Goal: Task Accomplishment & Management: Use online tool/utility

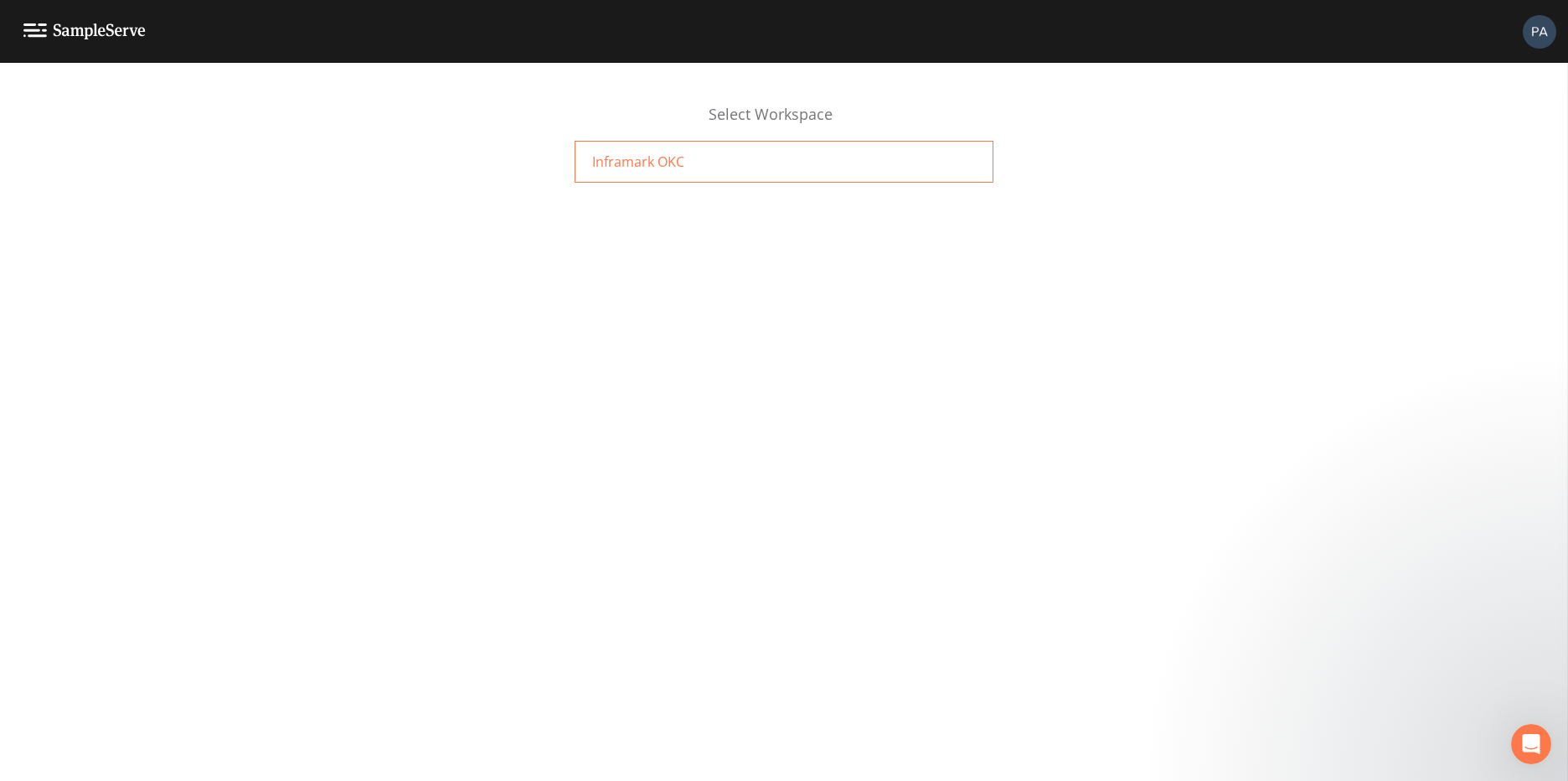
click at [773, 159] on div "Inframark OKC" at bounding box center [784, 162] width 419 height 42
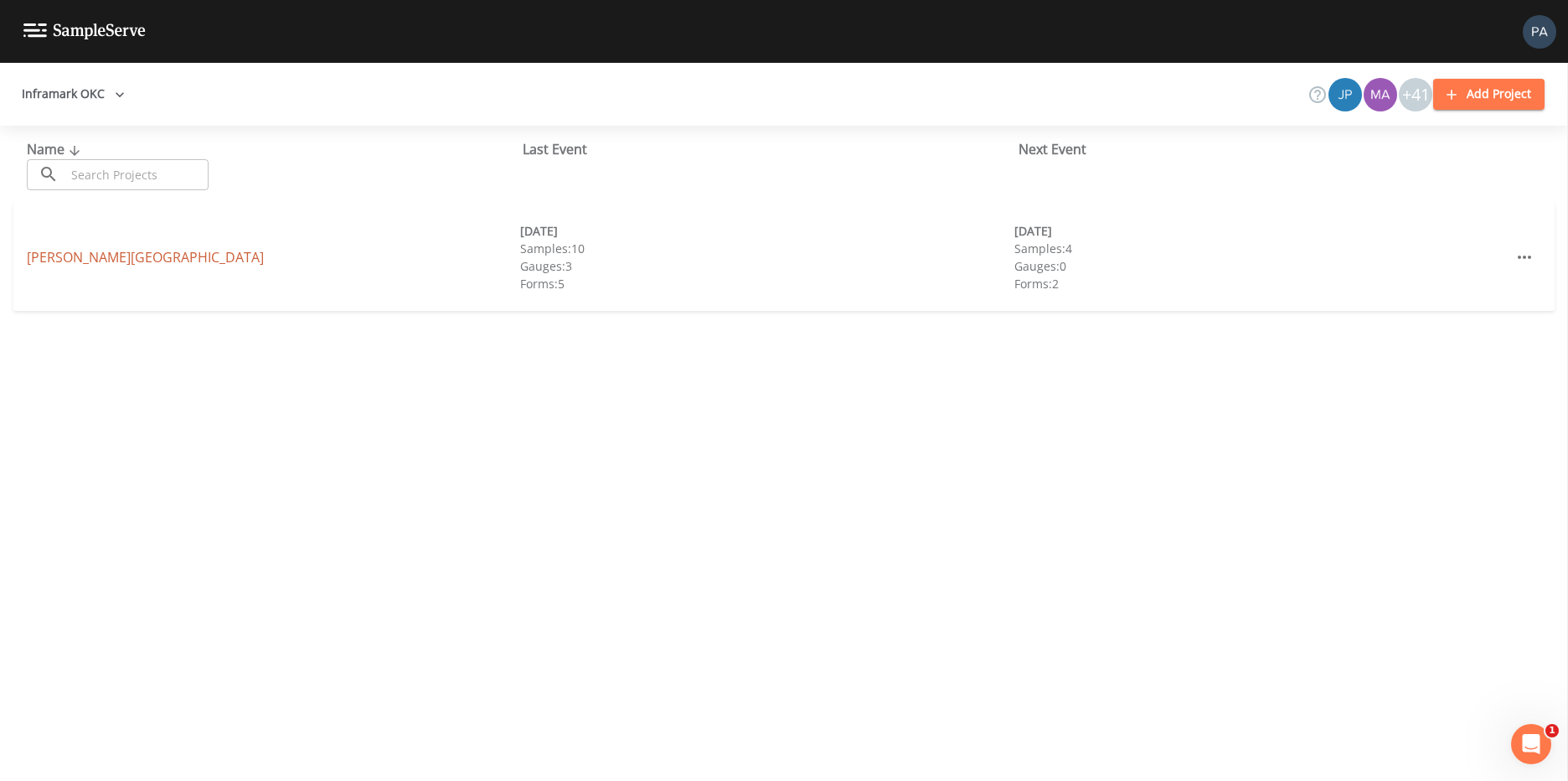
click at [83, 255] on link "[PERSON_NAME][GEOGRAPHIC_DATA]" at bounding box center [145, 257] width 237 height 19
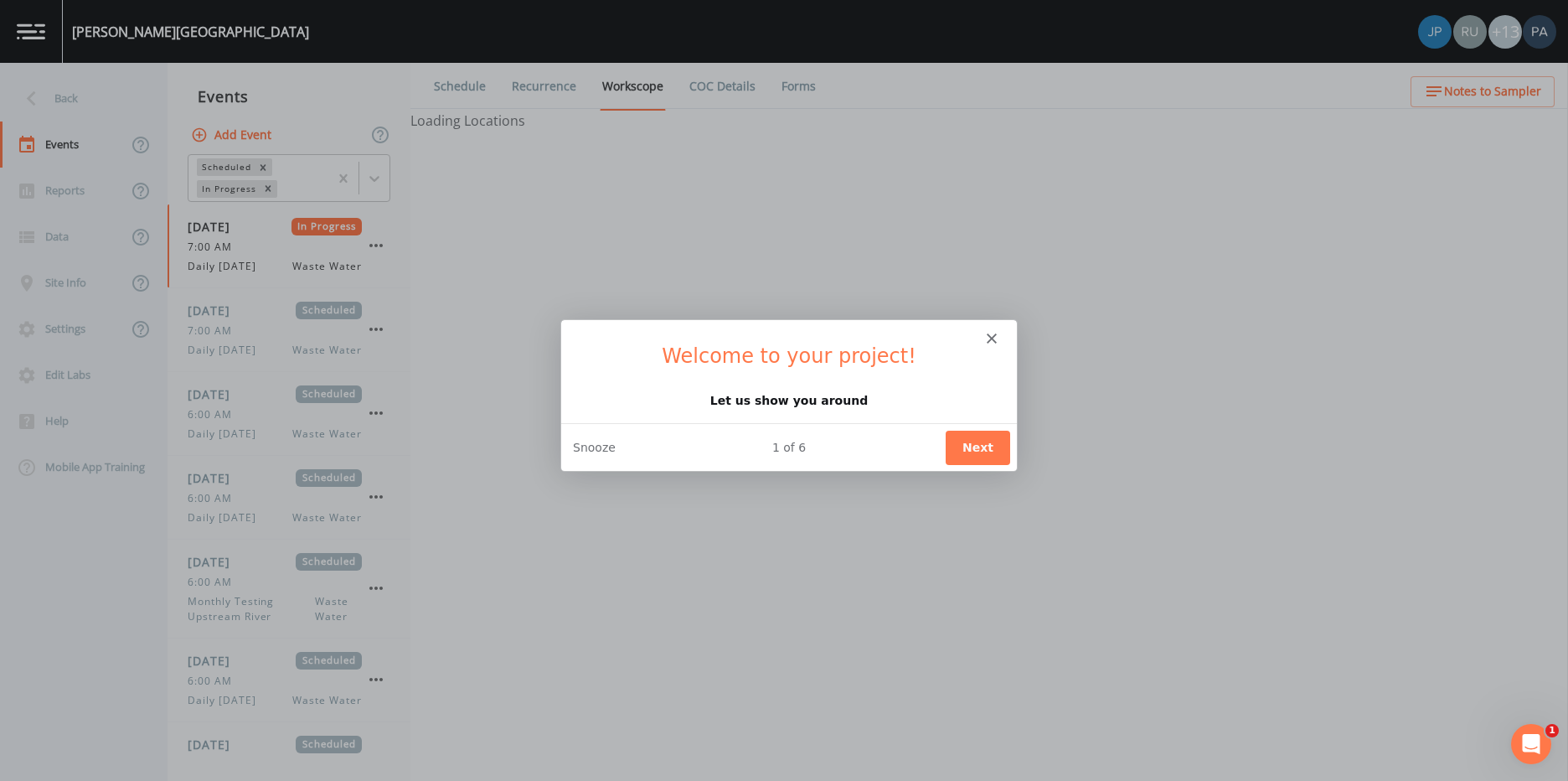
select select "092b3f94-5697-4c94-9891-da161916fdbb"
select select "b6a3c313-748b-4795-a028-792ad310bd60"
select select "092b3f94-5697-4c94-9891-da161916fdbb"
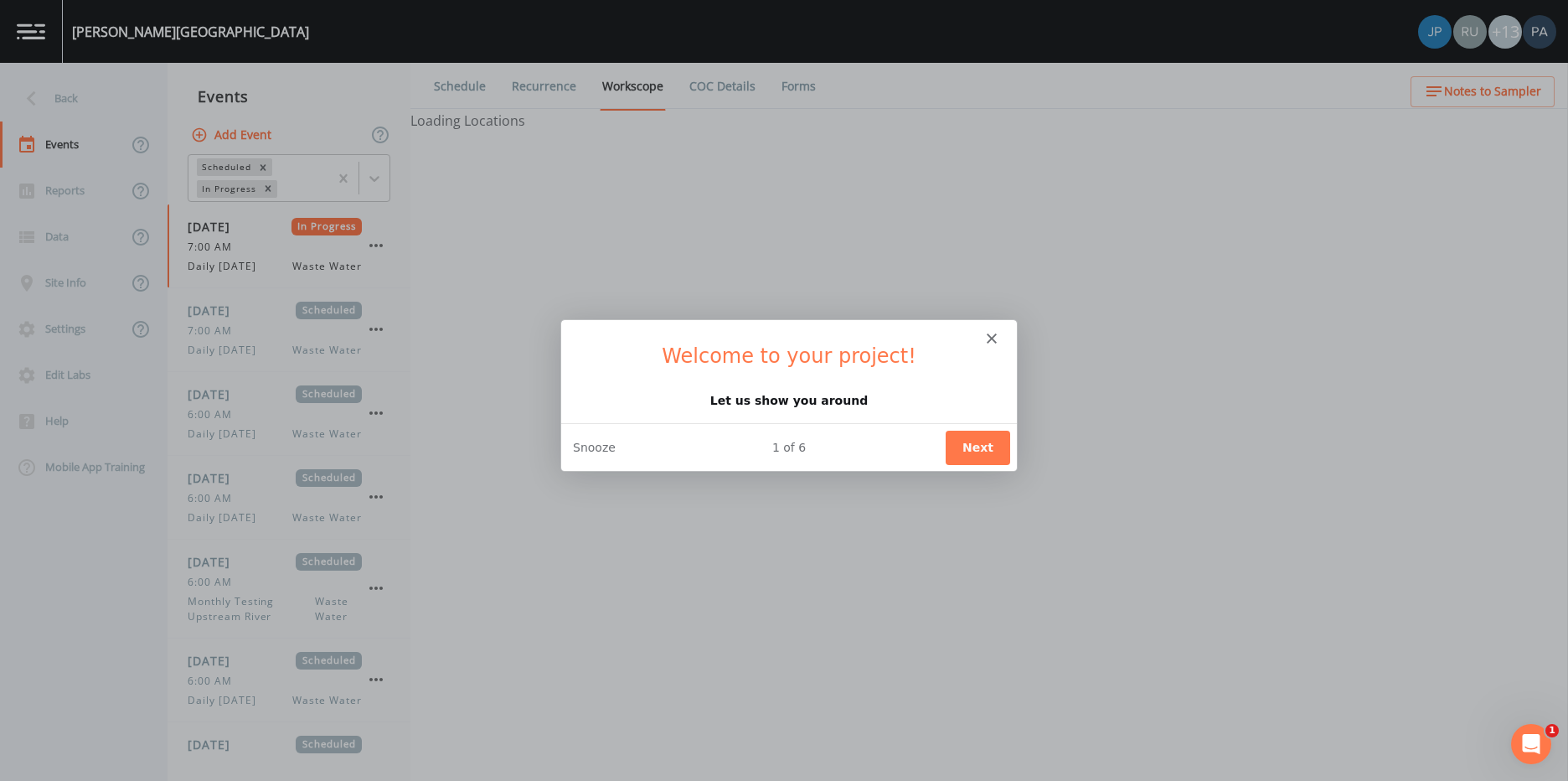
select select "b6a3c313-748b-4795-a028-792ad310bd60"
select select "092b3f94-5697-4c94-9891-da161916fdbb"
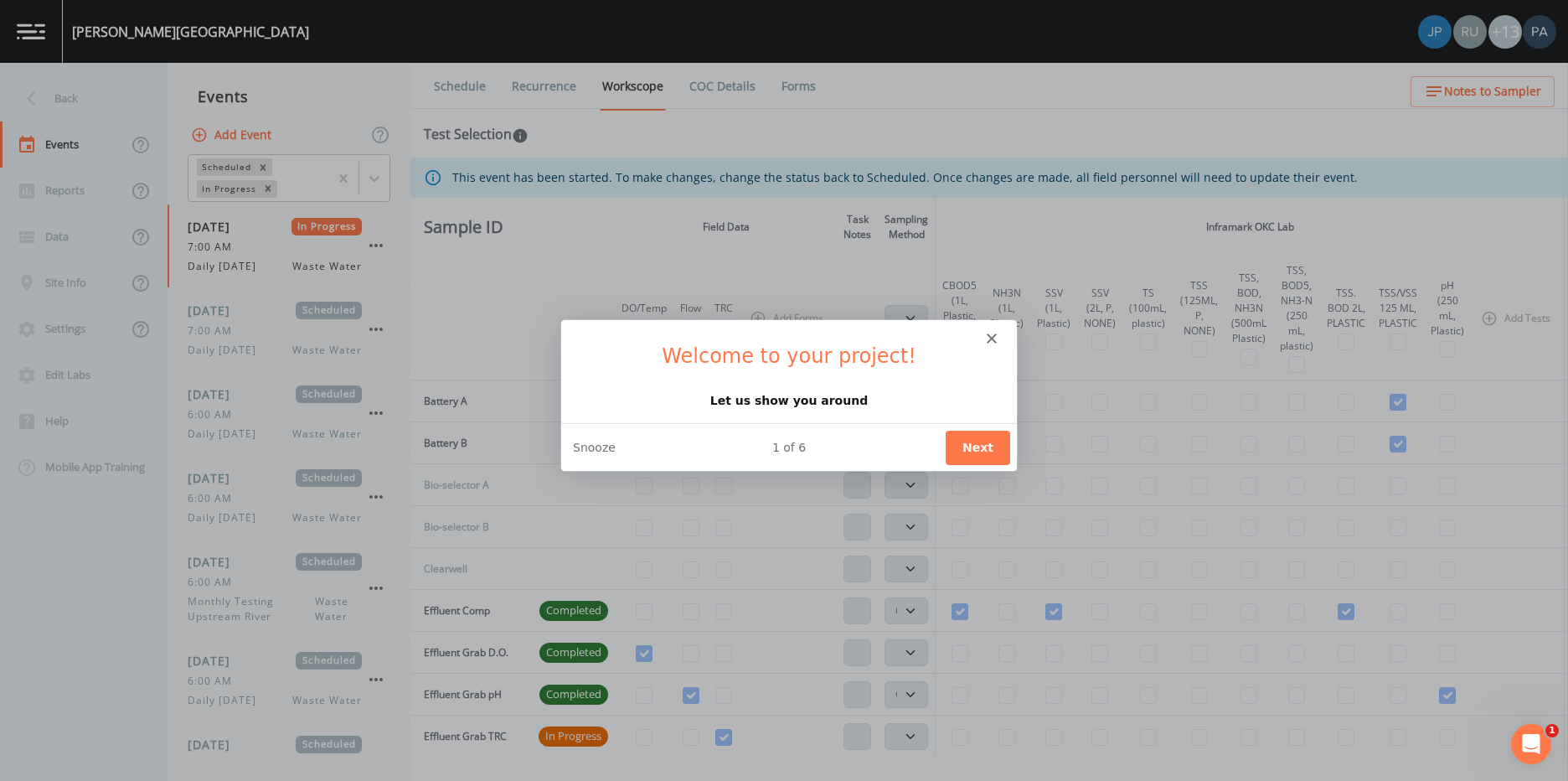
click at [983, 444] on button "Next" at bounding box center [977, 446] width 64 height 35
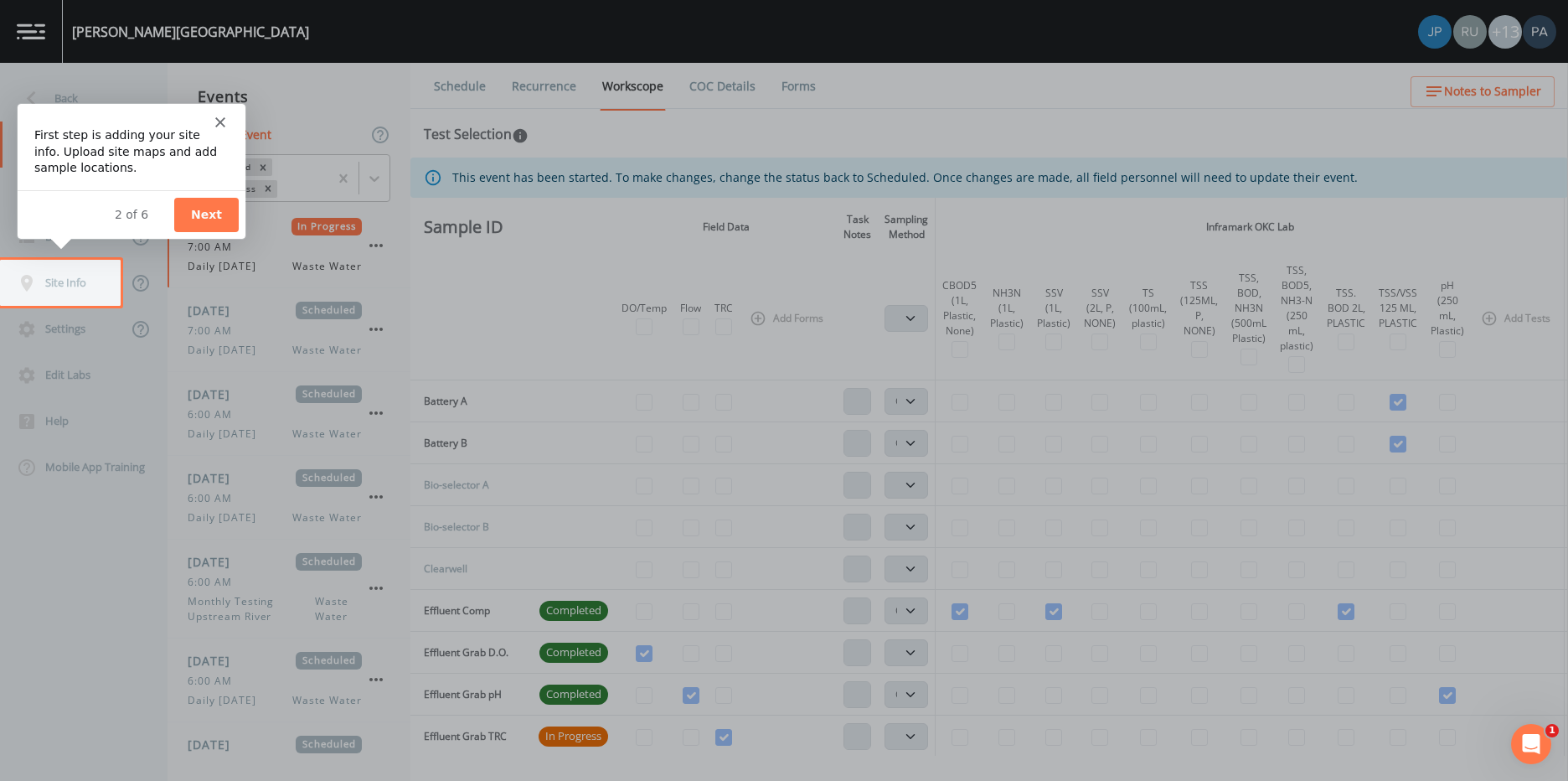
click at [190, 212] on button "Next" at bounding box center [205, 213] width 64 height 35
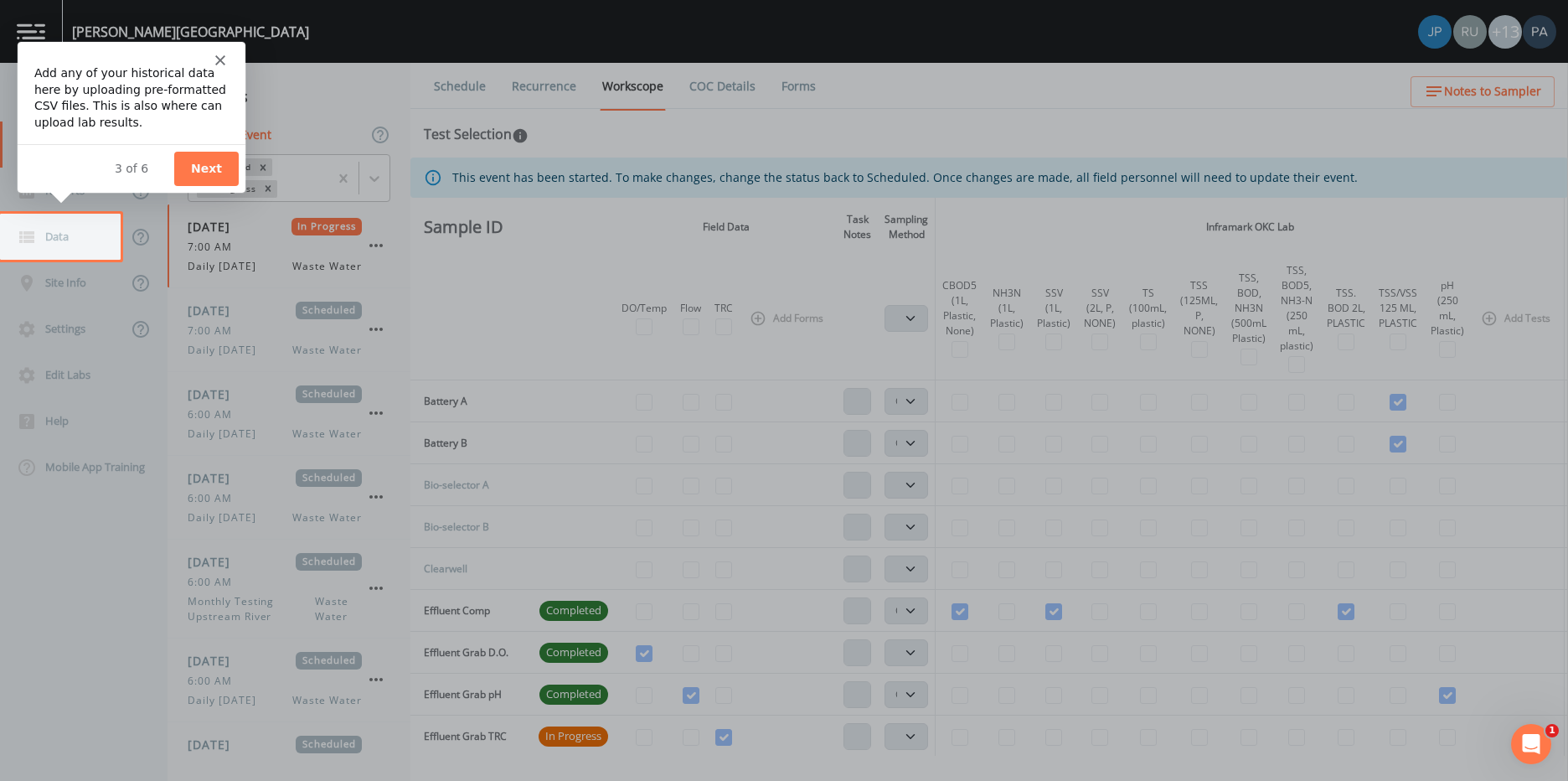
click at [190, 161] on button "Next" at bounding box center [205, 167] width 64 height 35
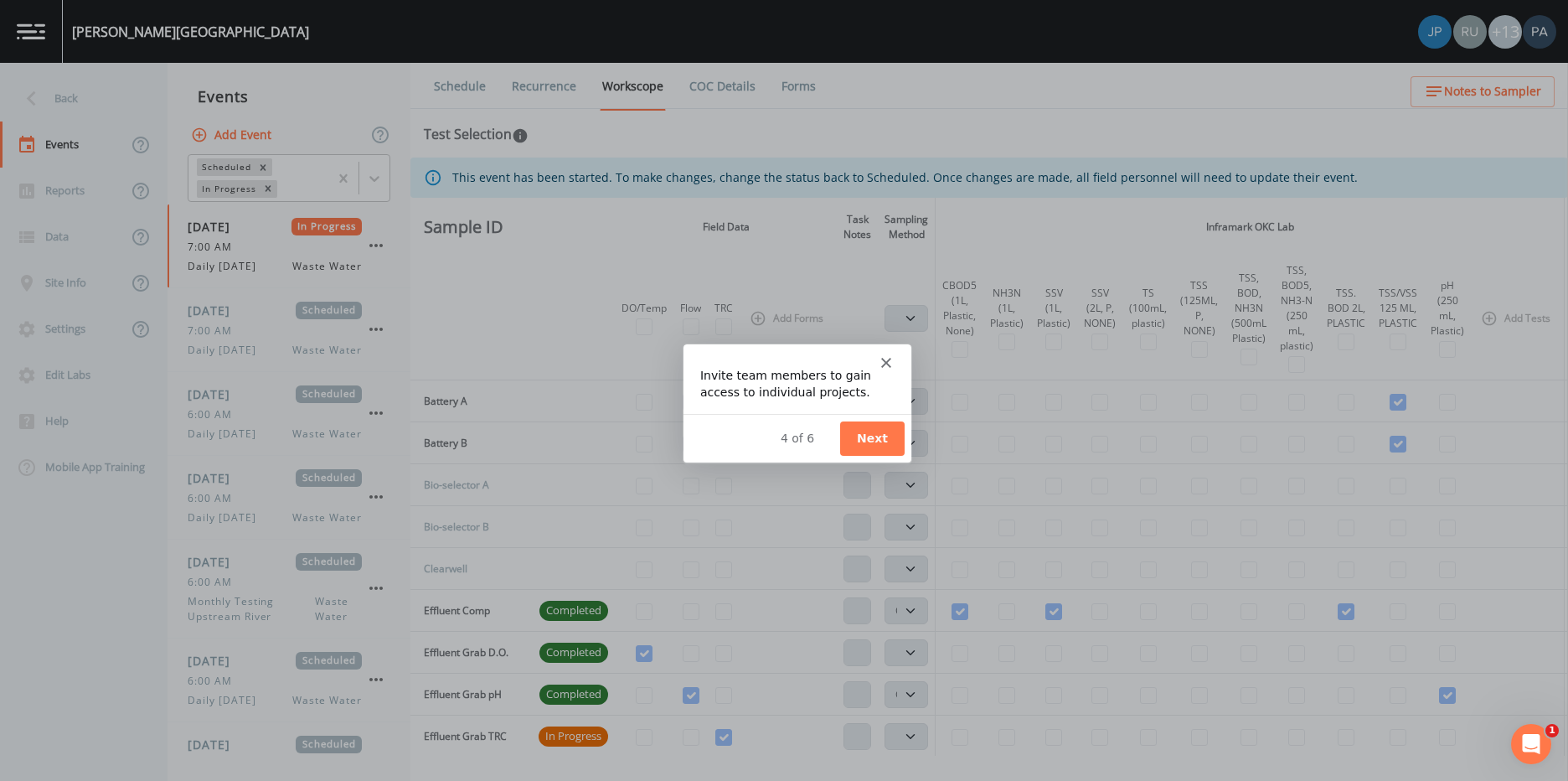
click at [858, 442] on button "Next" at bounding box center [871, 438] width 64 height 35
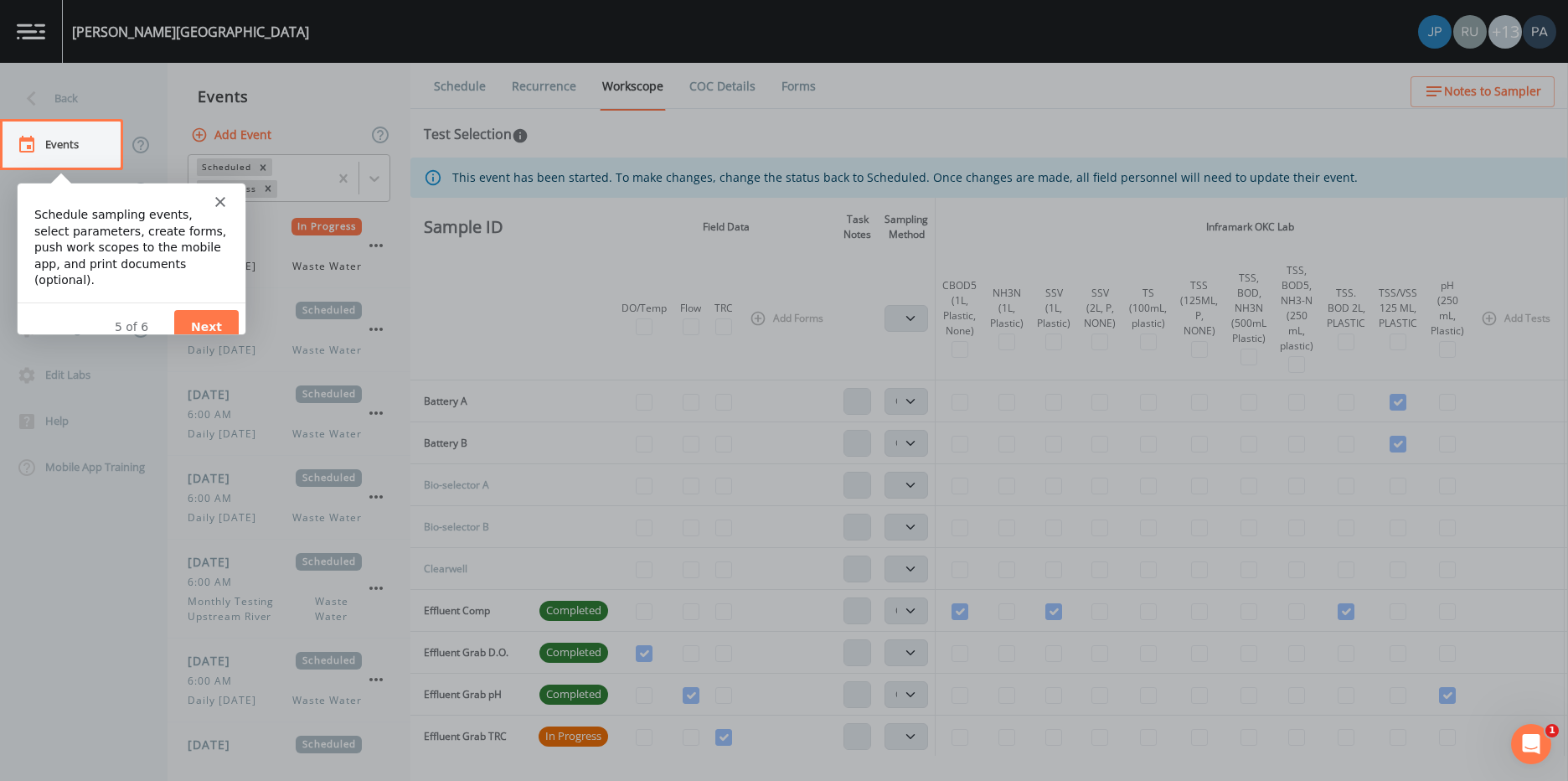
click at [207, 310] on button "Next" at bounding box center [205, 326] width 64 height 35
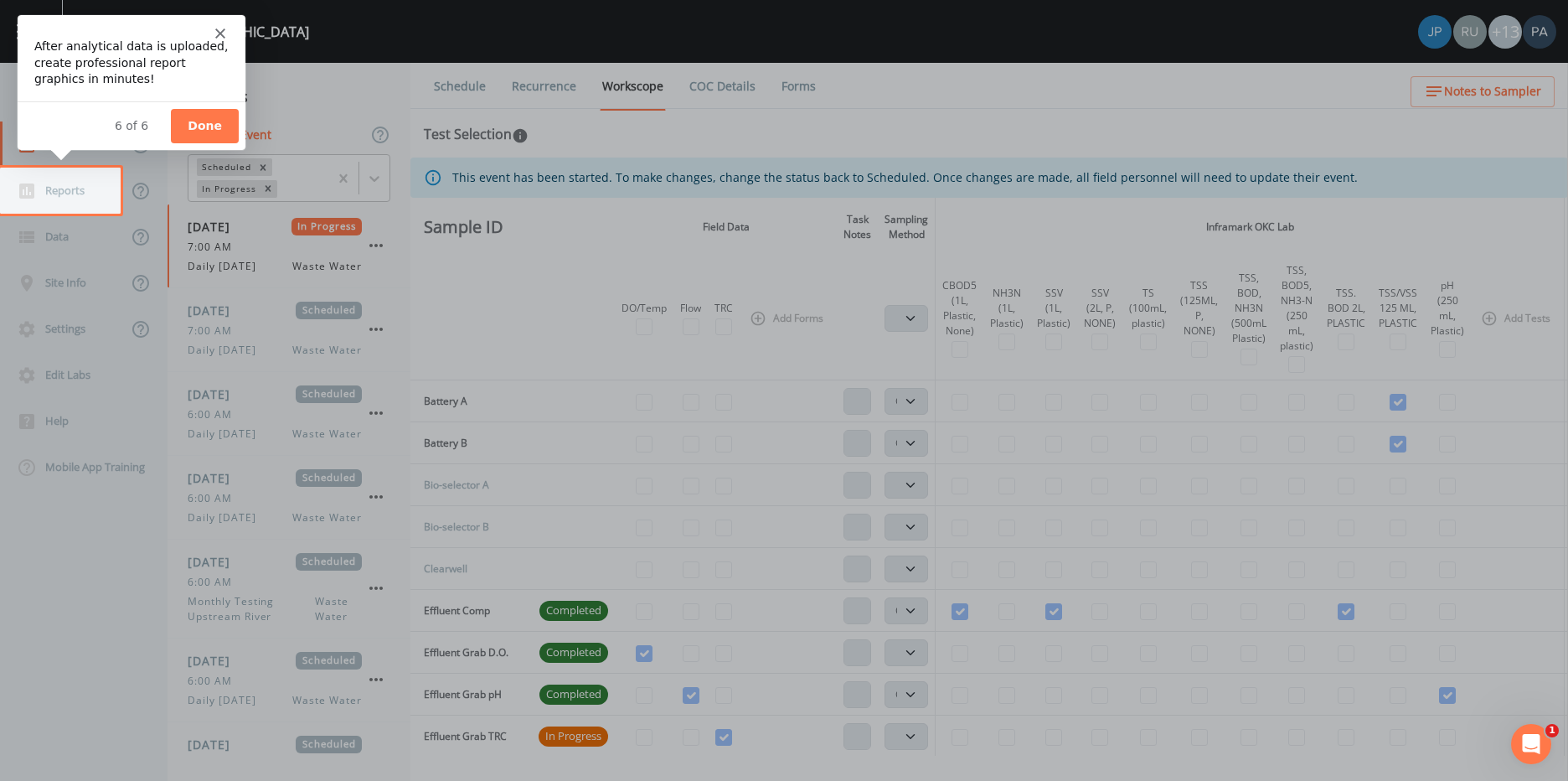
click at [208, 128] on button "Done" at bounding box center [203, 125] width 67 height 35
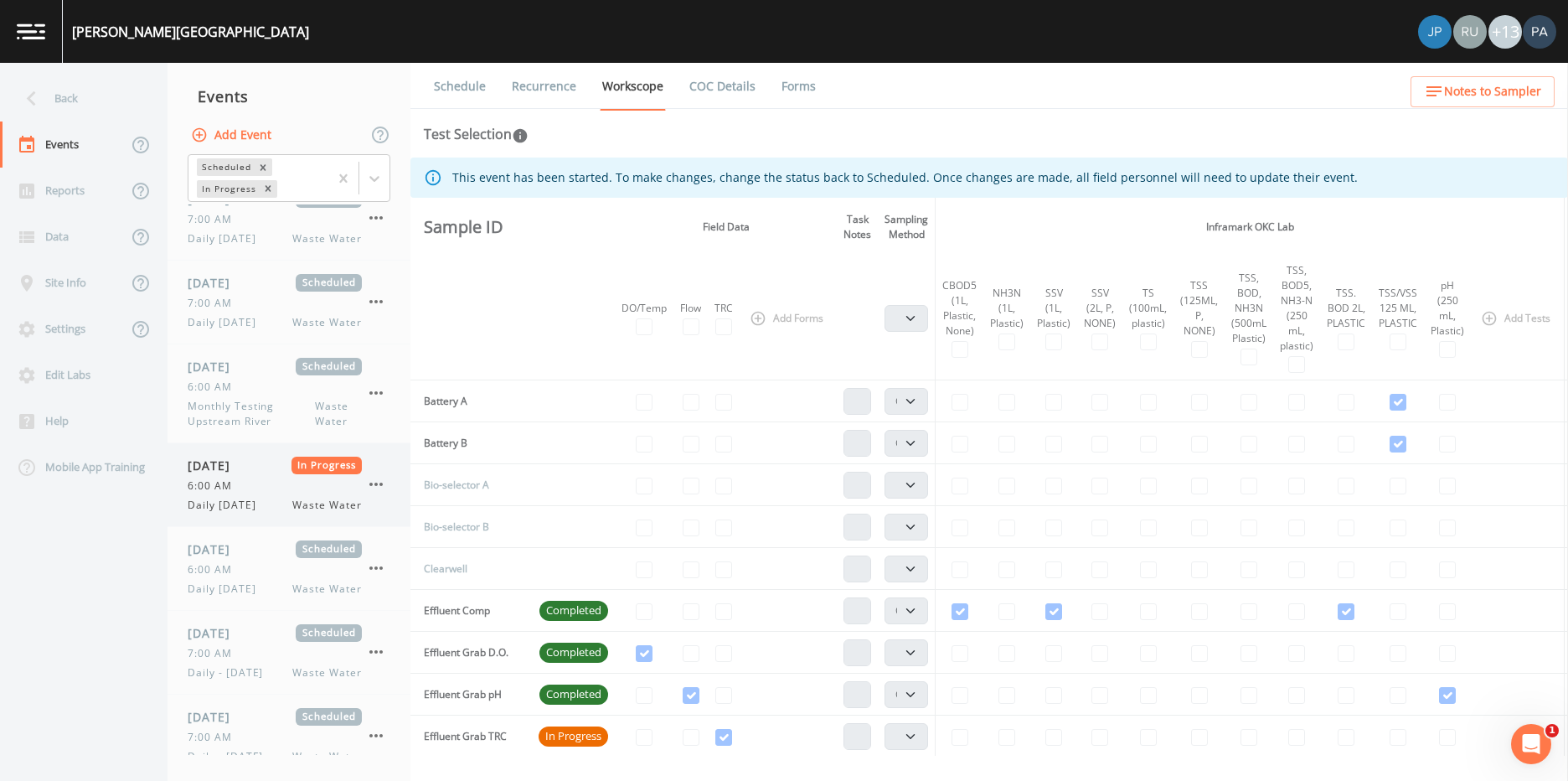
scroll to position [922, 0]
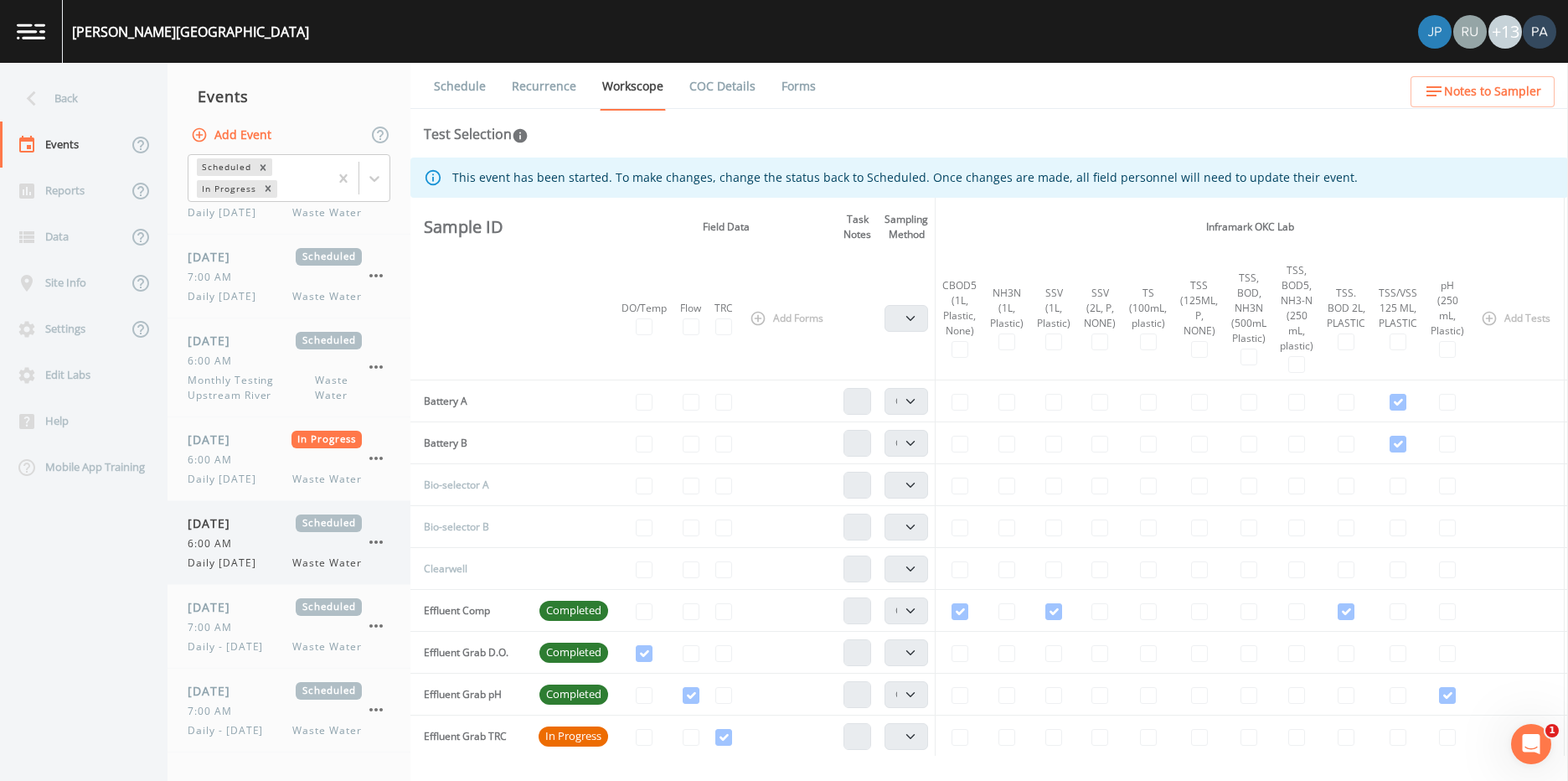
click at [256, 545] on div "6:00 AM" at bounding box center [275, 543] width 175 height 15
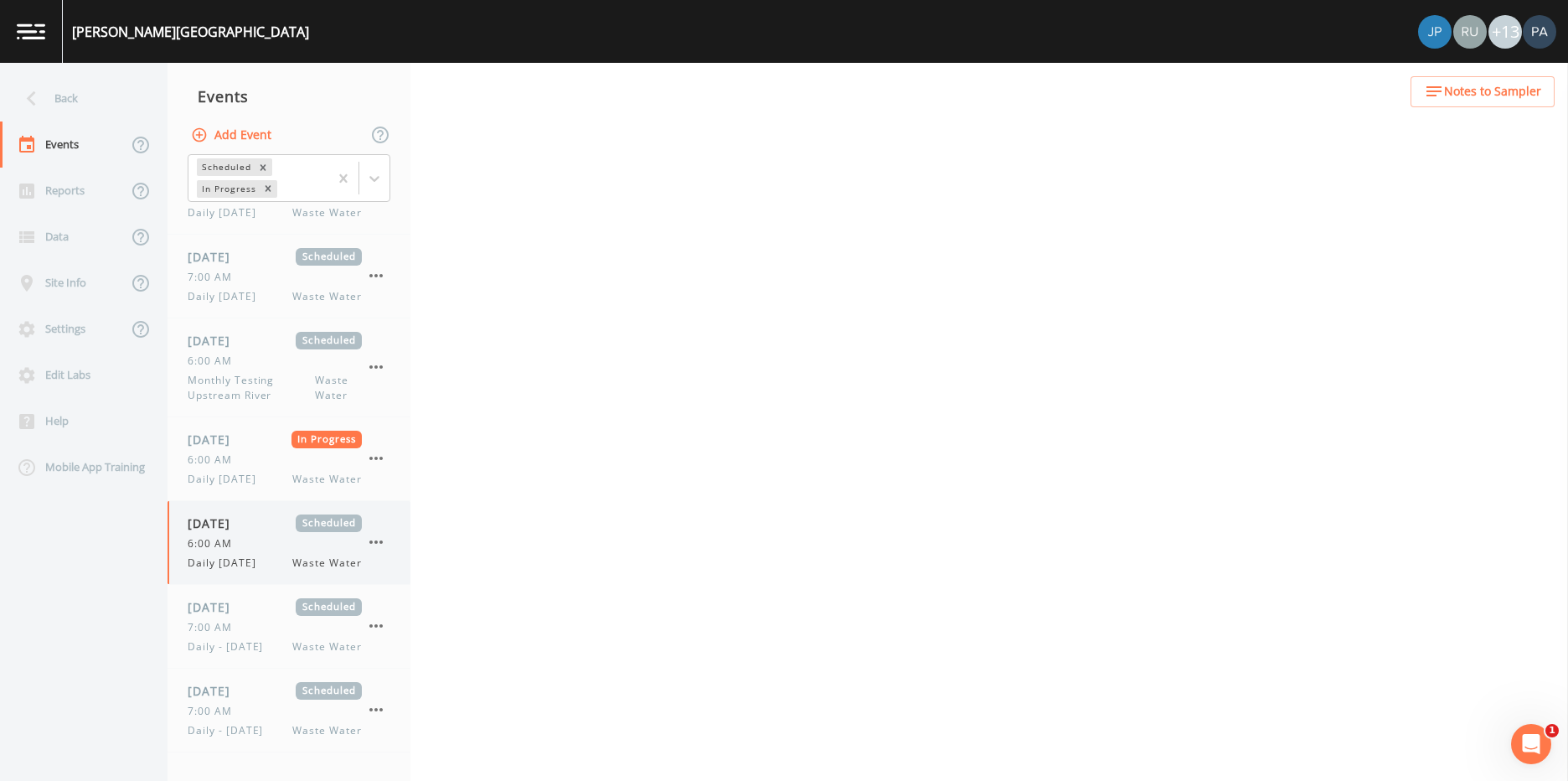
select select "092b3f94-5697-4c94-9891-da161916fdbb"
select select "b6a3c313-748b-4795-a028-792ad310bd60"
select select "092b3f94-5697-4c94-9891-da161916fdbb"
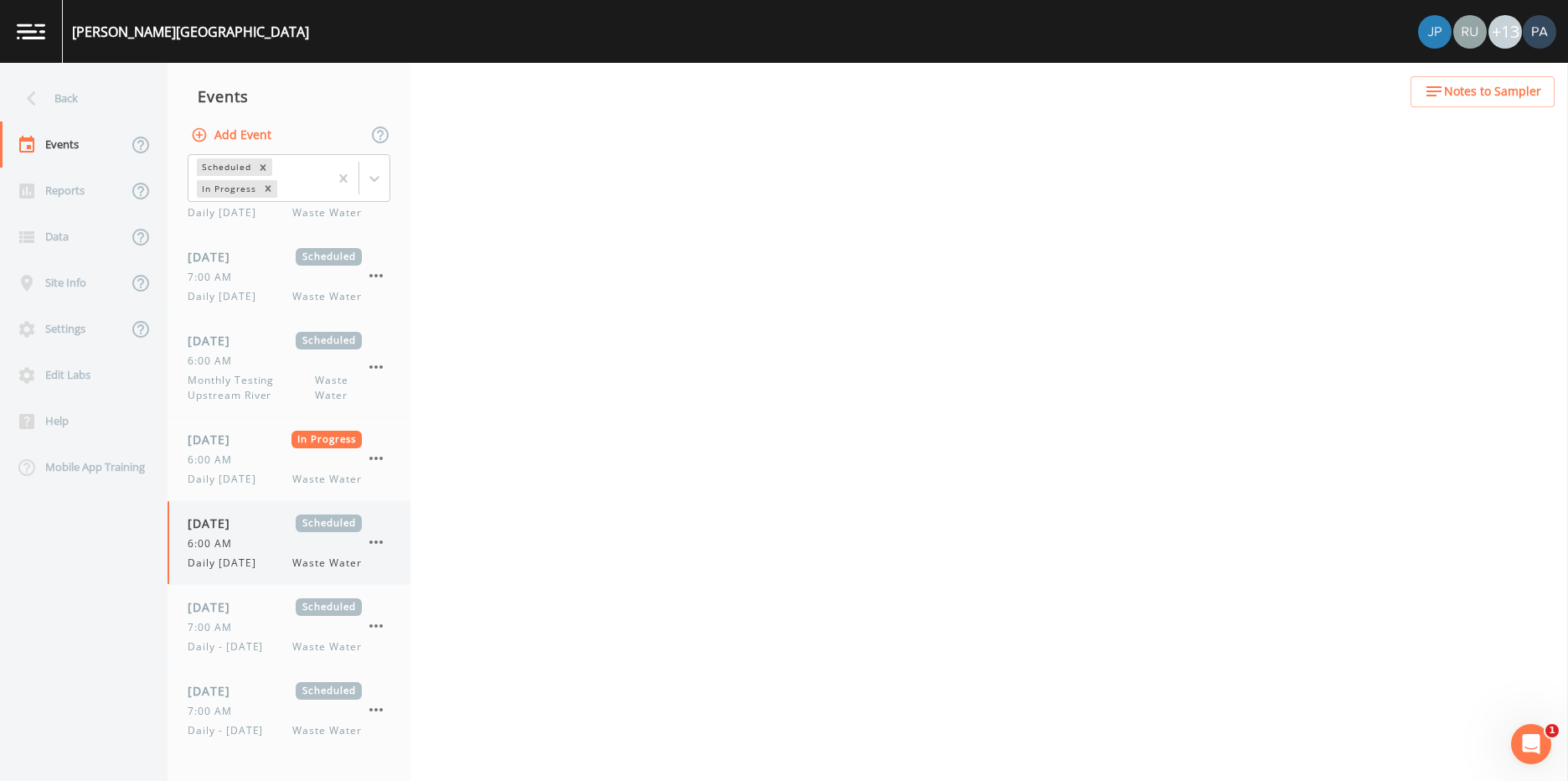
select select "b6a3c313-748b-4795-a028-792ad310bd60"
select select "092b3f94-5697-4c94-9891-da161916fdbb"
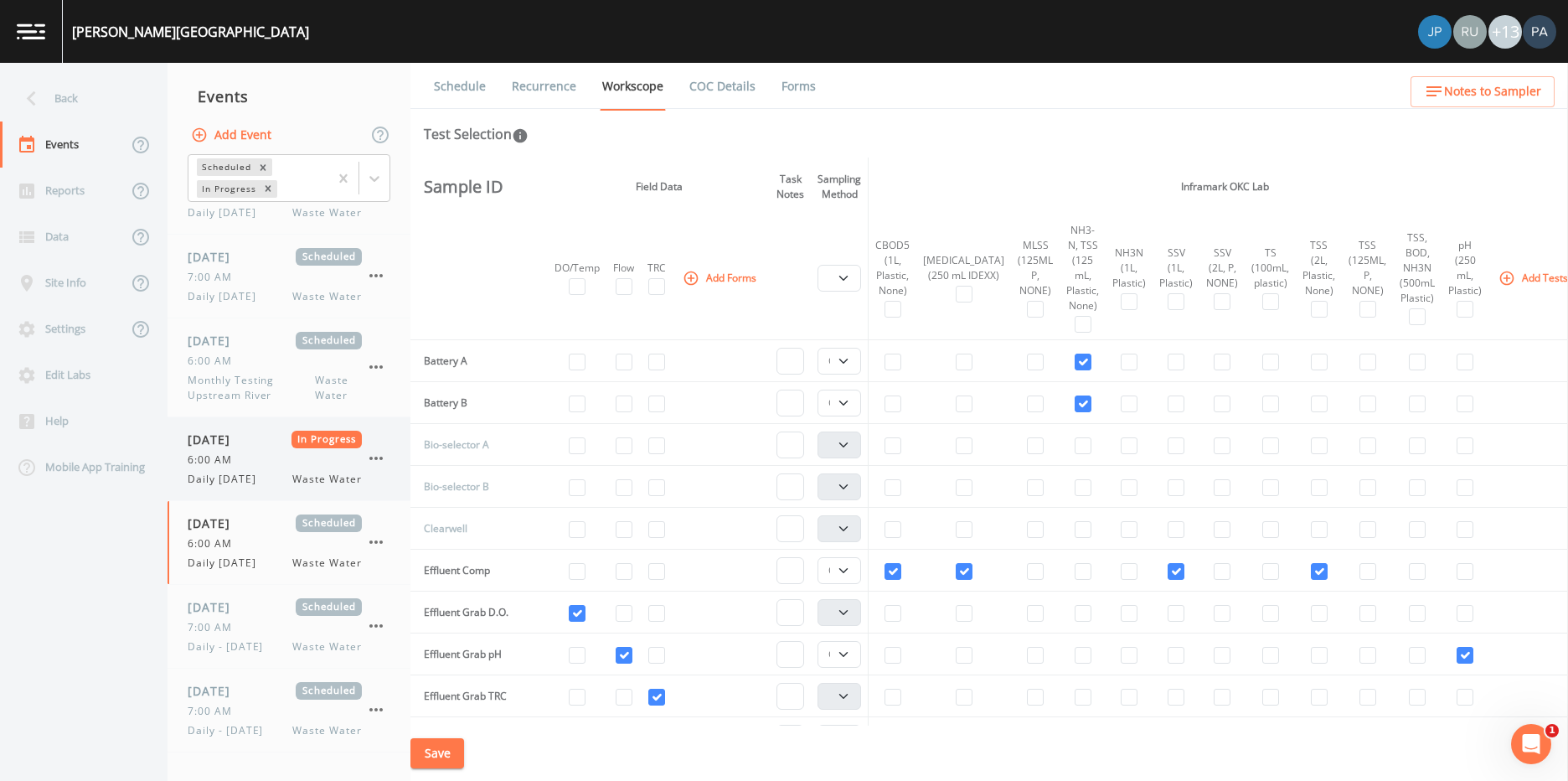
click at [238, 474] on span "Daily [DATE]" at bounding box center [226, 478] width 78 height 15
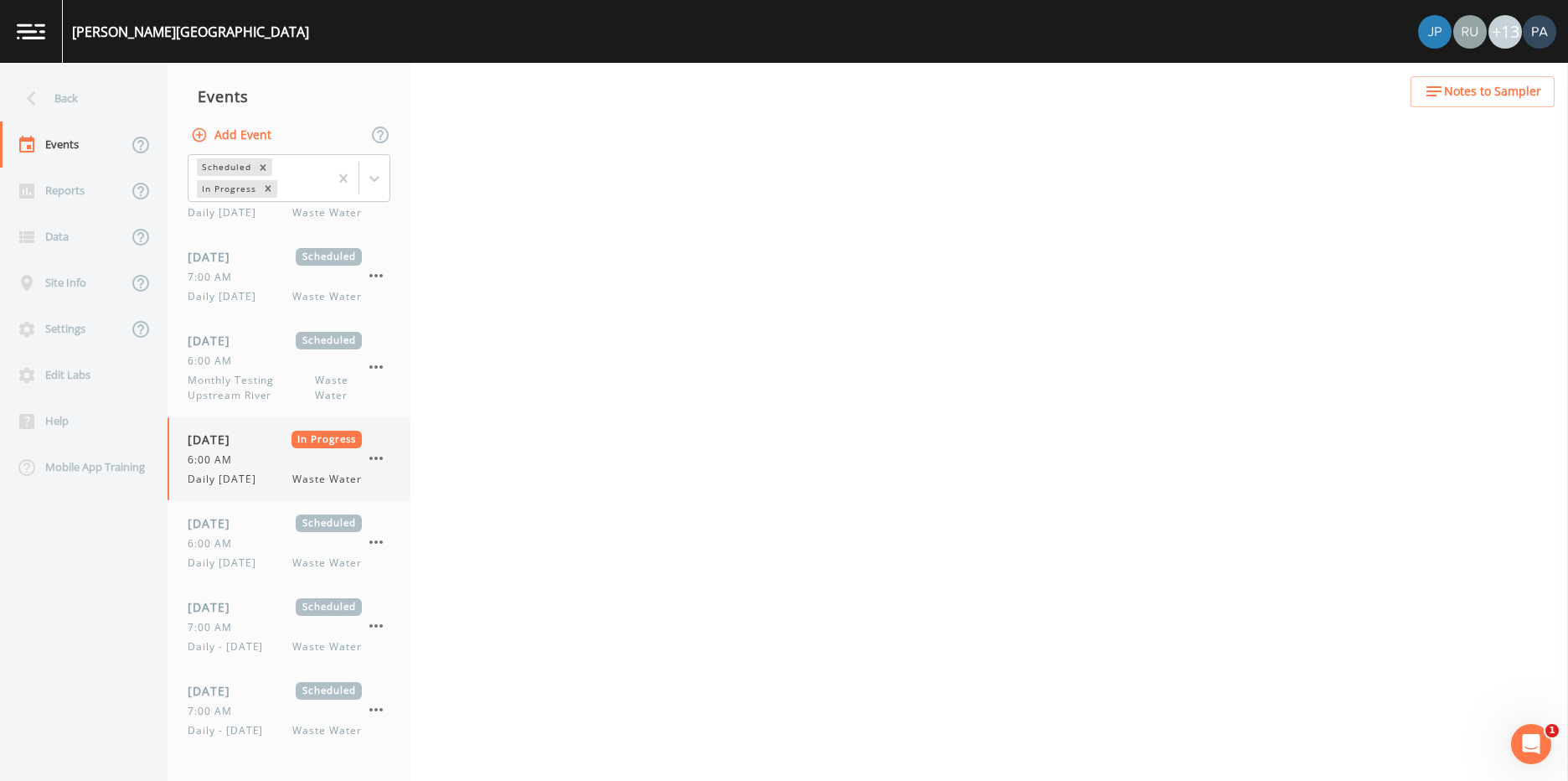
select select "092b3f94-5697-4c94-9891-da161916fdbb"
select select "b6a3c313-748b-4795-a028-792ad310bd60"
select select "092b3f94-5697-4c94-9891-da161916fdbb"
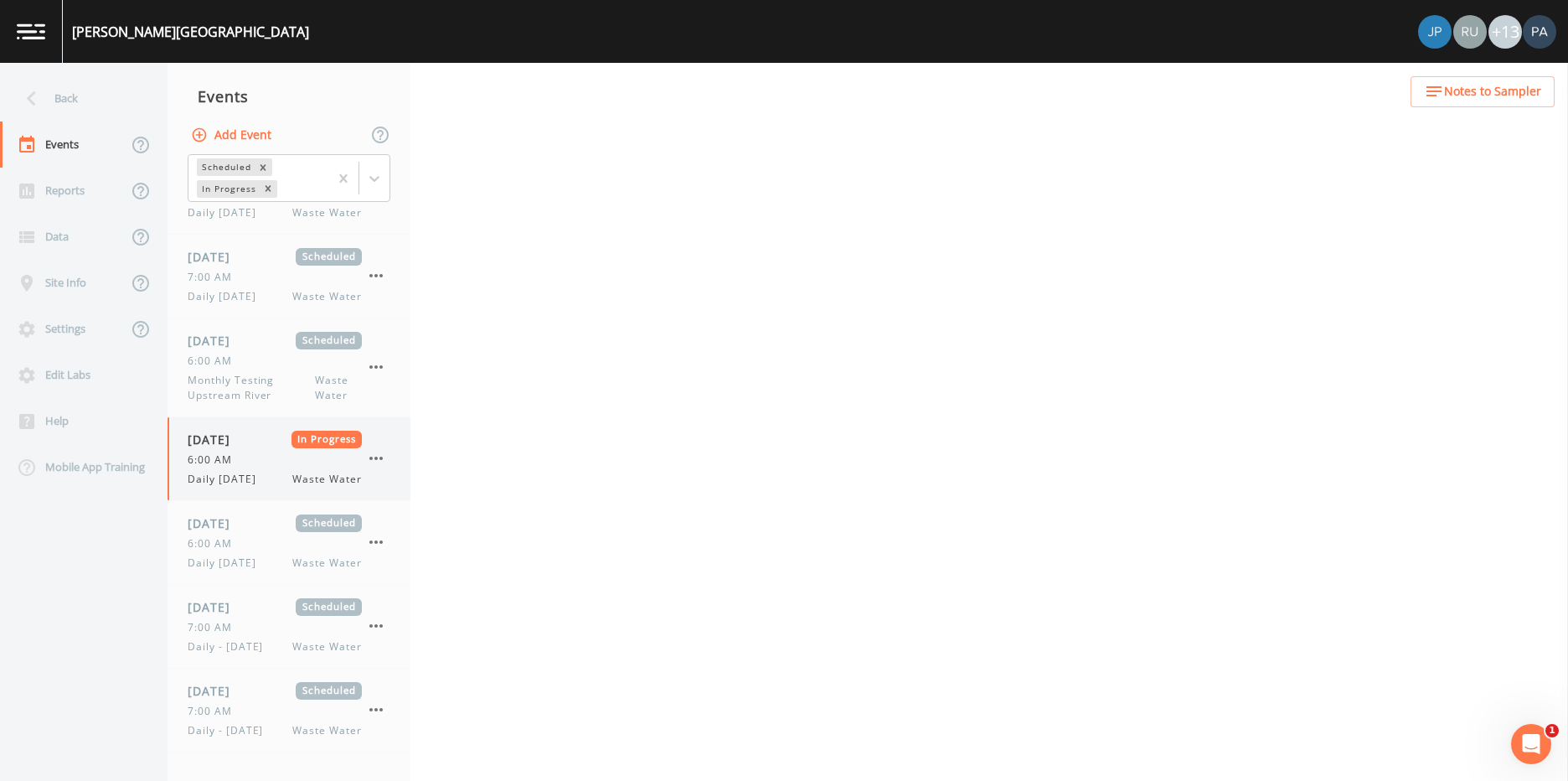
select select "b6a3c313-748b-4795-a028-792ad310bd60"
select select "092b3f94-5697-4c94-9891-da161916fdbb"
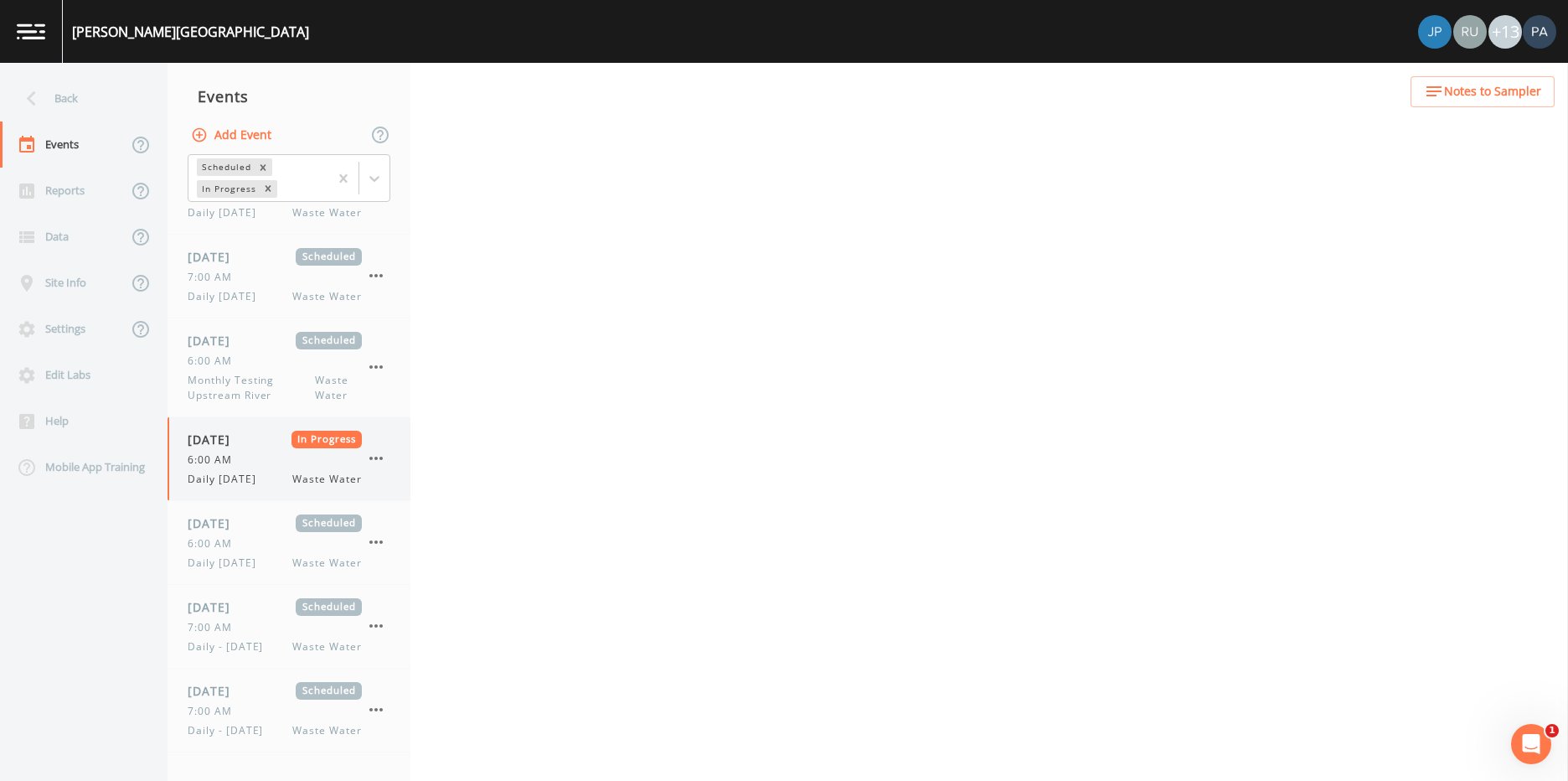
select select "092b3f94-5697-4c94-9891-da161916fdbb"
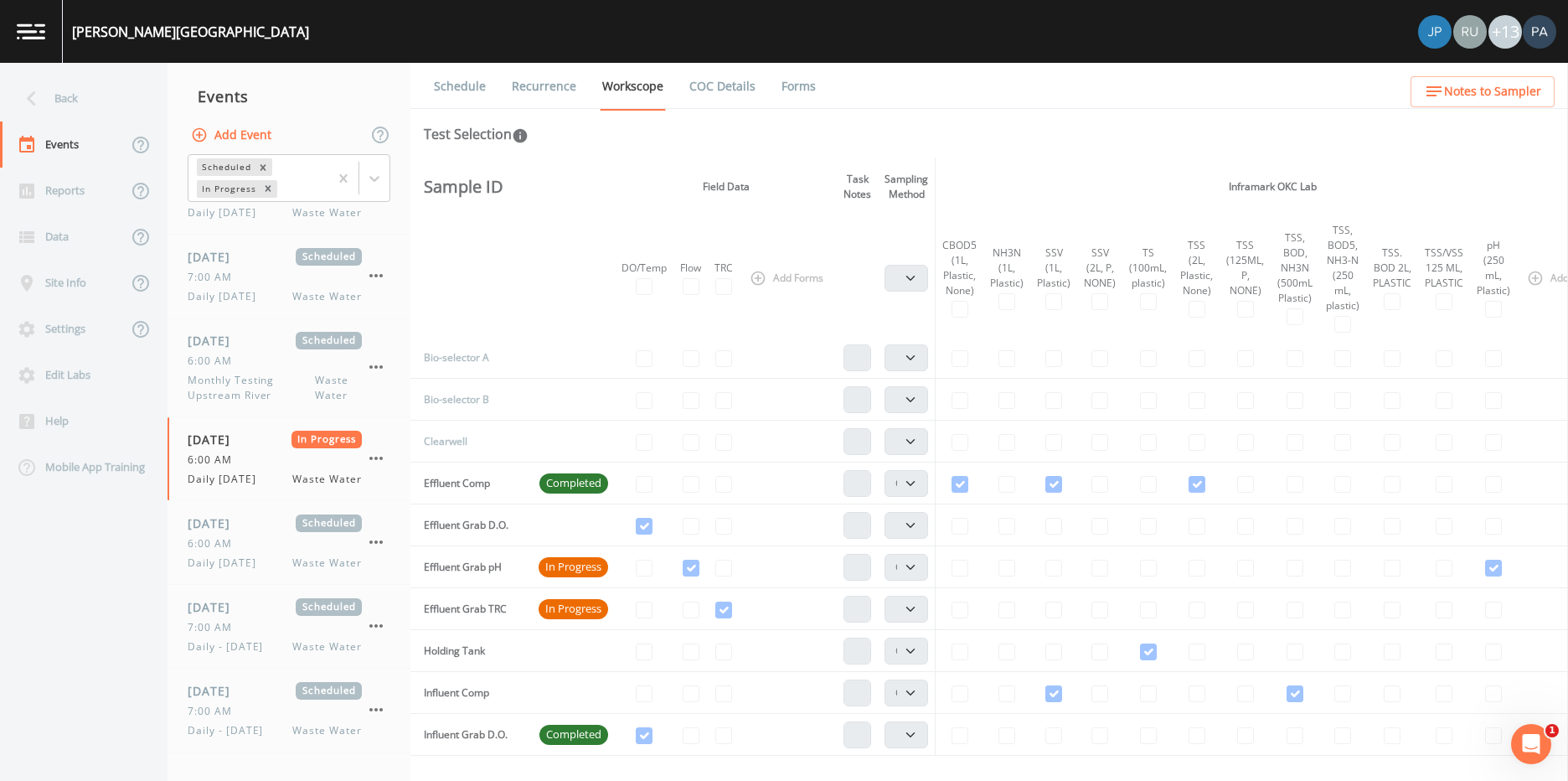
scroll to position [168, 0]
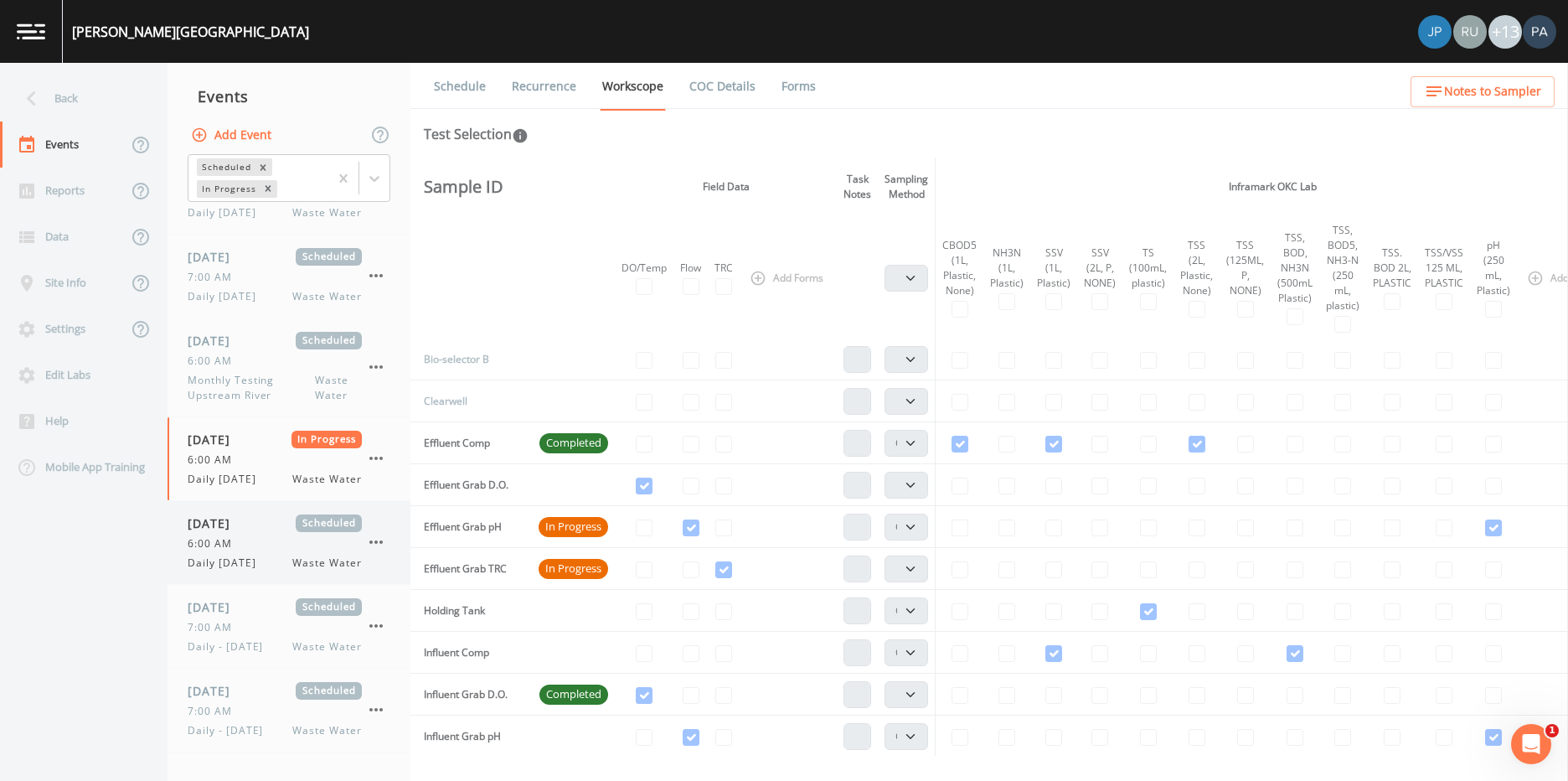
click at [278, 556] on div "Daily [DATE] Waste Water" at bounding box center [275, 563] width 175 height 15
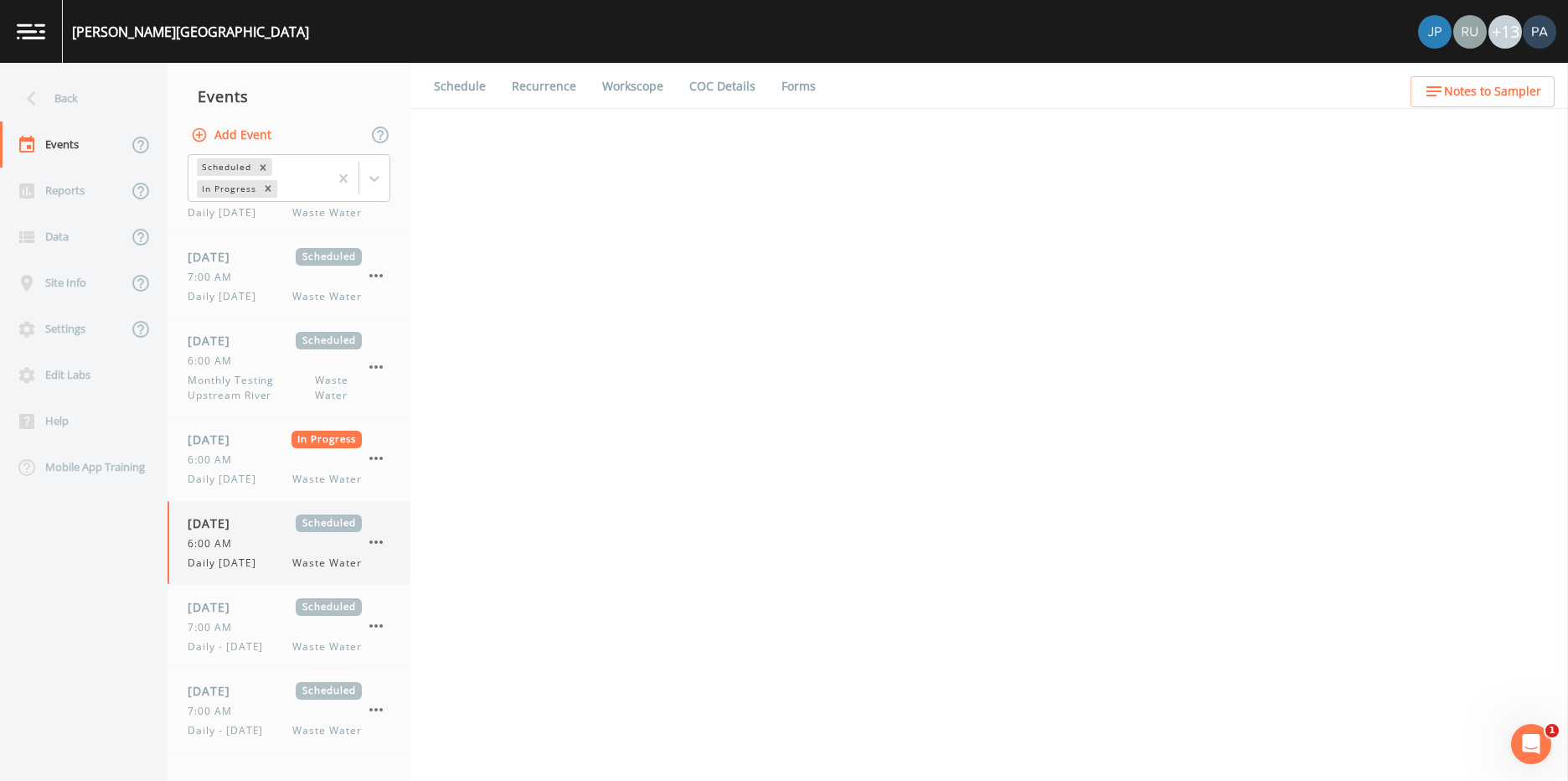
select select "092b3f94-5697-4c94-9891-da161916fdbb"
select select "b6a3c313-748b-4795-a028-792ad310bd60"
select select "092b3f94-5697-4c94-9891-da161916fdbb"
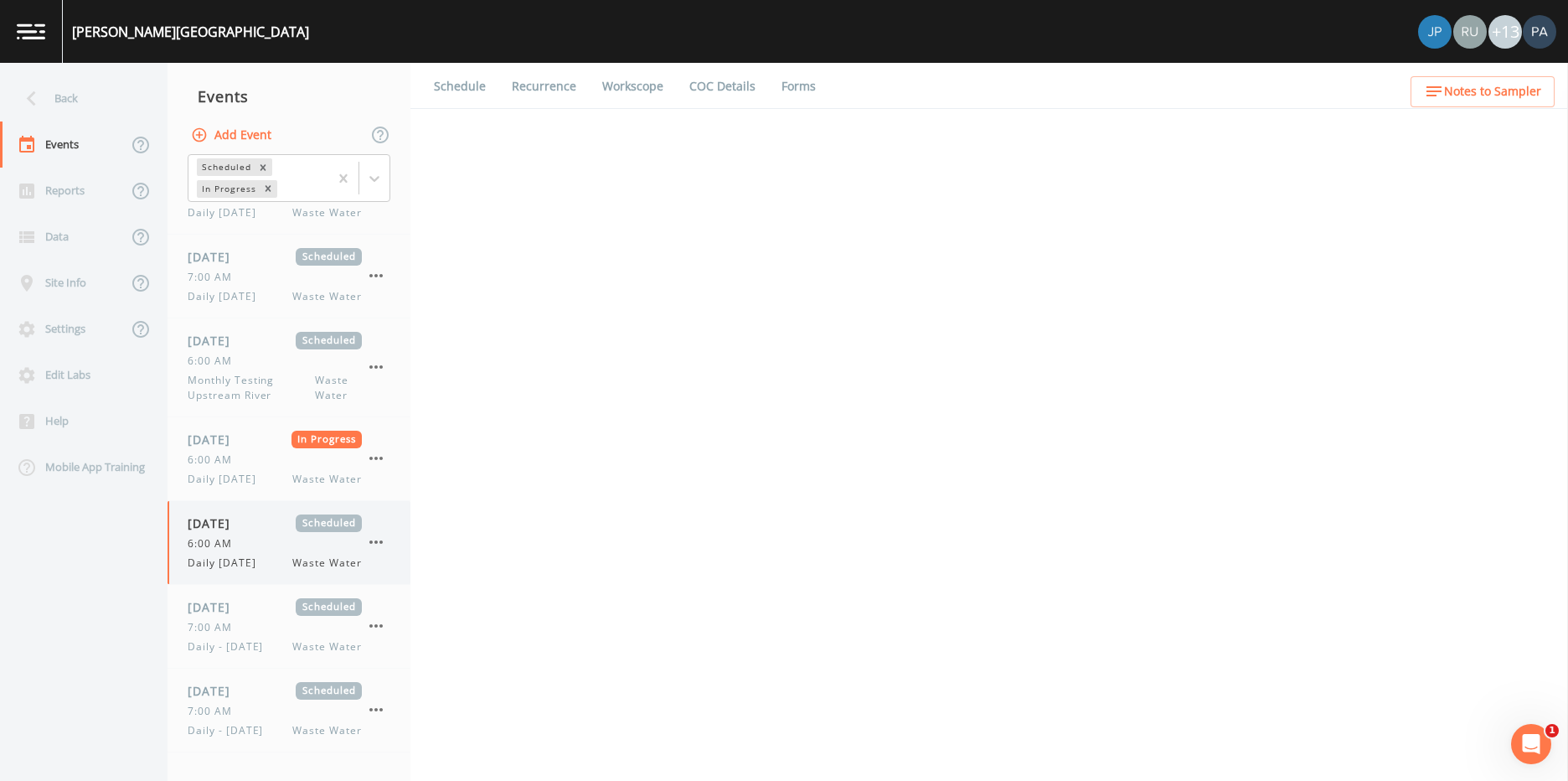
select select "b6a3c313-748b-4795-a028-792ad310bd60"
select select "092b3f94-5697-4c94-9891-da161916fdbb"
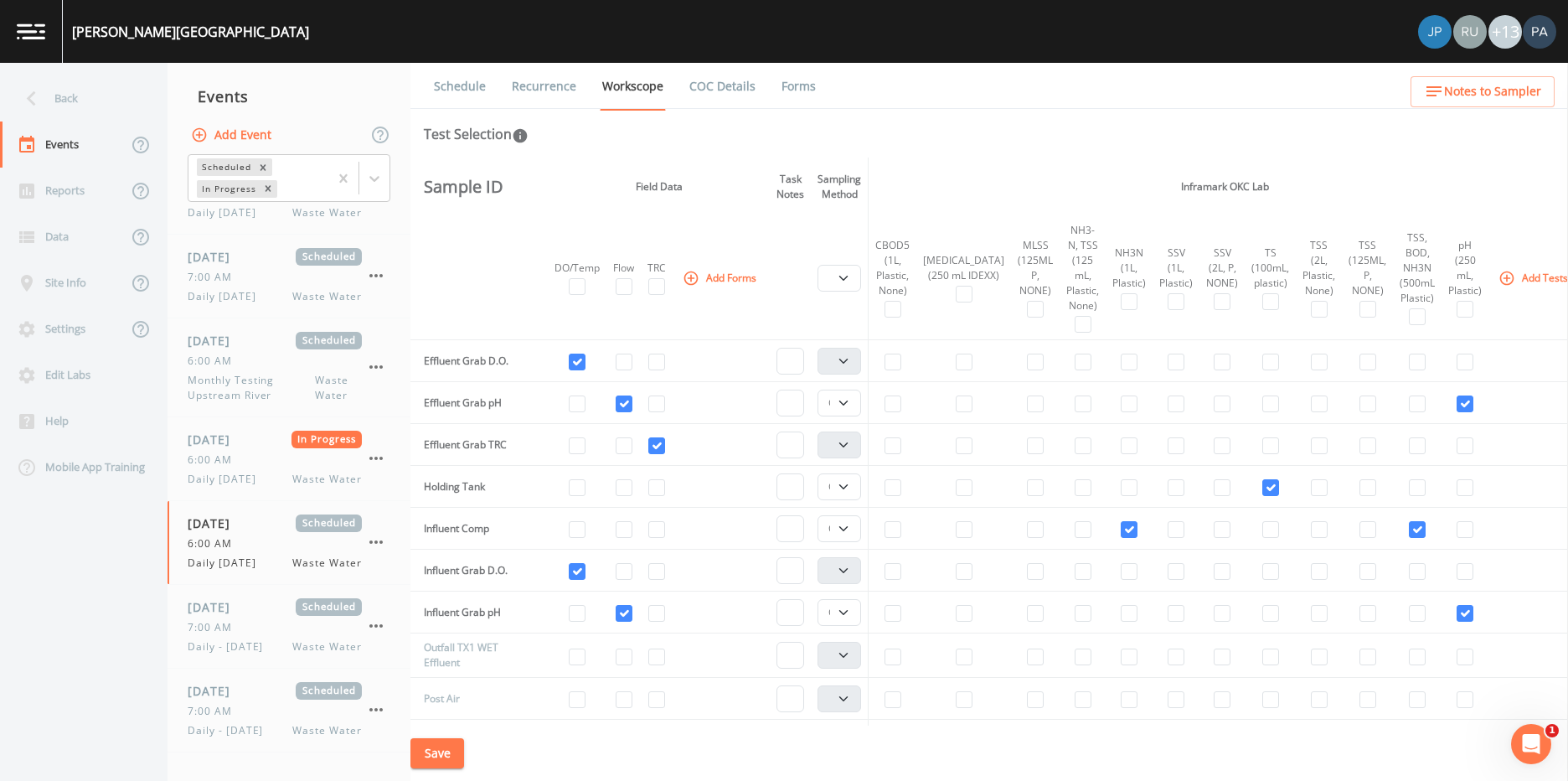
scroll to position [335, 0]
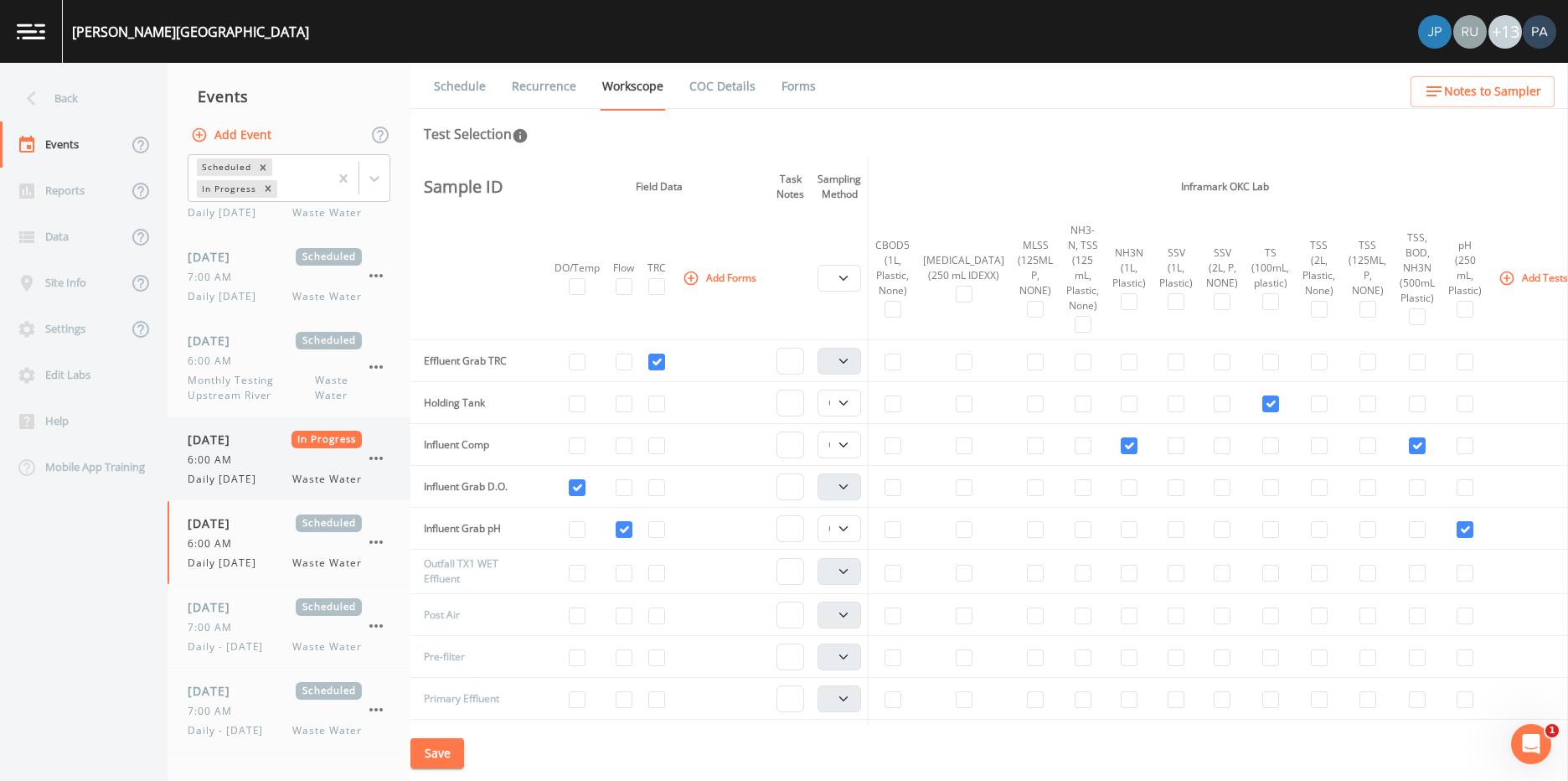
click at [207, 461] on span "6:00 AM" at bounding box center [214, 459] width 55 height 15
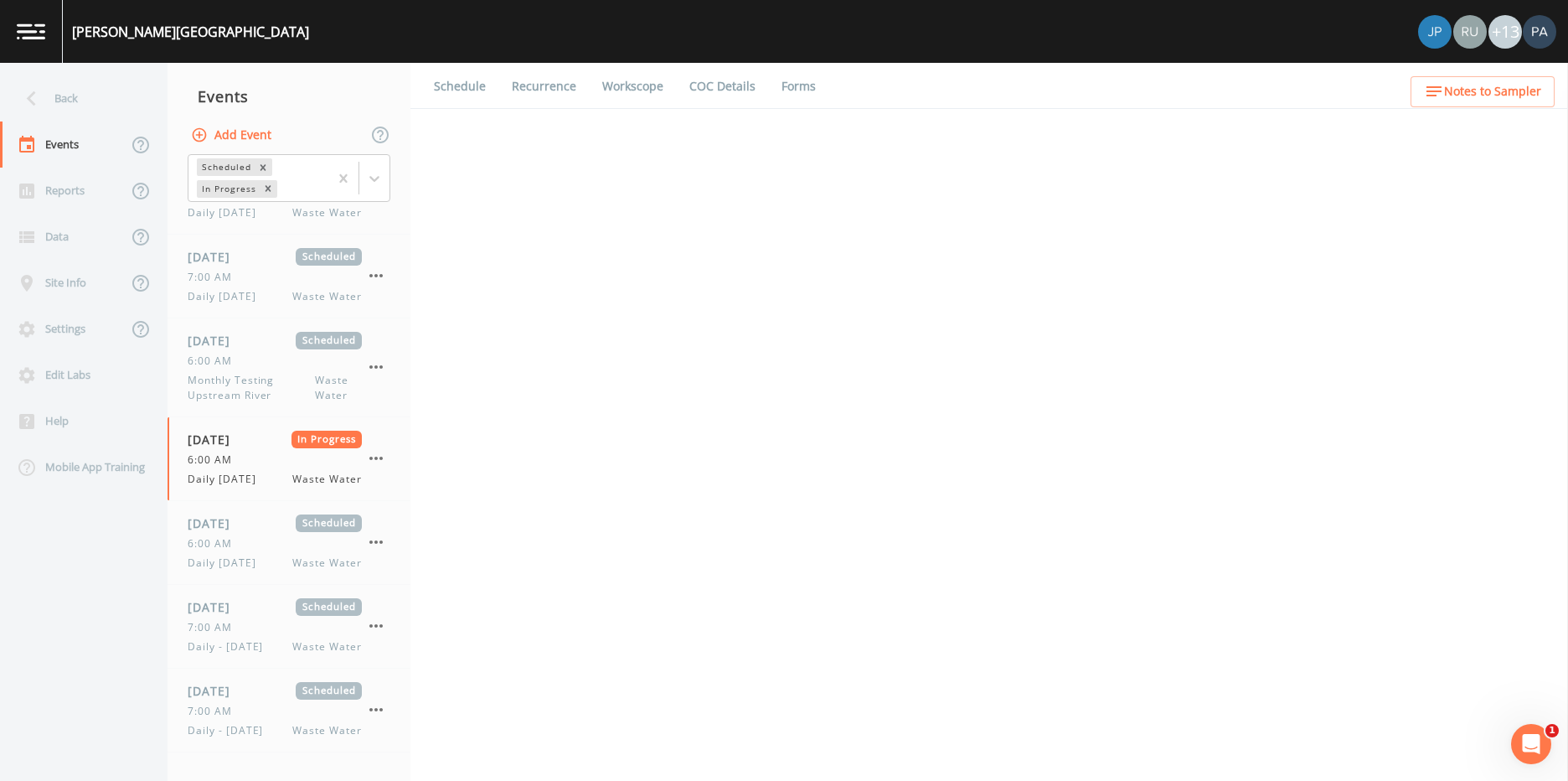
select select "092b3f94-5697-4c94-9891-da161916fdbb"
select select "b6a3c313-748b-4795-a028-792ad310bd60"
select select "092b3f94-5697-4c94-9891-da161916fdbb"
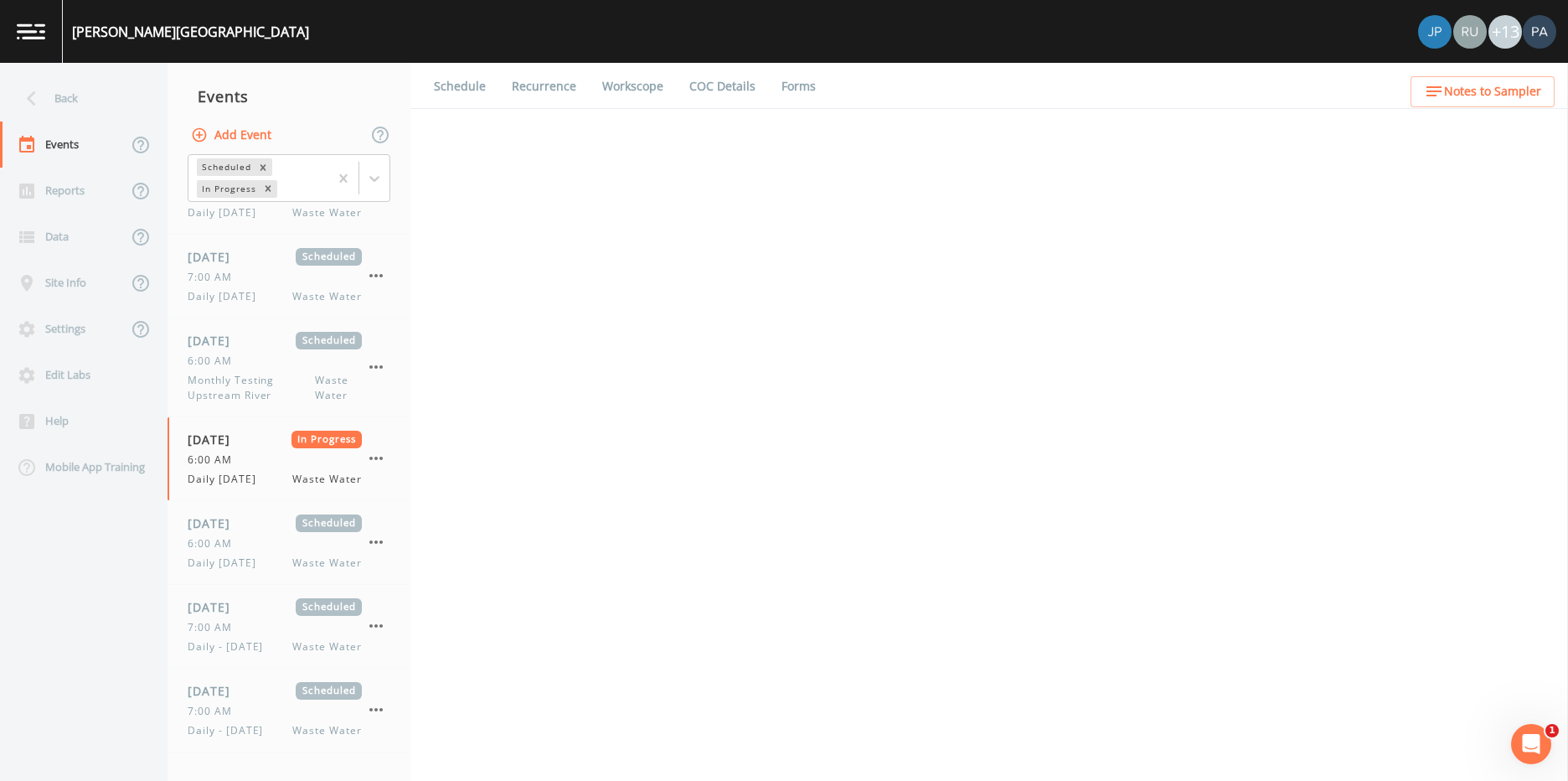
select select "b6a3c313-748b-4795-a028-792ad310bd60"
select select "092b3f94-5697-4c94-9891-da161916fdbb"
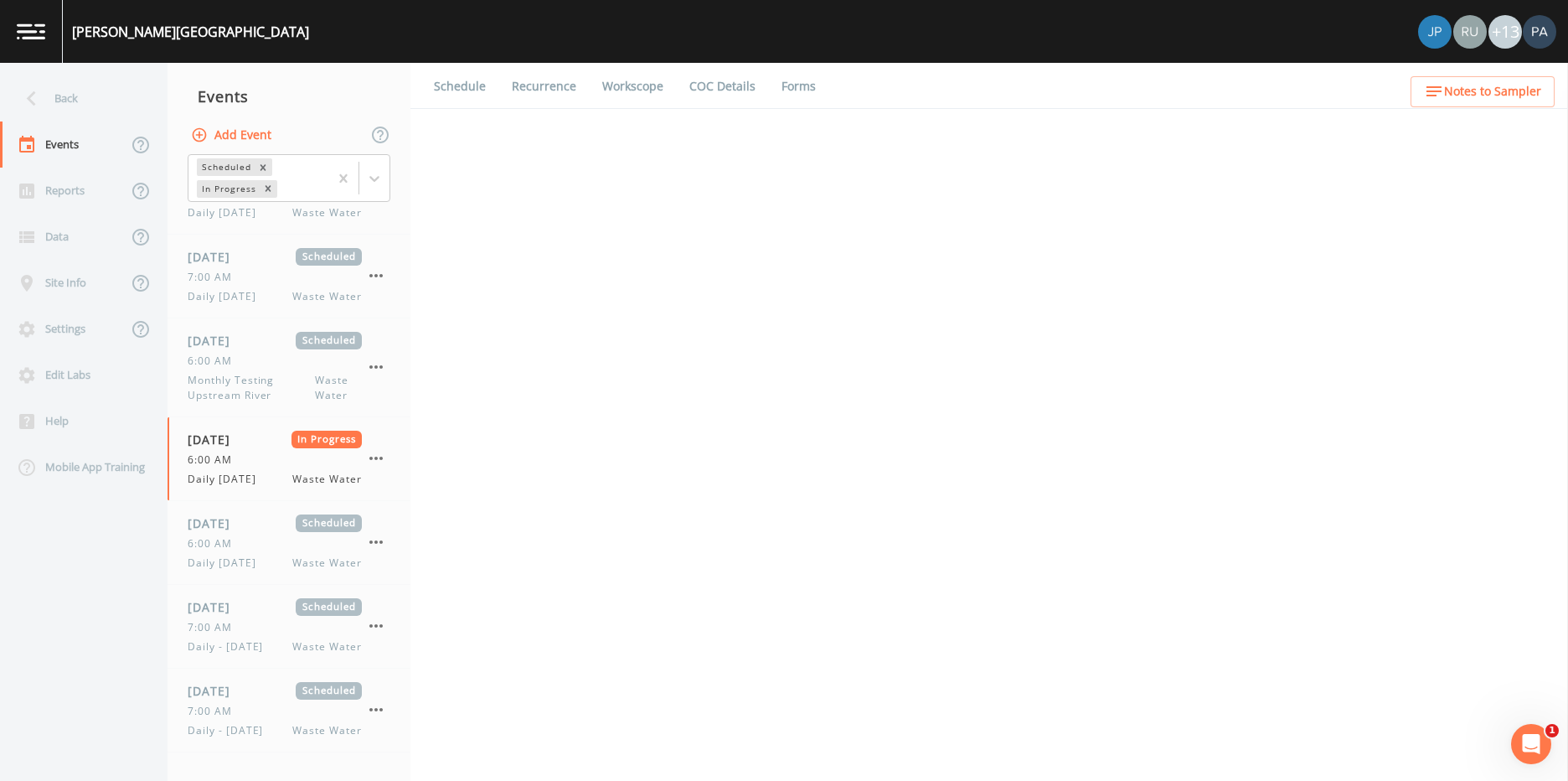
select select "092b3f94-5697-4c94-9891-da161916fdbb"
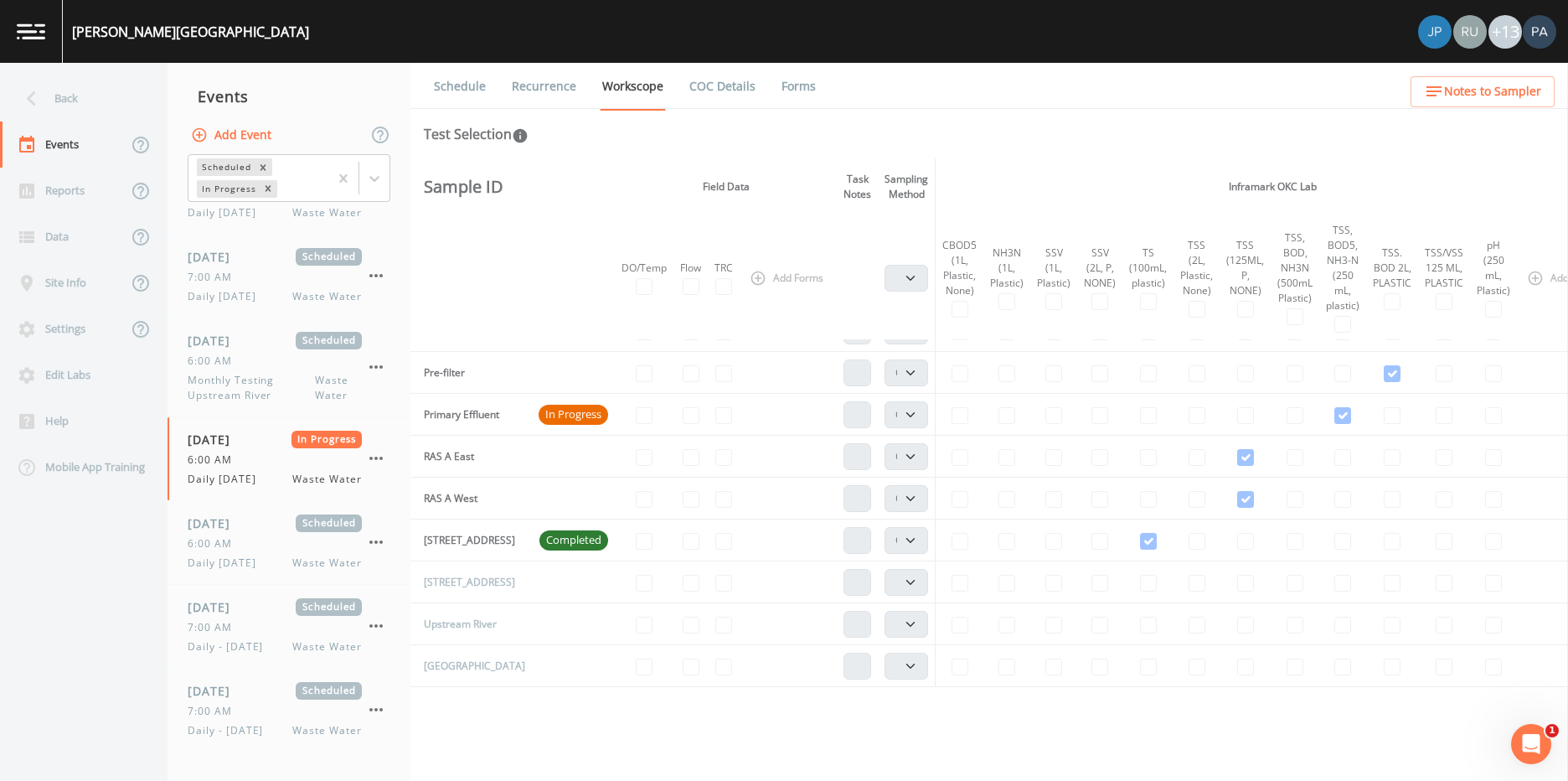
scroll to position [671, 0]
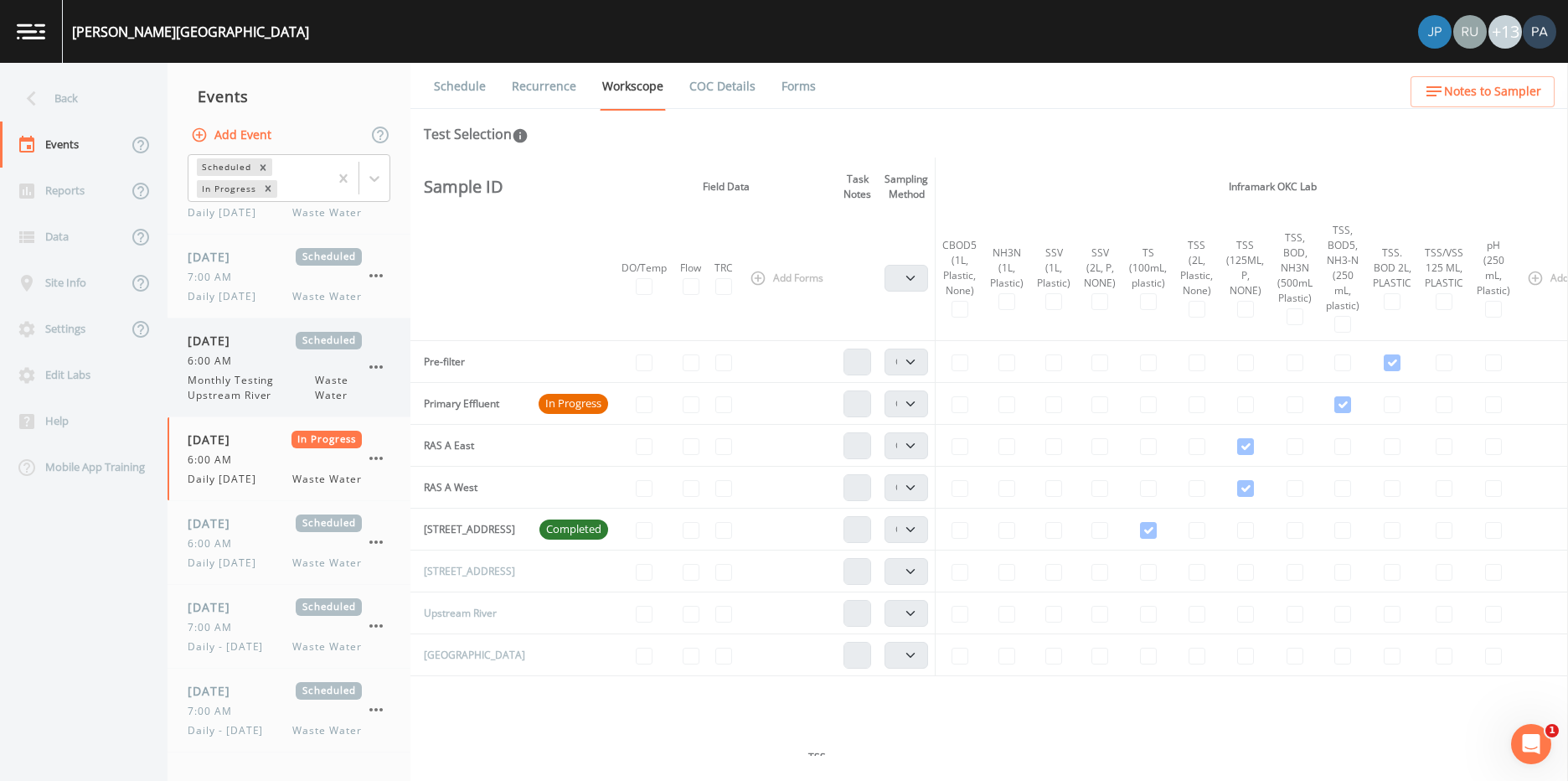
click at [239, 396] on span "Monthly Testing Upstream River" at bounding box center [251, 388] width 127 height 30
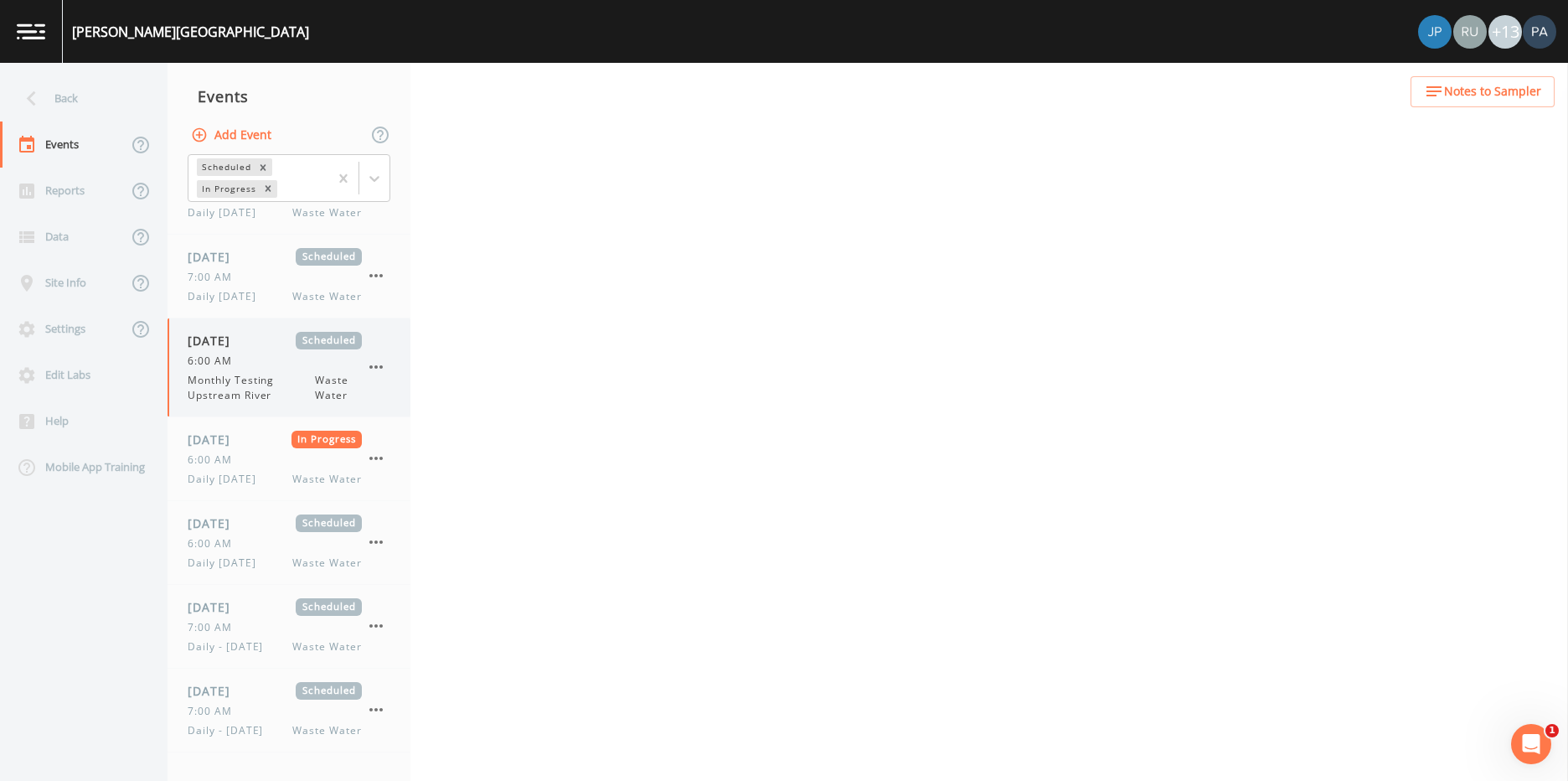
select select "b6a3c313-748b-4795-a028-792ad310bd60"
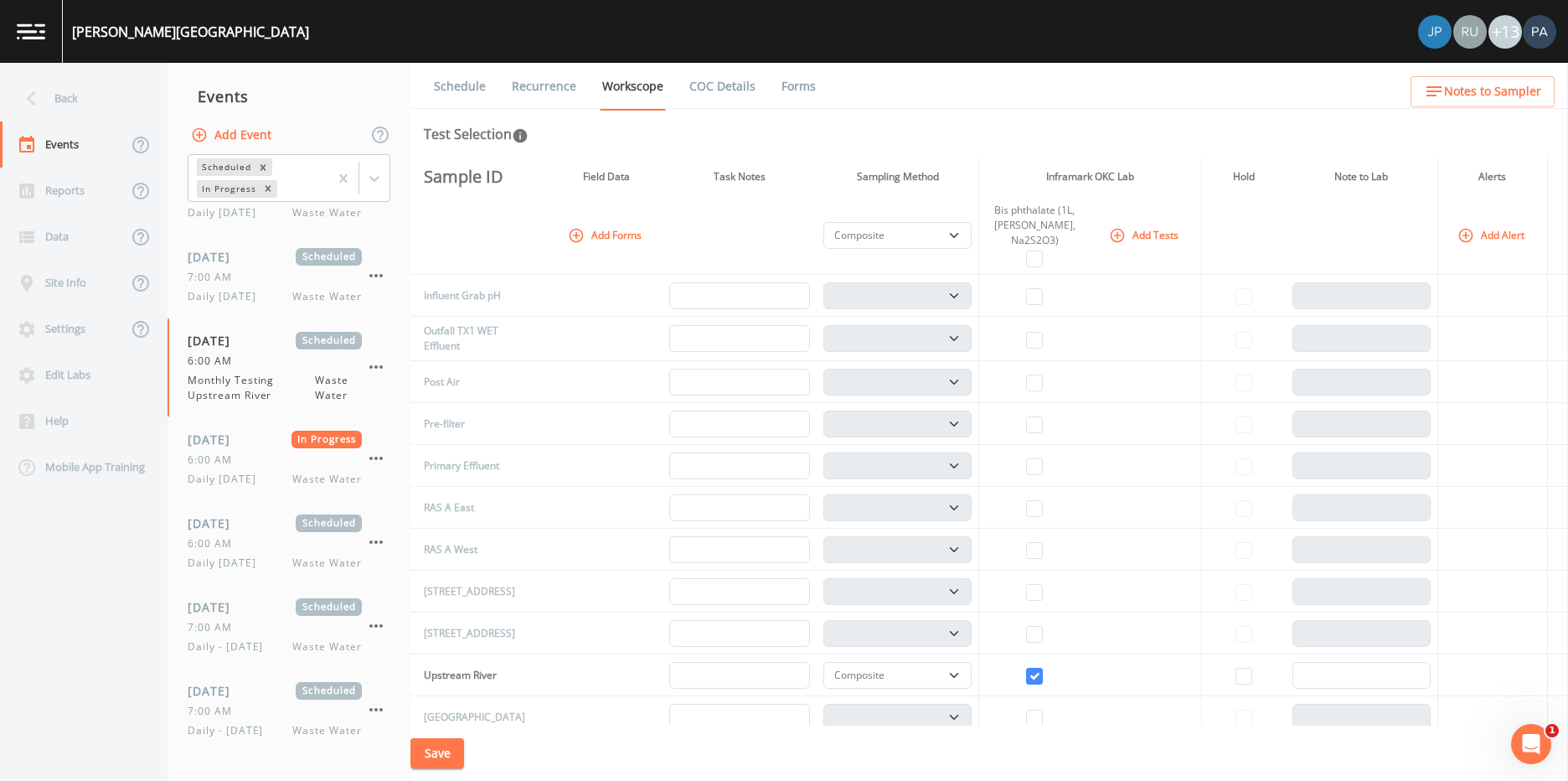
scroll to position [586, 0]
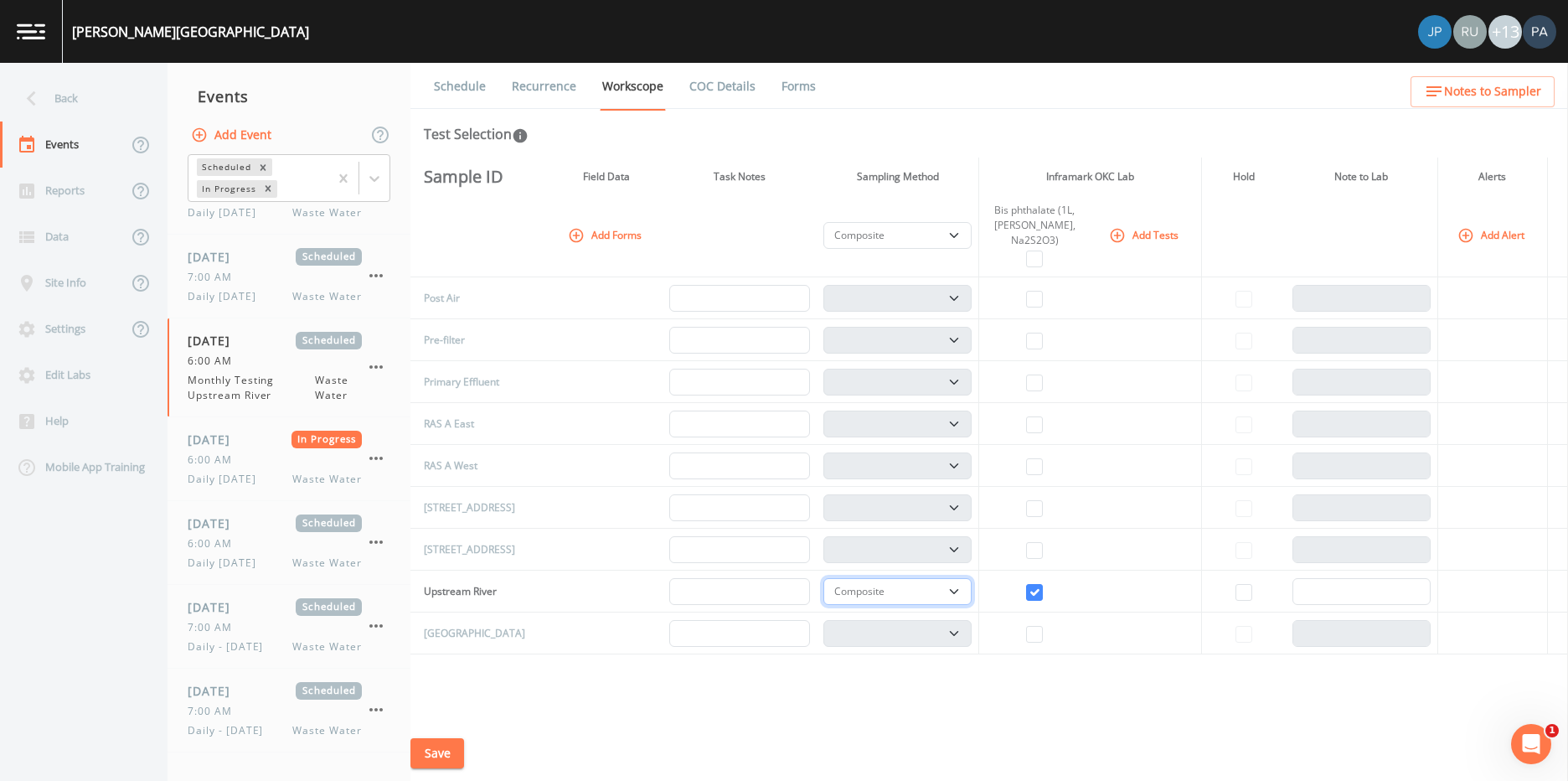
click at [956, 590] on select "Composite Grab" at bounding box center [897, 591] width 148 height 27
select select "092b3f94-5697-4c94-9891-da161916fdbb"
click at [823, 579] on select "Composite Grab" at bounding box center [897, 591] width 148 height 27
select select "092b3f94-5697-4c94-9891-da161916fdbb"
click at [432, 752] on button "Save" at bounding box center [437, 753] width 54 height 31
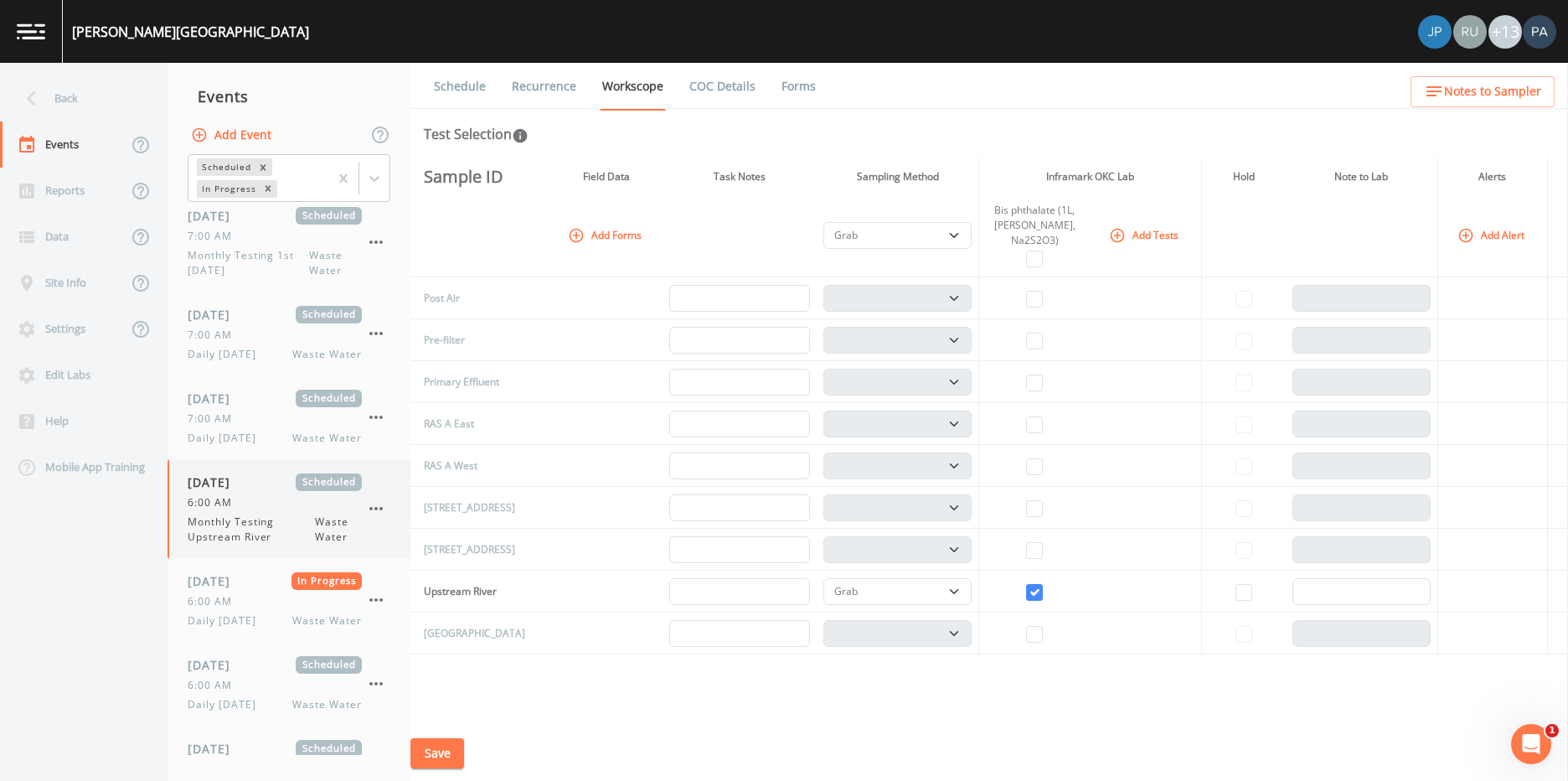
scroll to position [754, 0]
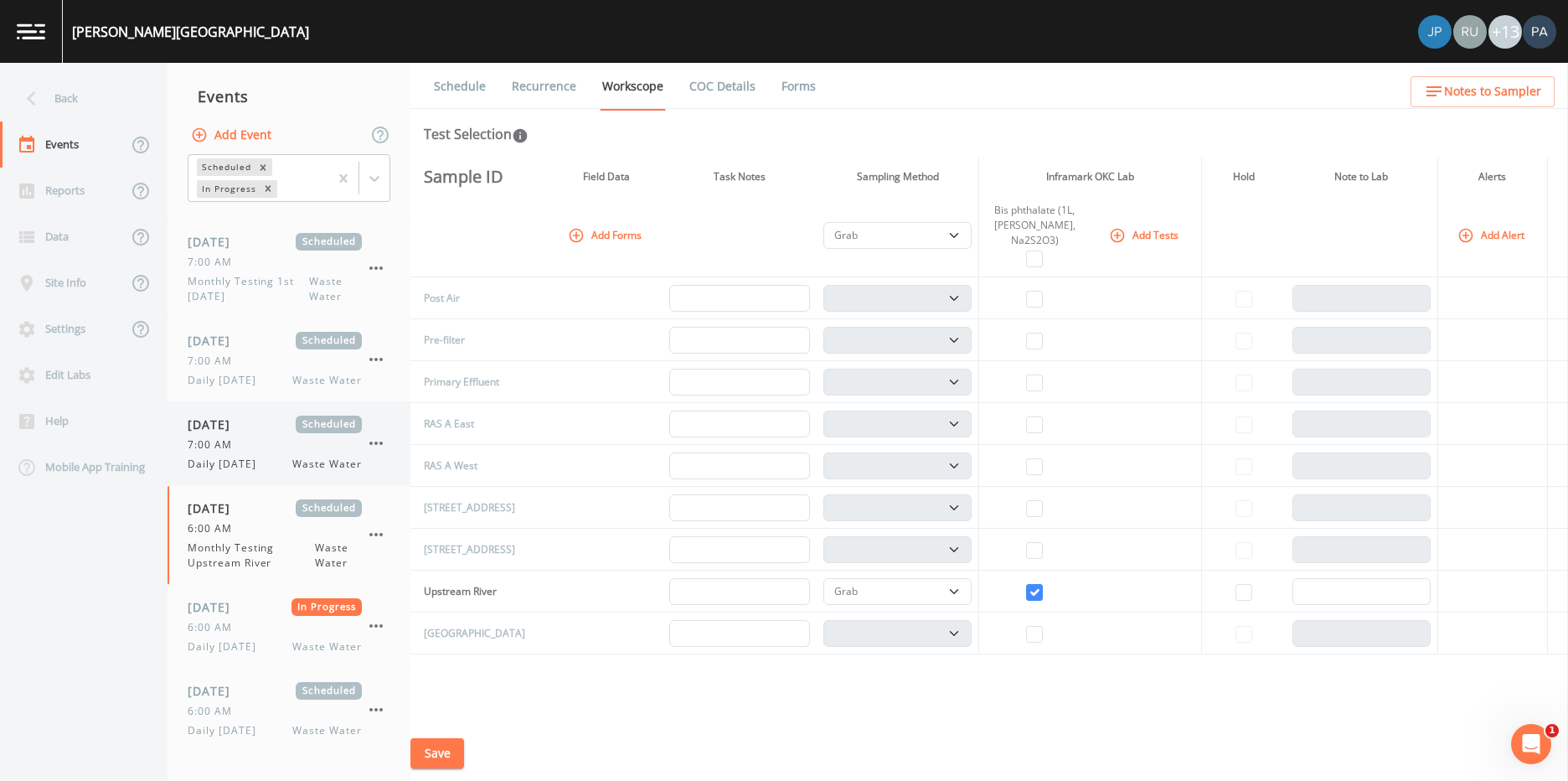
click at [258, 450] on div "7:00 AM" at bounding box center [275, 445] width 175 height 15
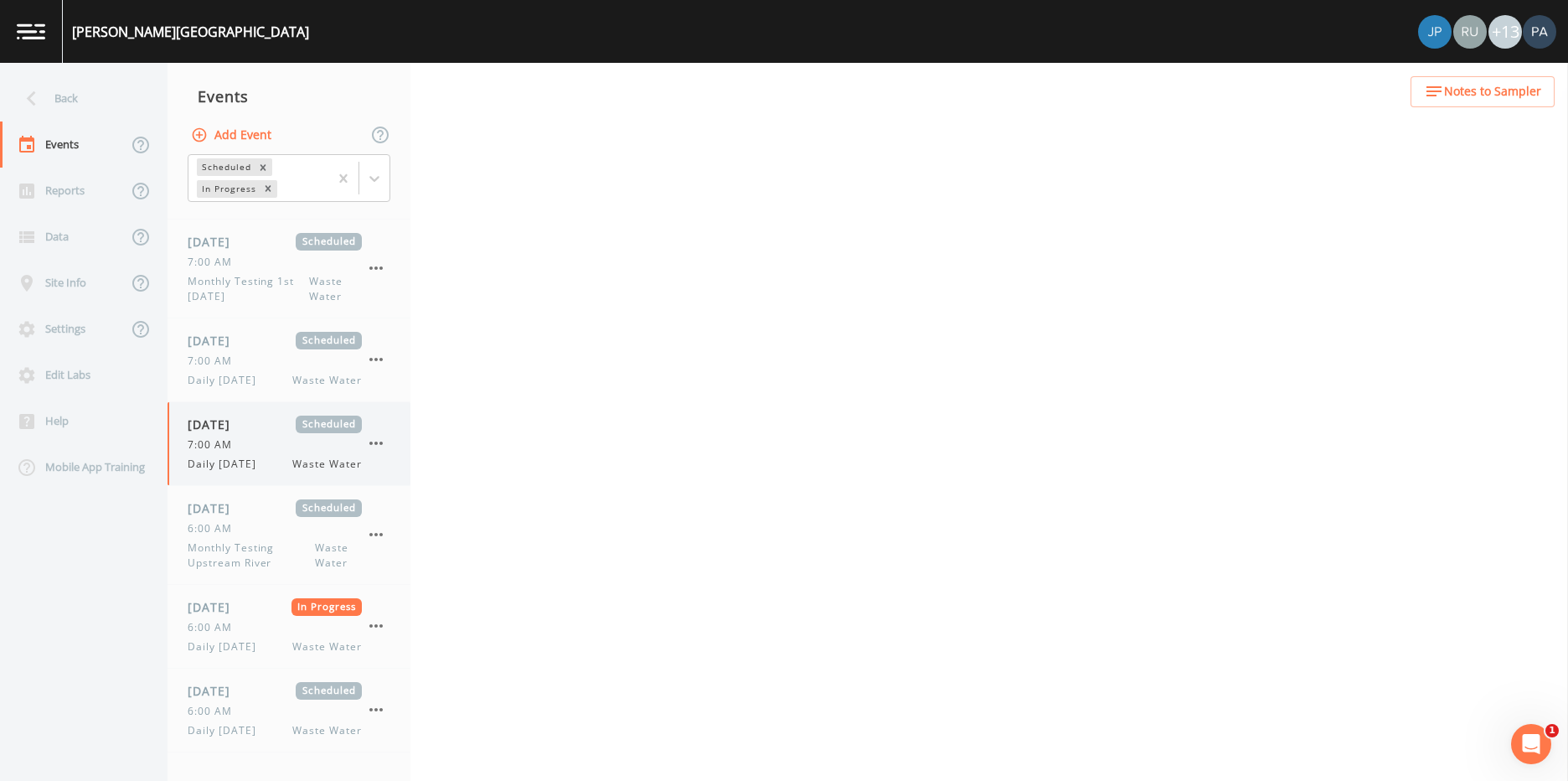
select select "092b3f94-5697-4c94-9891-da161916fdbb"
select select "b6a3c313-748b-4795-a028-792ad310bd60"
select select "092b3f94-5697-4c94-9891-da161916fdbb"
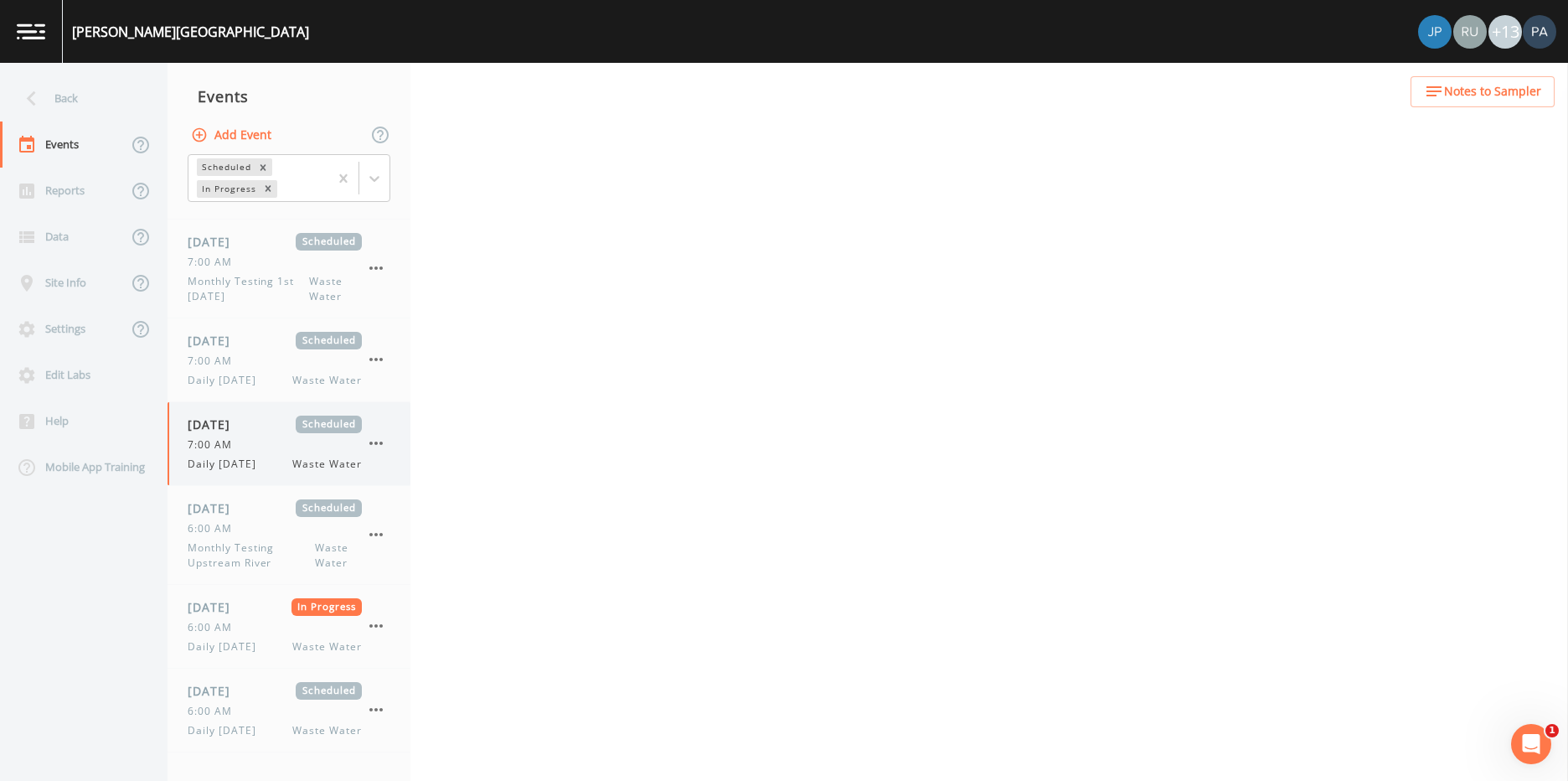
select select "b6a3c313-748b-4795-a028-792ad310bd60"
select select "092b3f94-5697-4c94-9891-da161916fdbb"
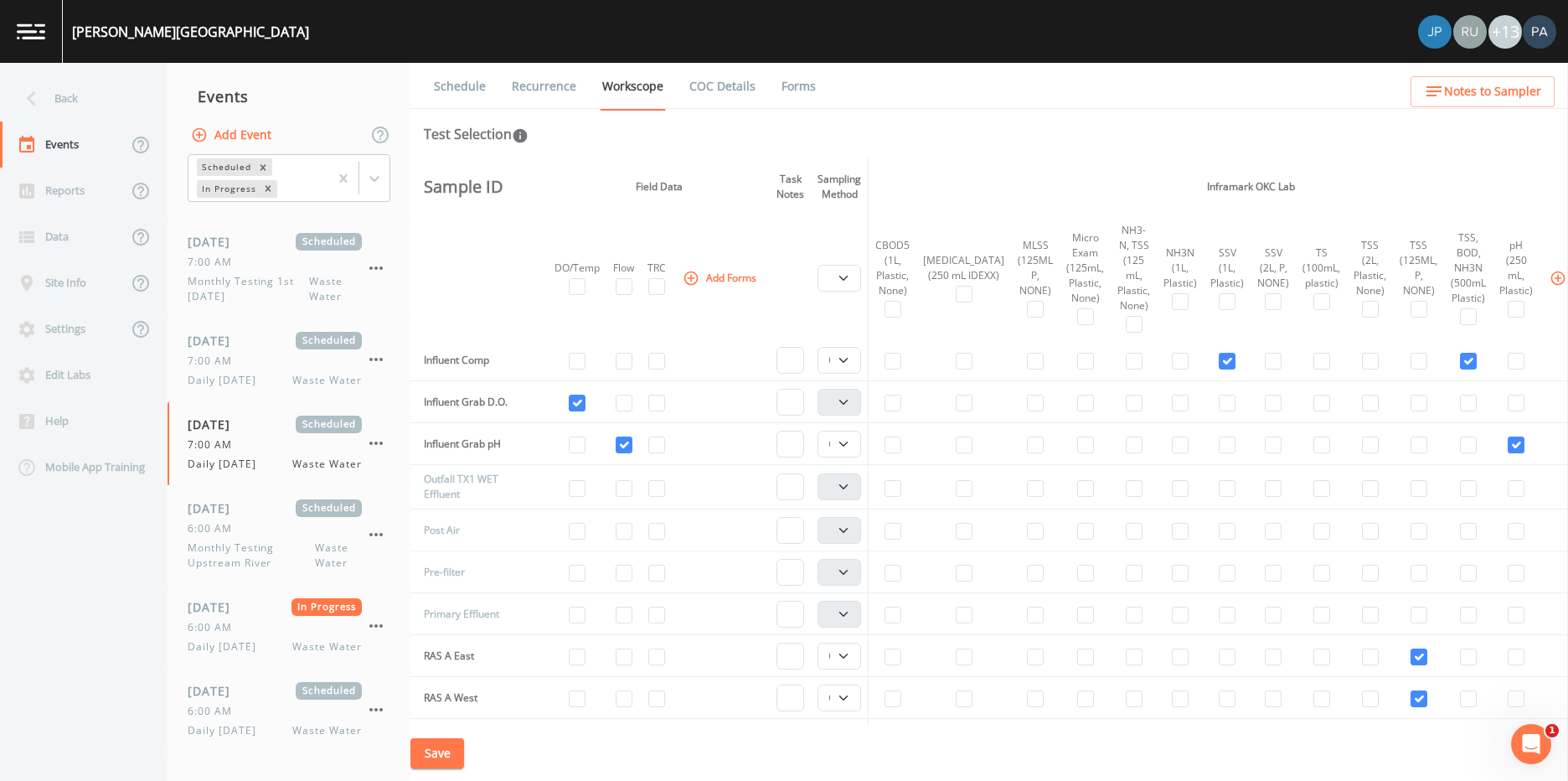
scroll to position [503, 0]
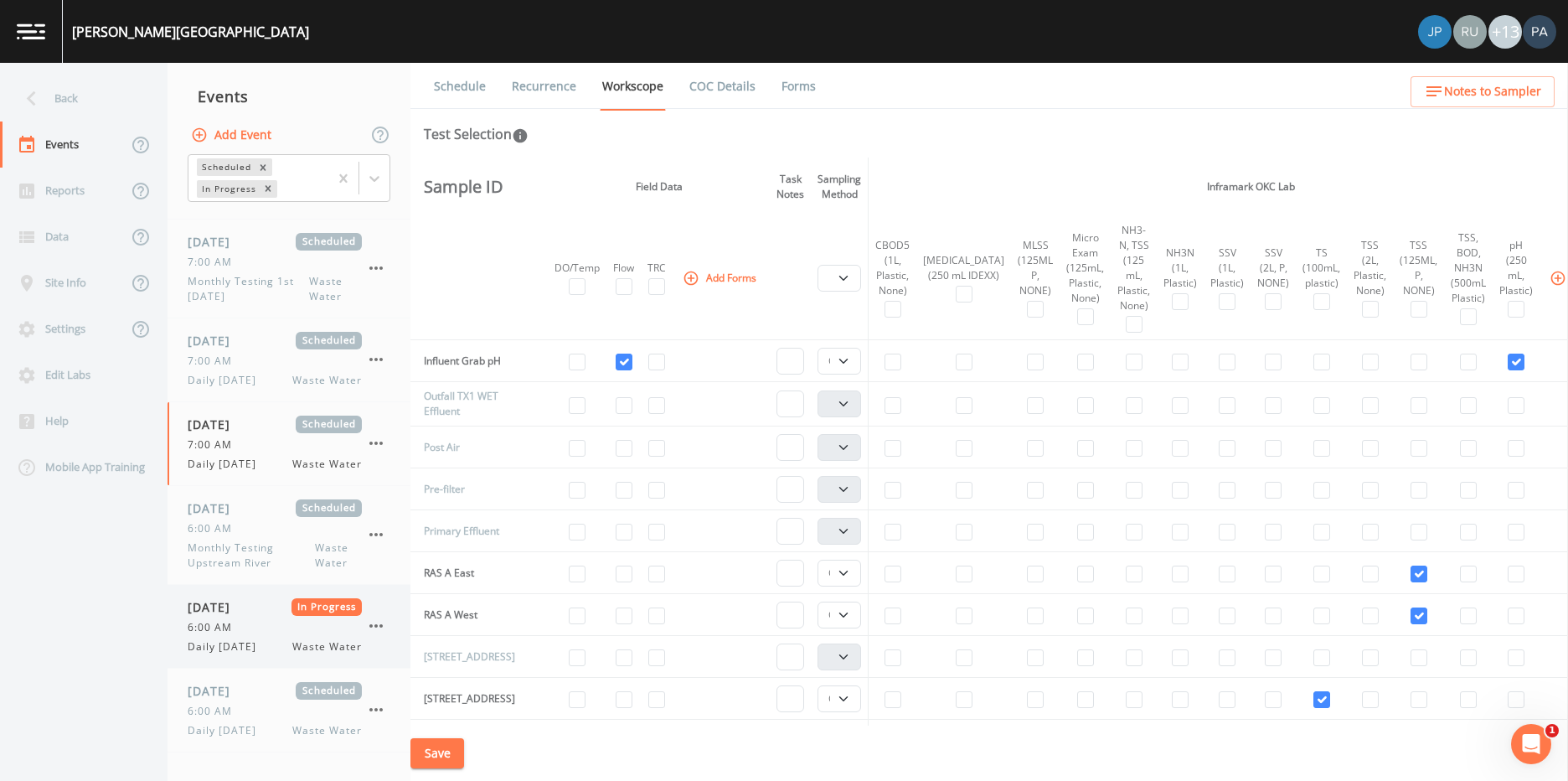
click at [245, 633] on div "6:00 AM" at bounding box center [275, 627] width 175 height 15
select select "092b3f94-5697-4c94-9891-da161916fdbb"
select select "b6a3c313-748b-4795-a028-792ad310bd60"
select select "092b3f94-5697-4c94-9891-da161916fdbb"
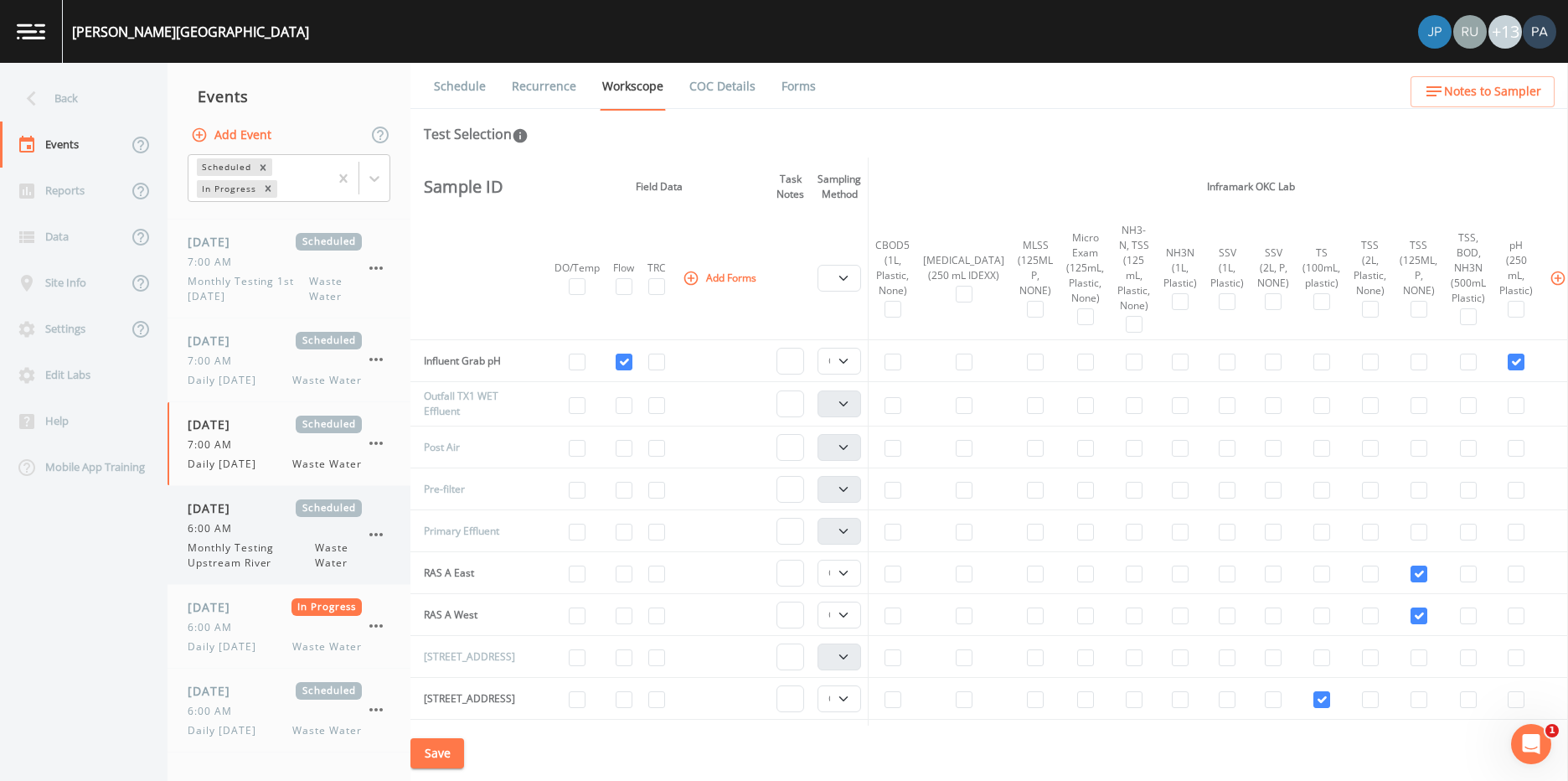
select select "092b3f94-5697-4c94-9891-da161916fdbb"
select select "b6a3c313-748b-4795-a028-792ad310bd60"
select select "092b3f94-5697-4c94-9891-da161916fdbb"
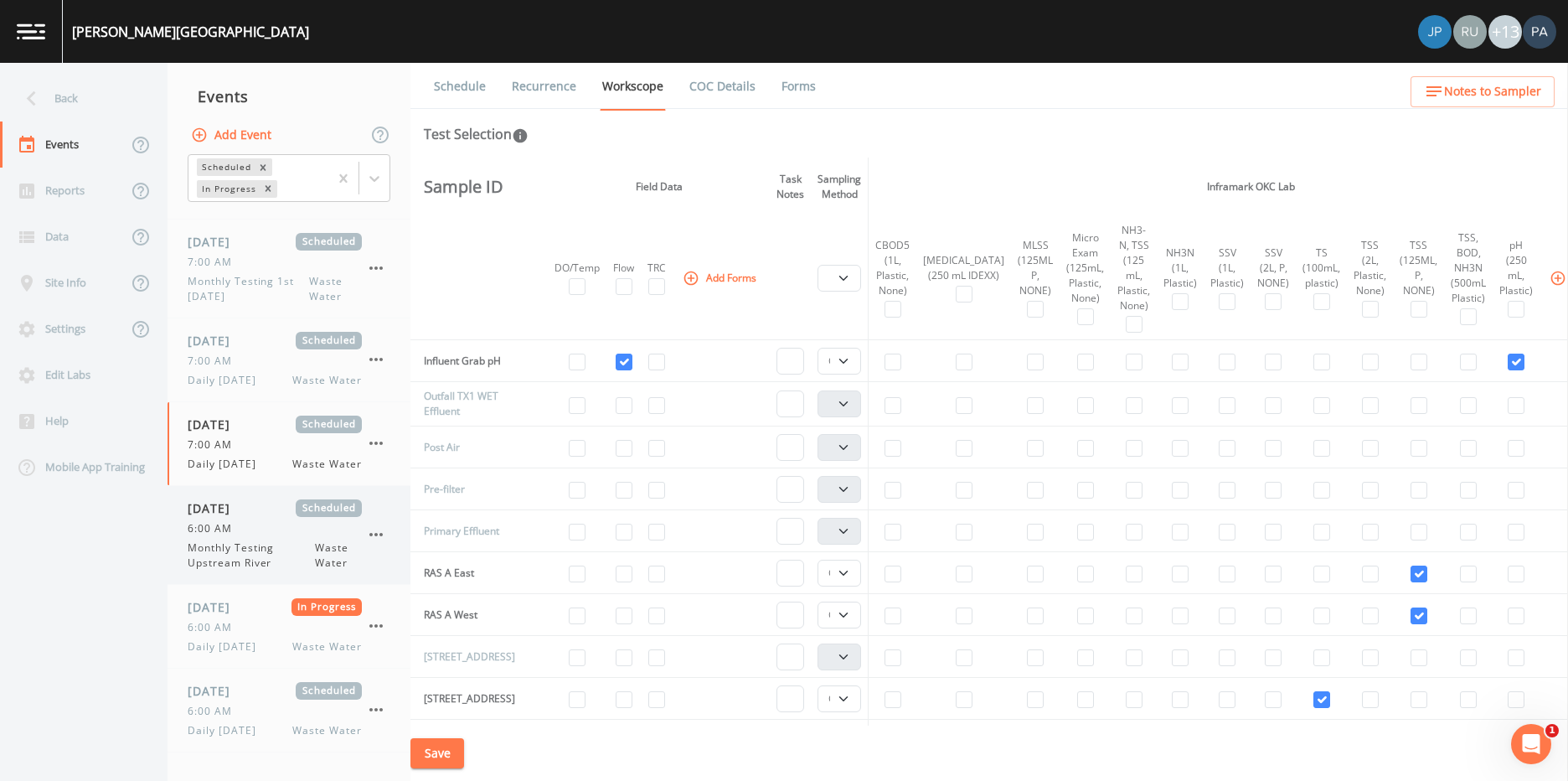
select select "092b3f94-5697-4c94-9891-da161916fdbb"
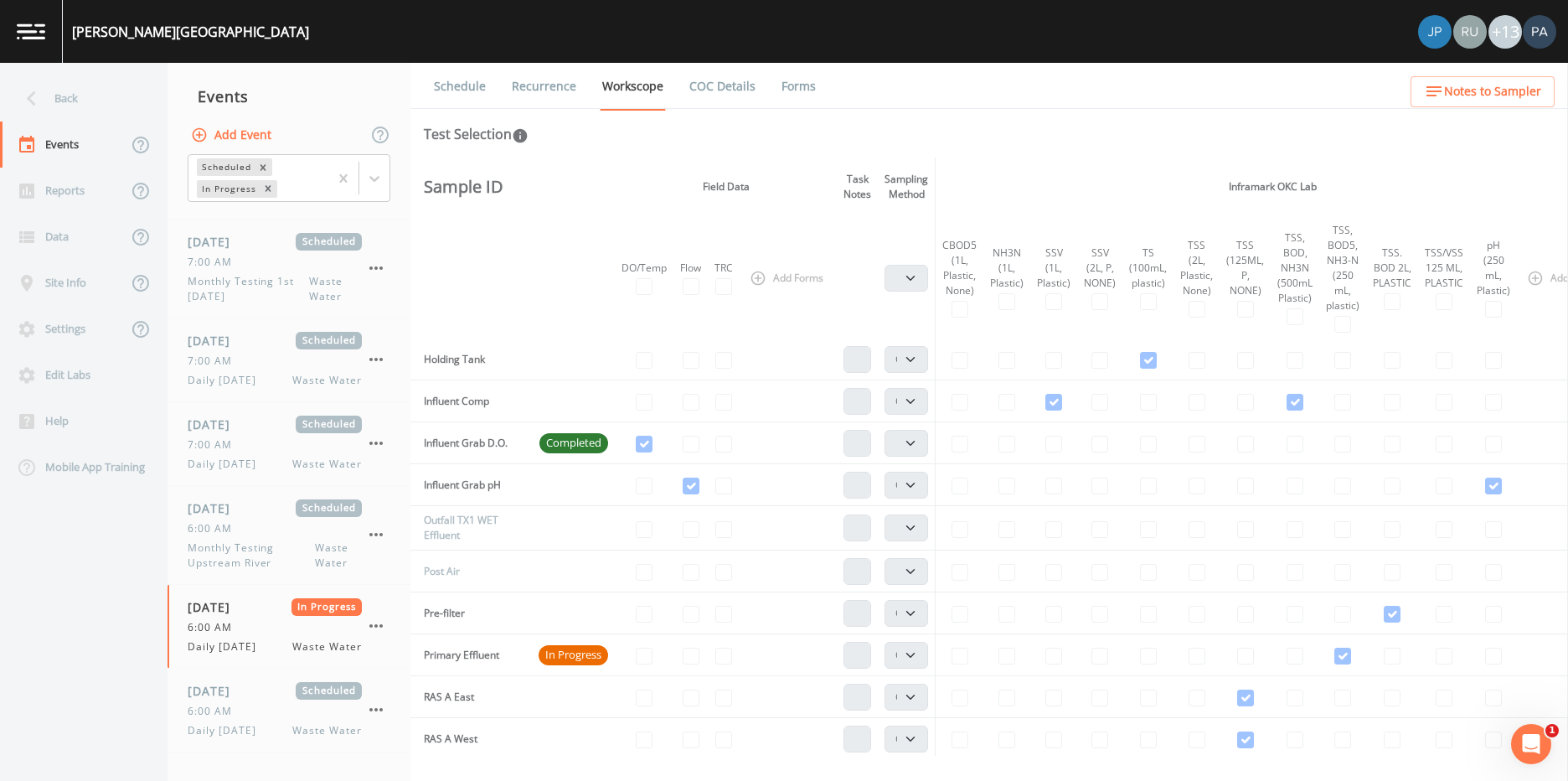
scroll to position [503, 0]
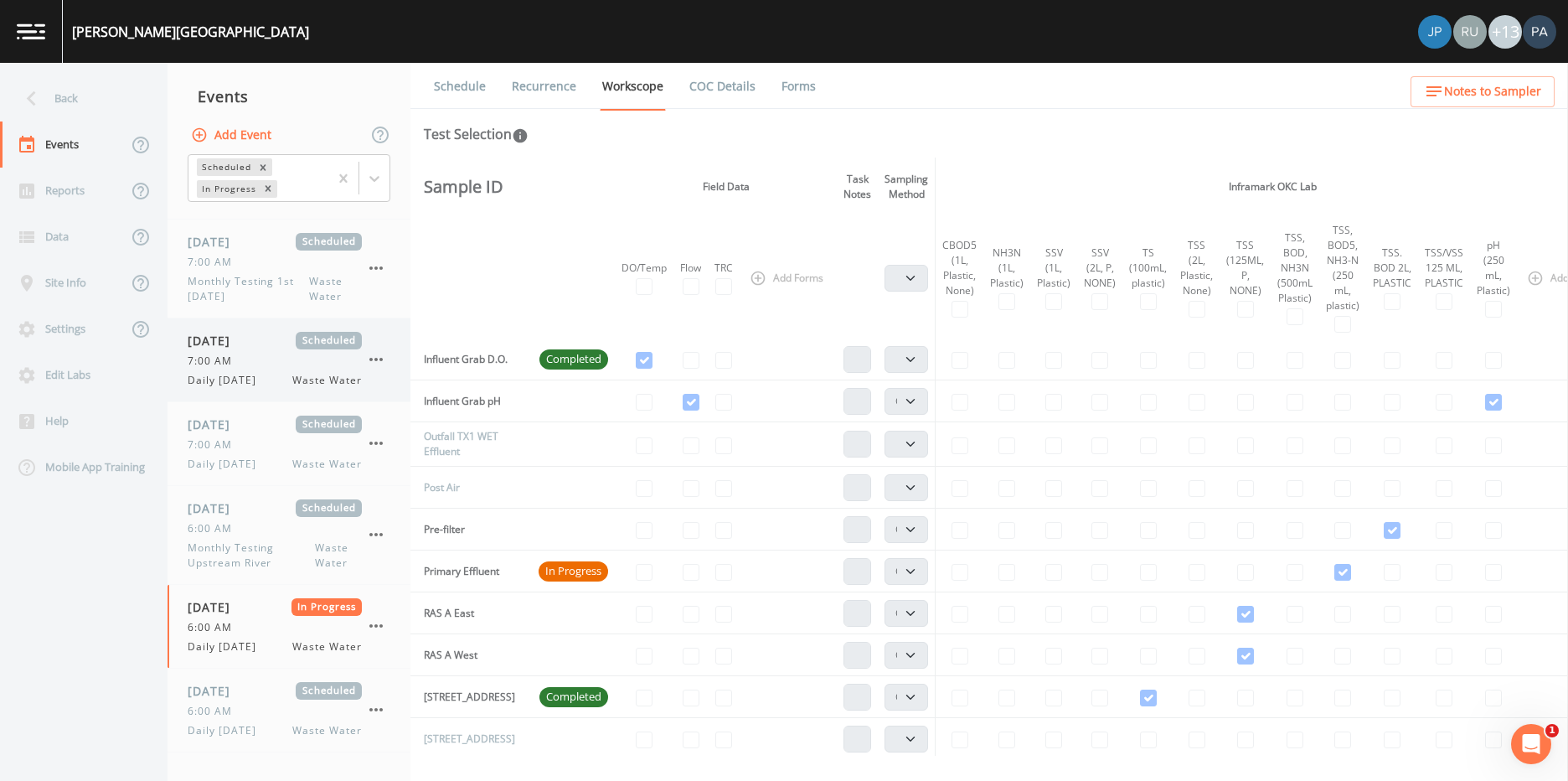
click at [234, 360] on span "7:00 AM" at bounding box center [214, 360] width 55 height 15
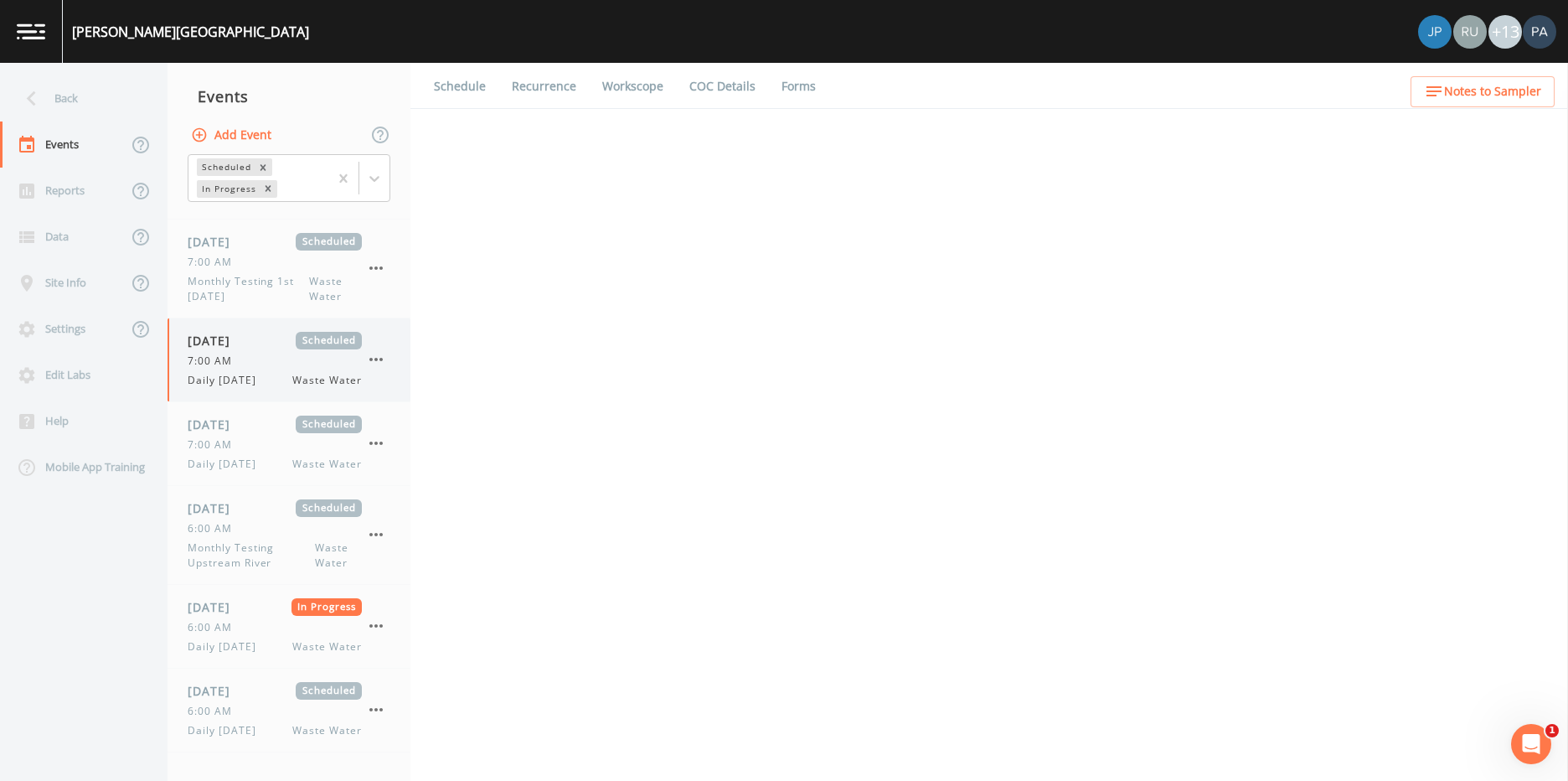
select select "092b3f94-5697-4c94-9891-da161916fdbb"
select select "b6a3c313-748b-4795-a028-792ad310bd60"
select select "092b3f94-5697-4c94-9891-da161916fdbb"
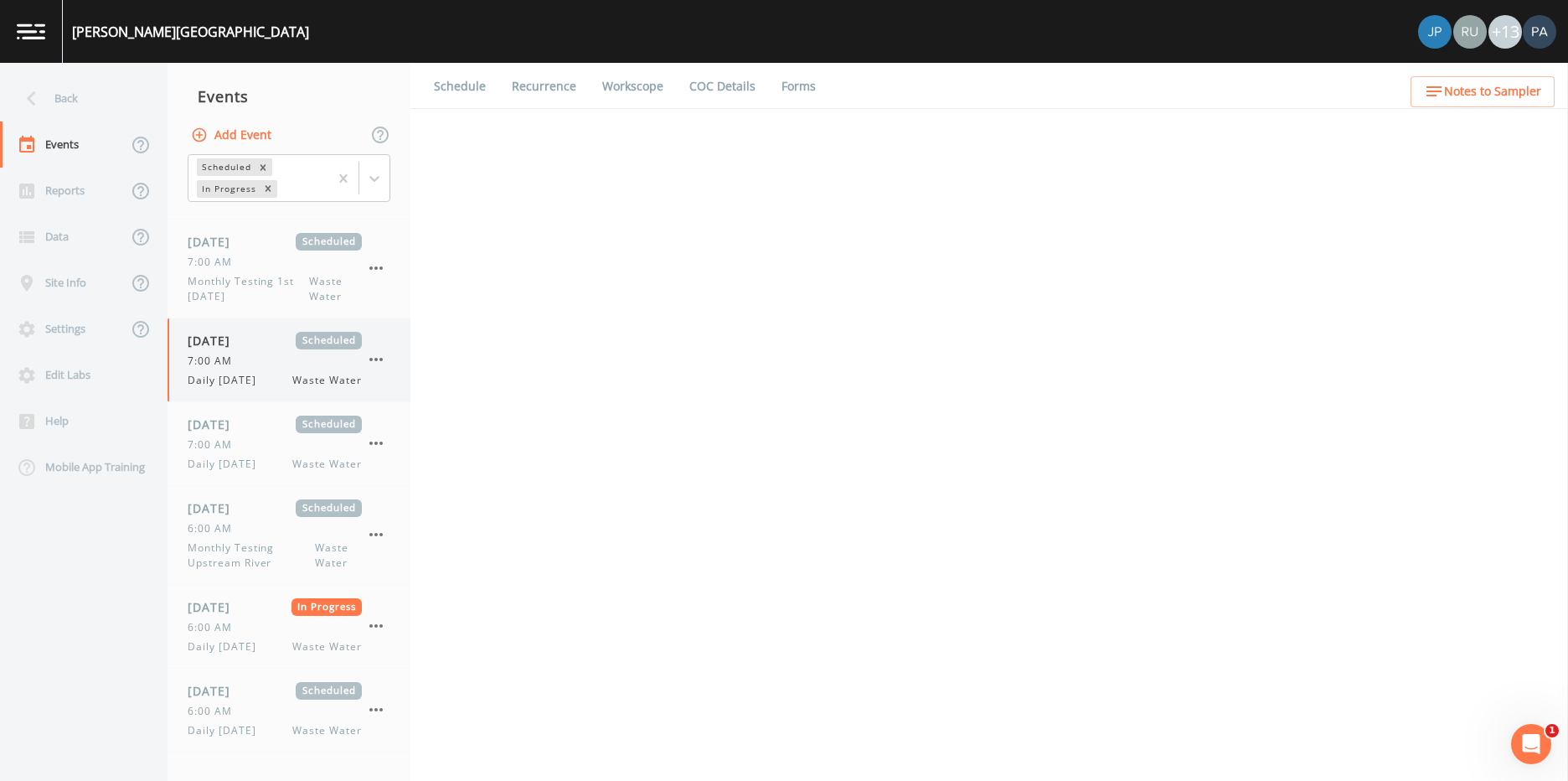
select select "b6a3c313-748b-4795-a028-792ad310bd60"
select select "092b3f94-5697-4c94-9891-da161916fdbb"
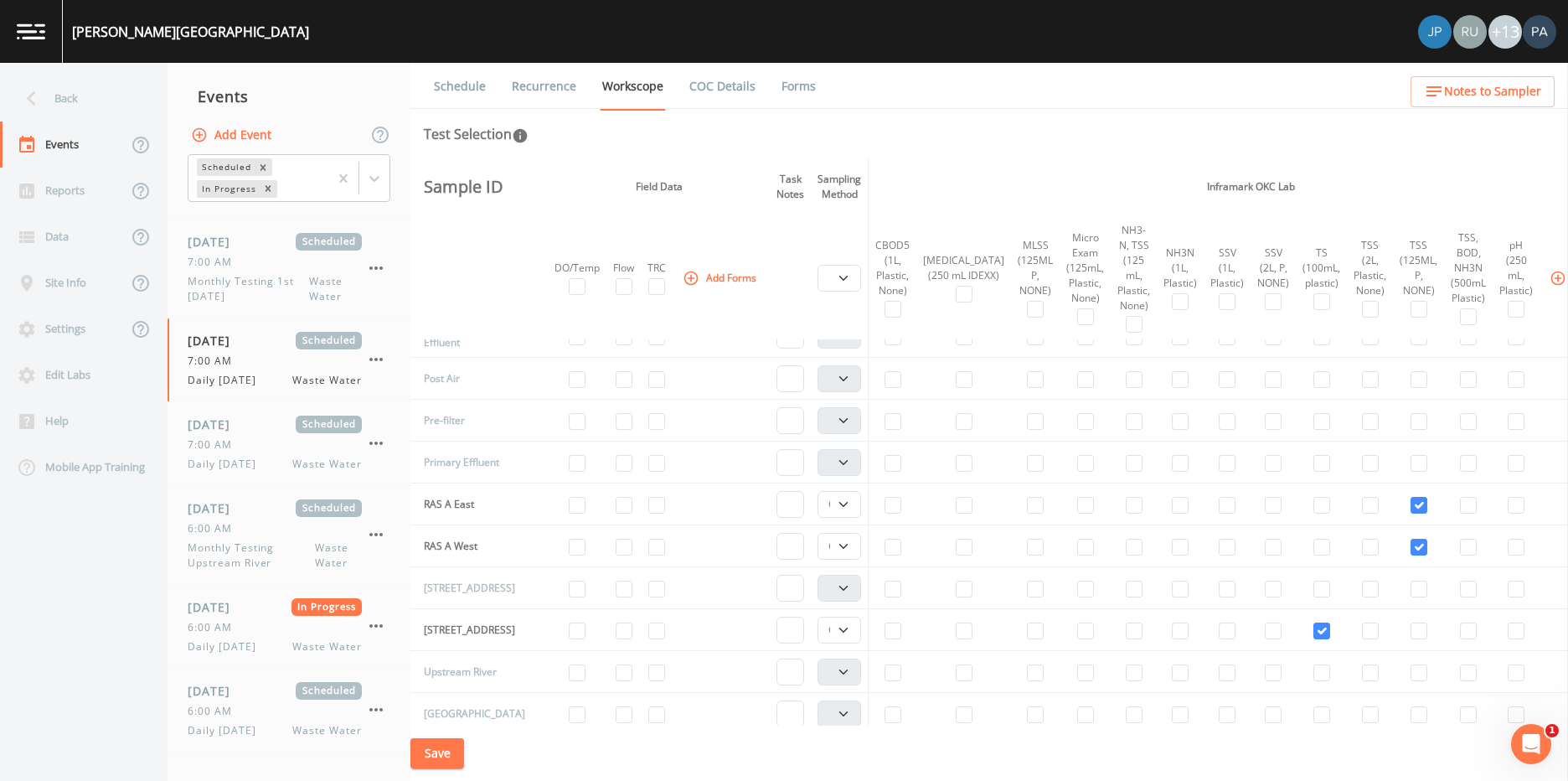
scroll to position [586, 0]
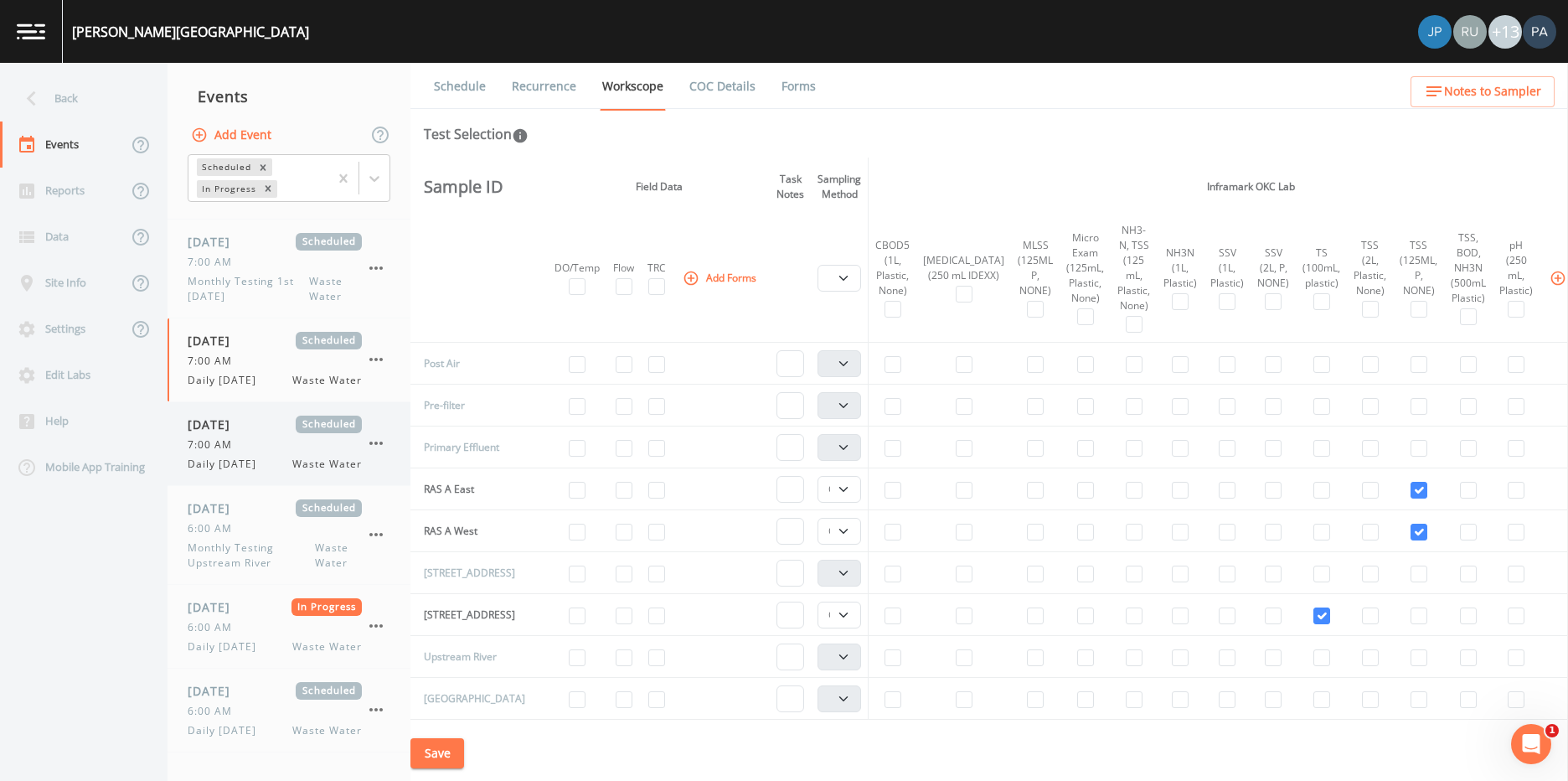
click at [225, 435] on div "[DATE] Scheduled 7:00 AM Daily [DATE] Waste Water" at bounding box center [275, 444] width 175 height 57
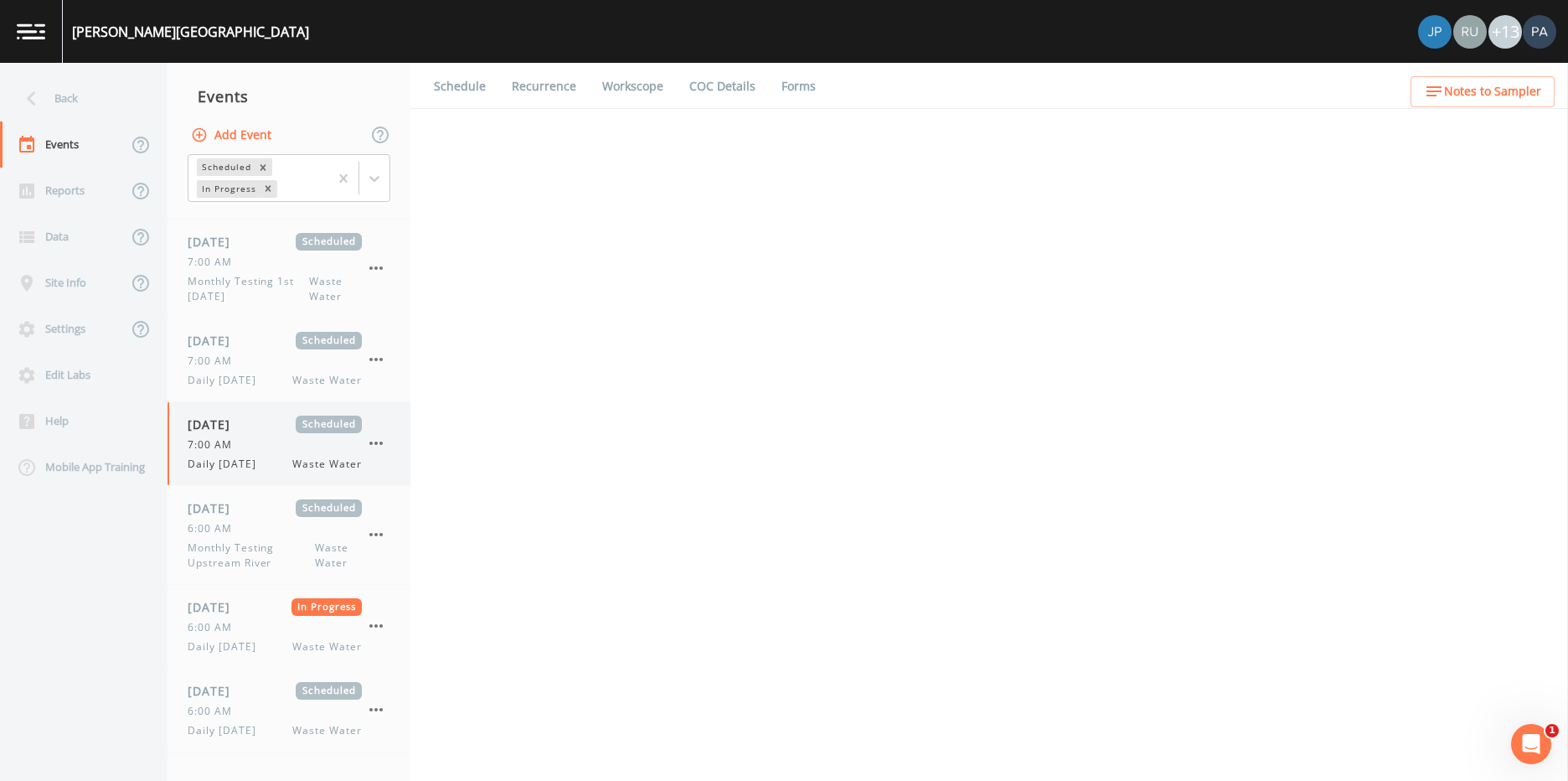
select select "092b3f94-5697-4c94-9891-da161916fdbb"
select select "b6a3c313-748b-4795-a028-792ad310bd60"
select select "092b3f94-5697-4c94-9891-da161916fdbb"
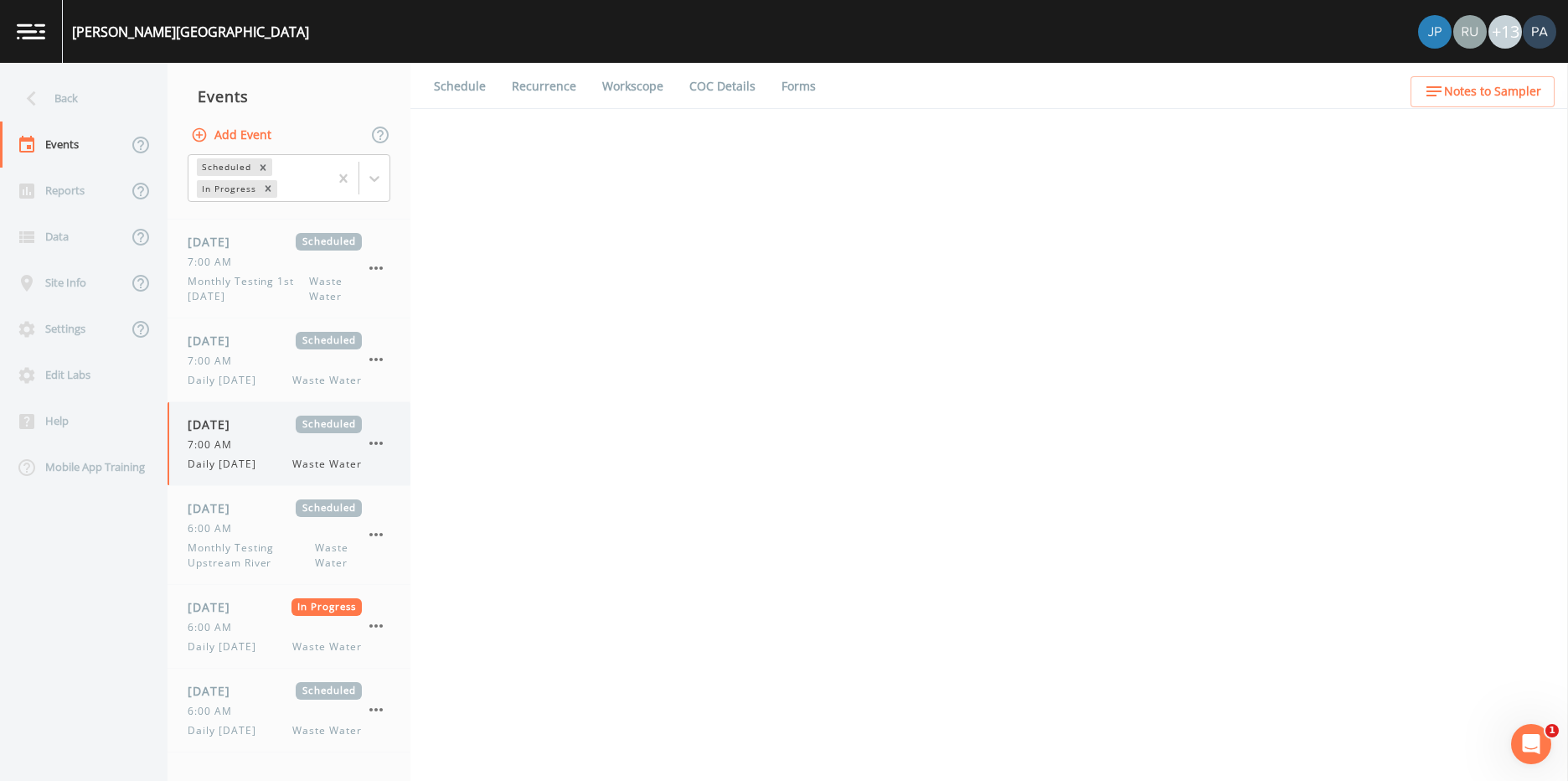
select select "b6a3c313-748b-4795-a028-792ad310bd60"
select select "092b3f94-5697-4c94-9891-da161916fdbb"
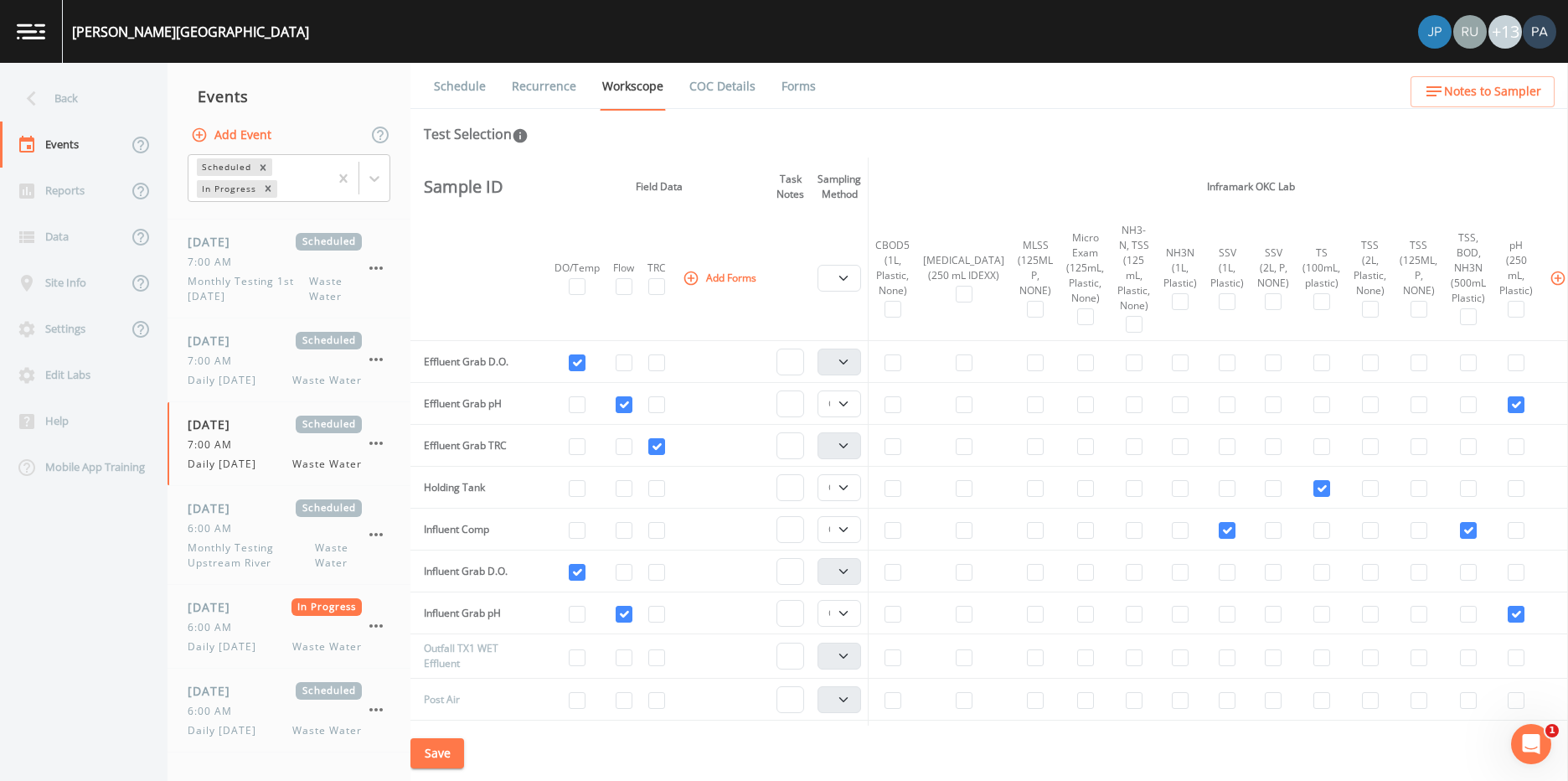
scroll to position [251, 0]
click at [223, 289] on span "Monthly Testing 1st [DATE]" at bounding box center [248, 289] width 121 height 30
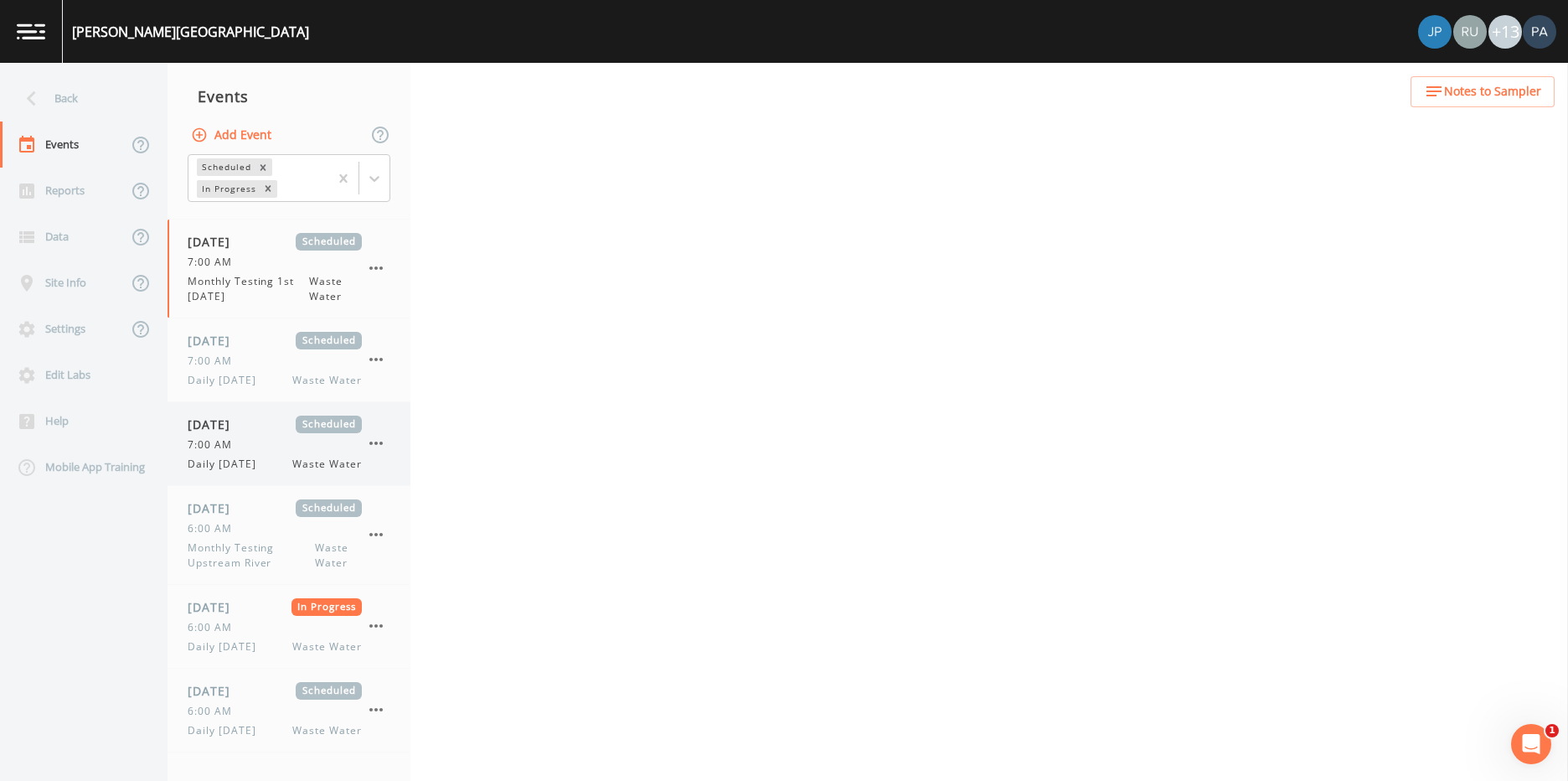
select select "b6a3c313-748b-4795-a028-792ad310bd60"
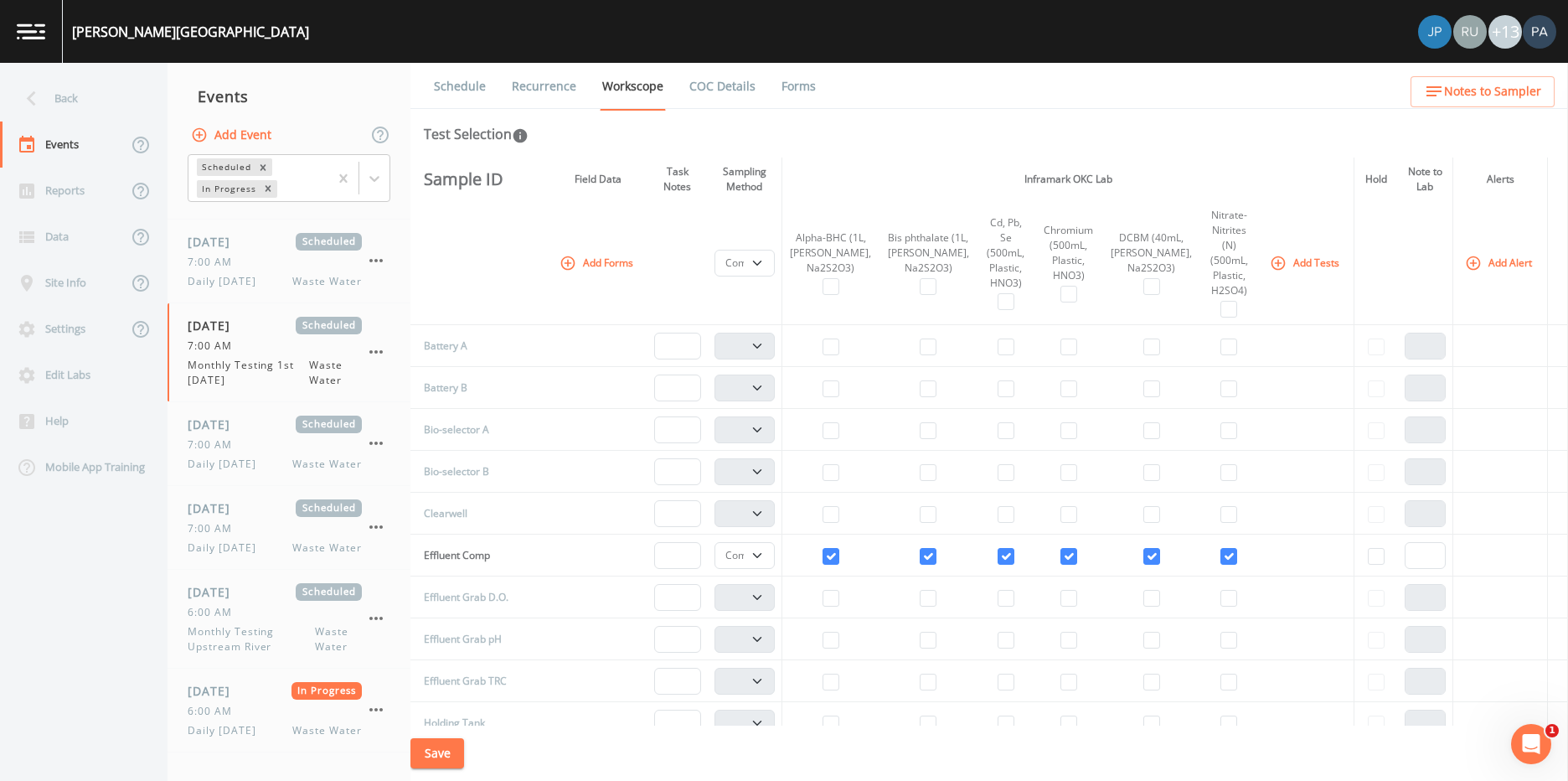
scroll to position [586, 0]
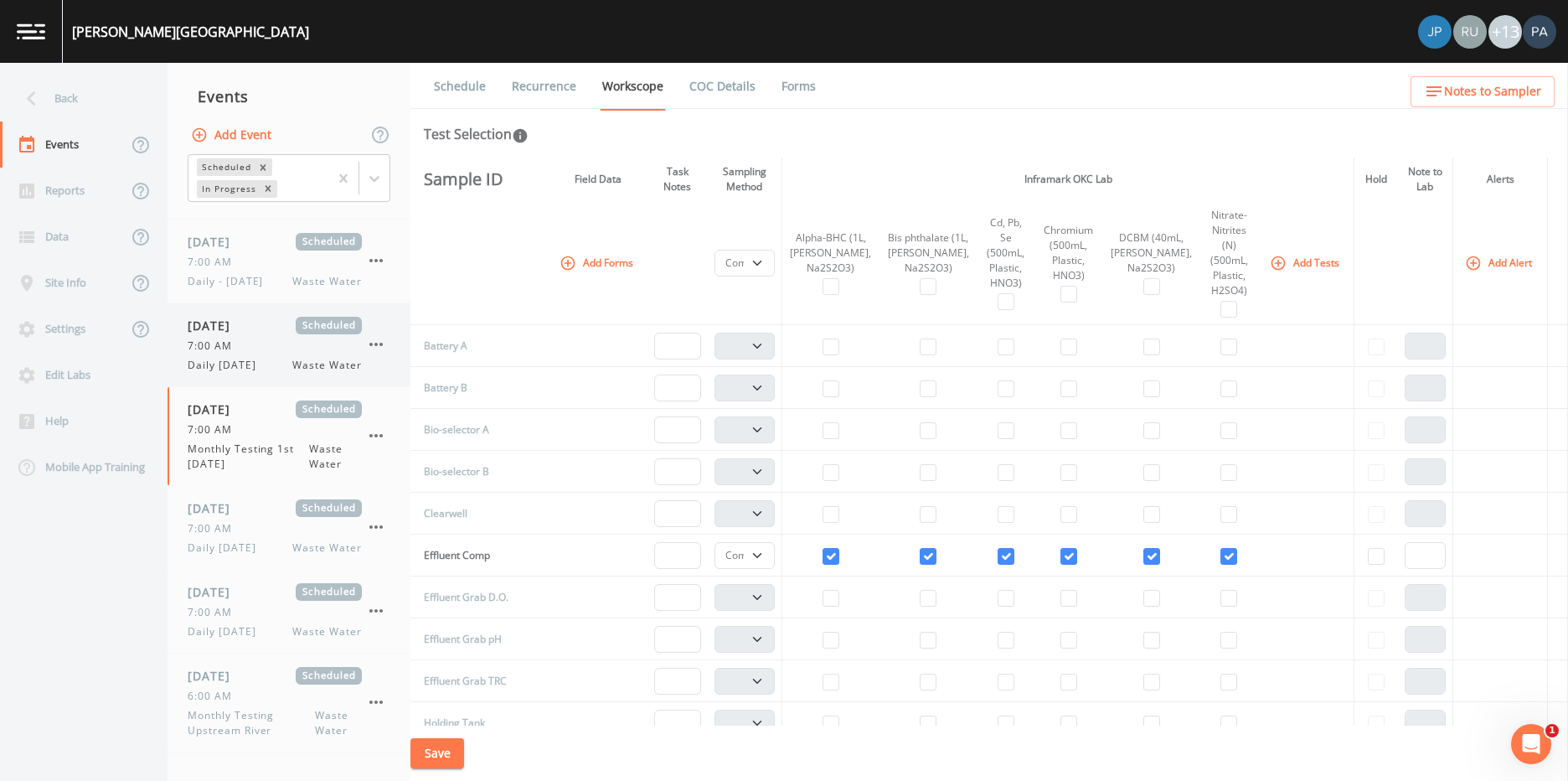
click at [229, 363] on span "Daily [DATE]" at bounding box center [226, 365] width 78 height 15
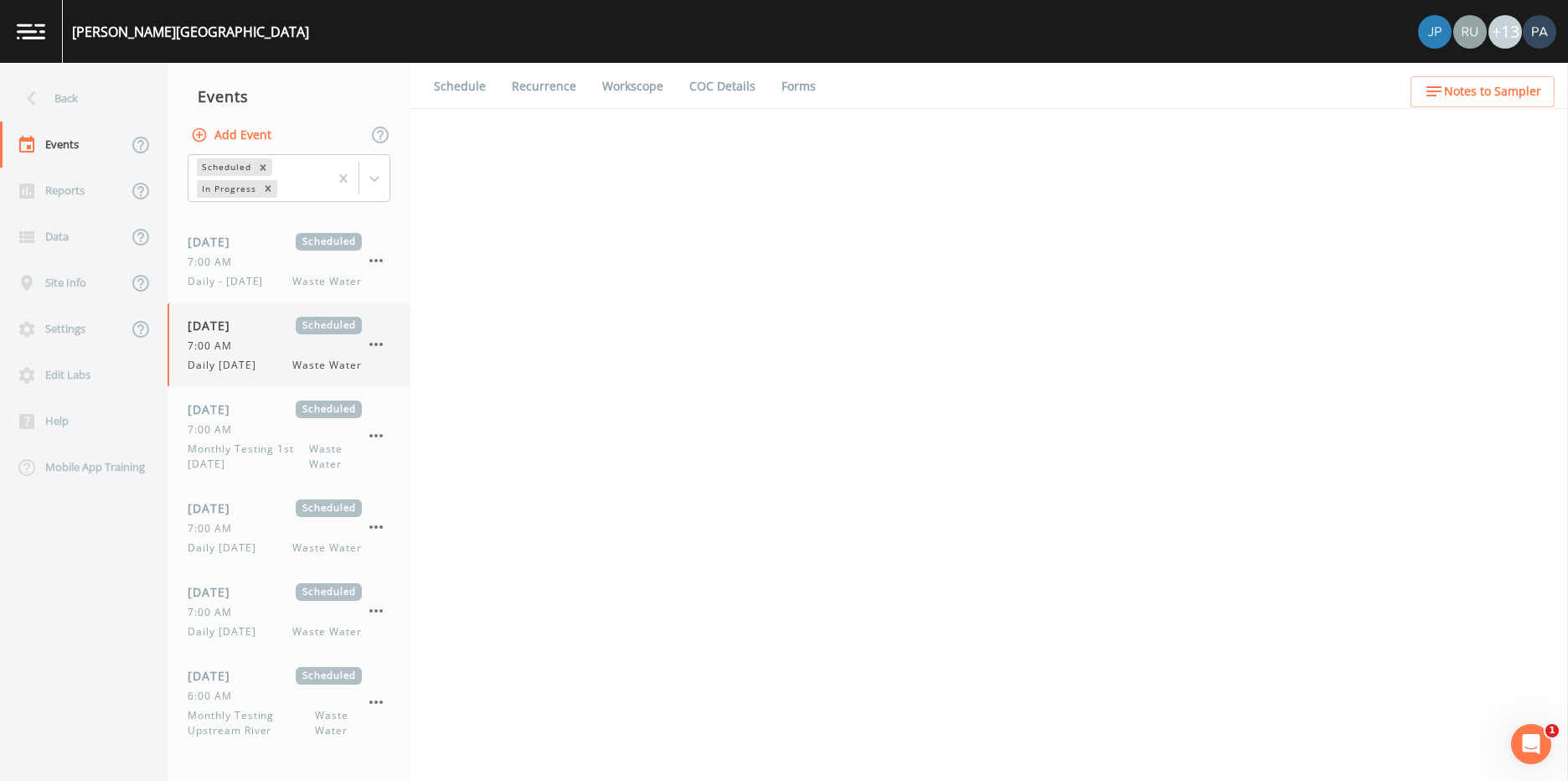
select select "092b3f94-5697-4c94-9891-da161916fdbb"
select select "b6a3c313-748b-4795-a028-792ad310bd60"
select select "092b3f94-5697-4c94-9891-da161916fdbb"
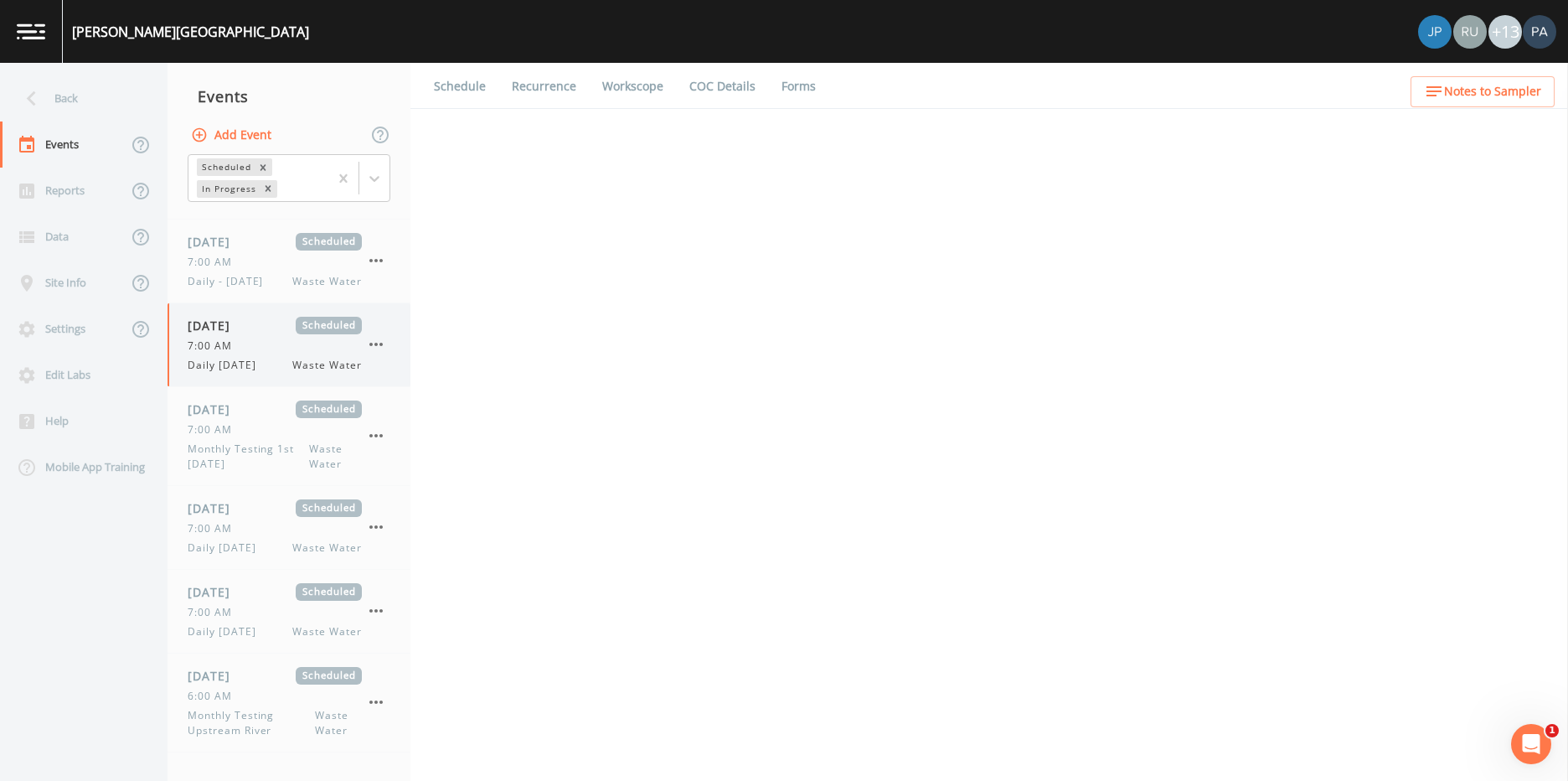
select select "b6a3c313-748b-4795-a028-792ad310bd60"
select select "092b3f94-5697-4c94-9891-da161916fdbb"
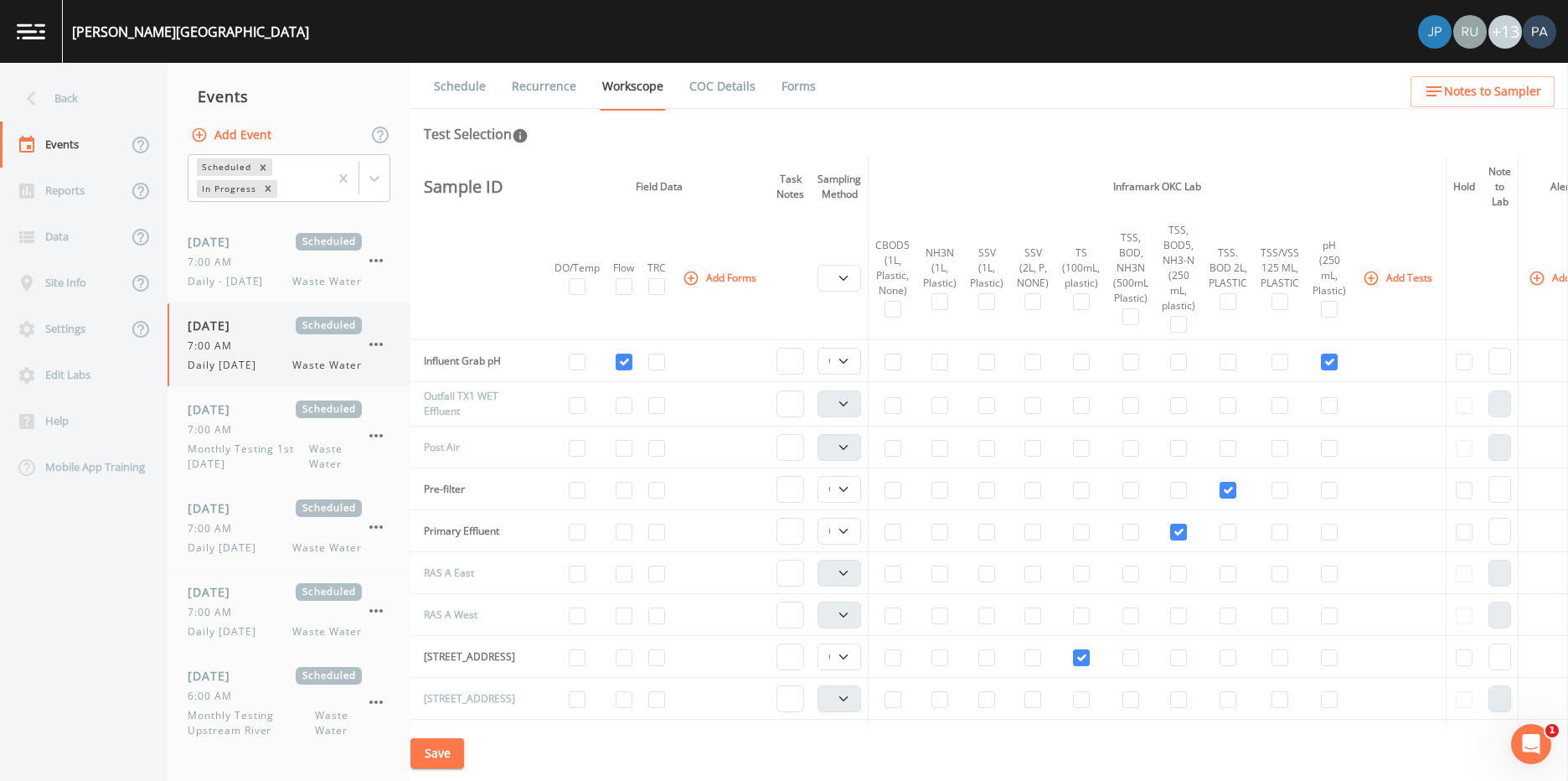
scroll to position [503, 0]
click at [236, 354] on div "[DATE] Scheduled 7:00 AM Daily - [DATE] Waste Water" at bounding box center [275, 344] width 175 height 57
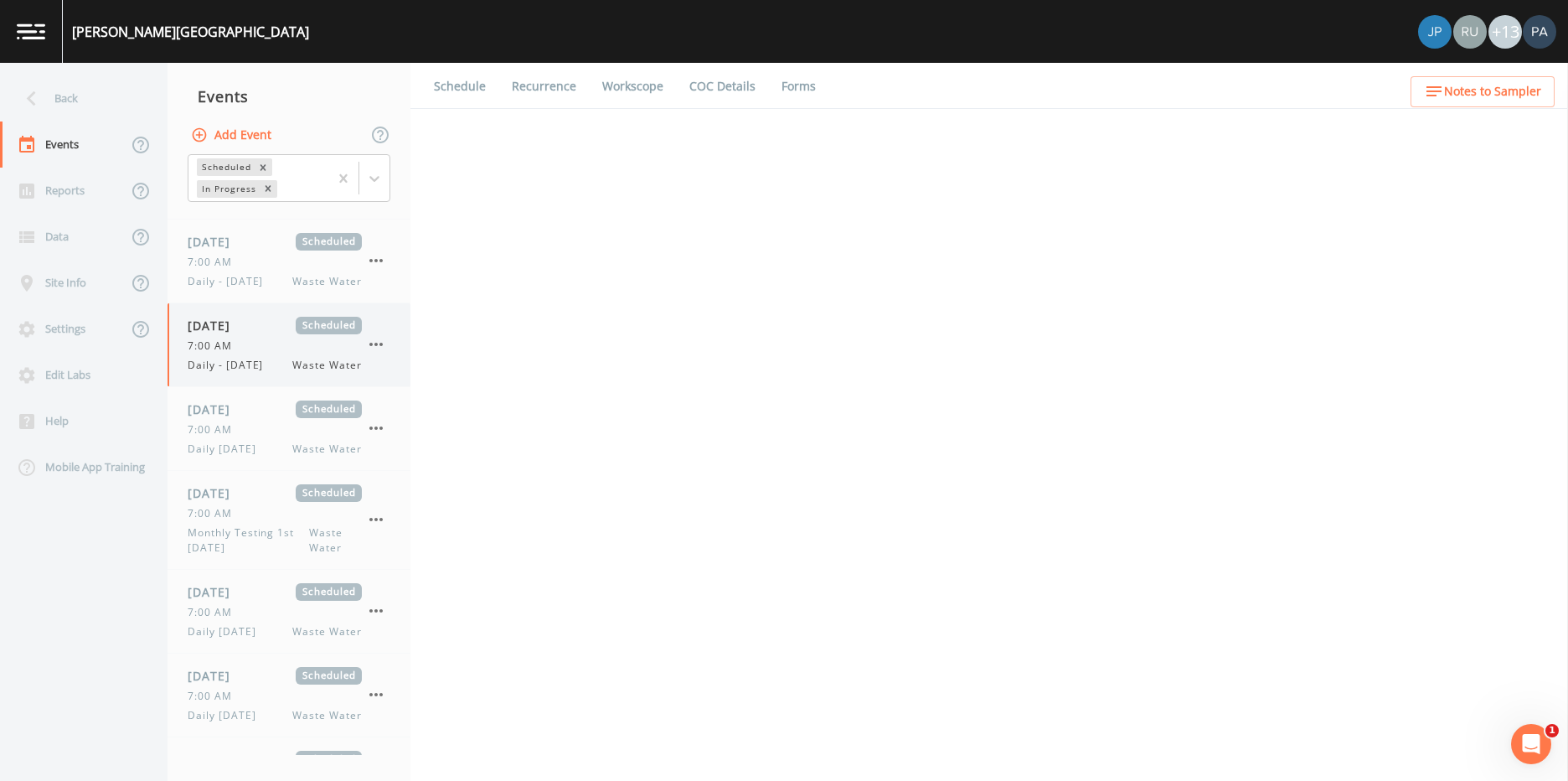
select select "b6a3c313-748b-4795-a028-792ad310bd60"
select select "092b3f94-5697-4c94-9891-da161916fdbb"
select select "b6a3c313-748b-4795-a028-792ad310bd60"
select select "092b3f94-5697-4c94-9891-da161916fdbb"
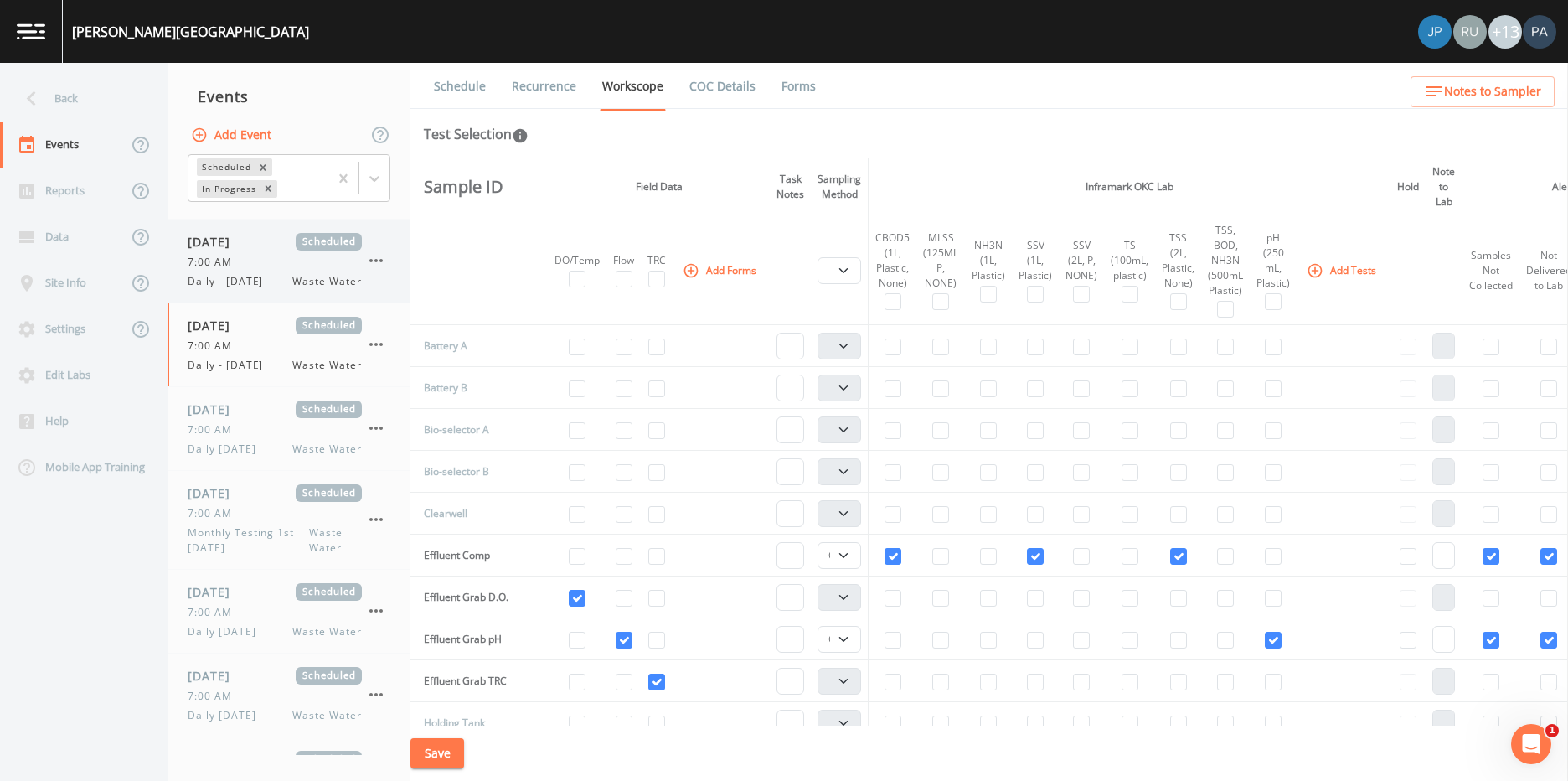
click at [226, 278] on span "Daily - [DATE]" at bounding box center [230, 281] width 85 height 15
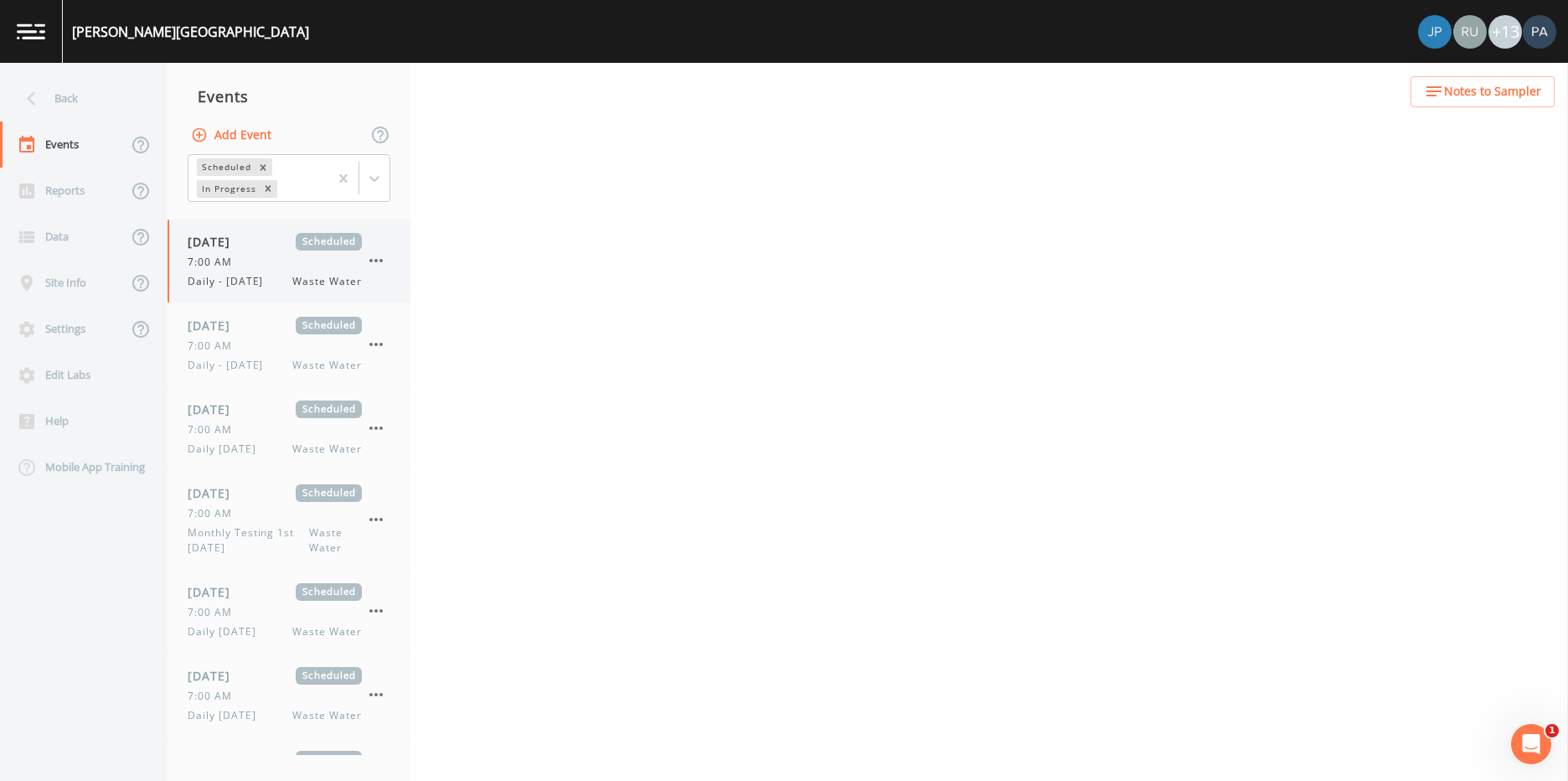
select select "b6a3c313-748b-4795-a028-792ad310bd60"
select select "092b3f94-5697-4c94-9891-da161916fdbb"
select select "b6a3c313-748b-4795-a028-792ad310bd60"
select select "092b3f94-5697-4c94-9891-da161916fdbb"
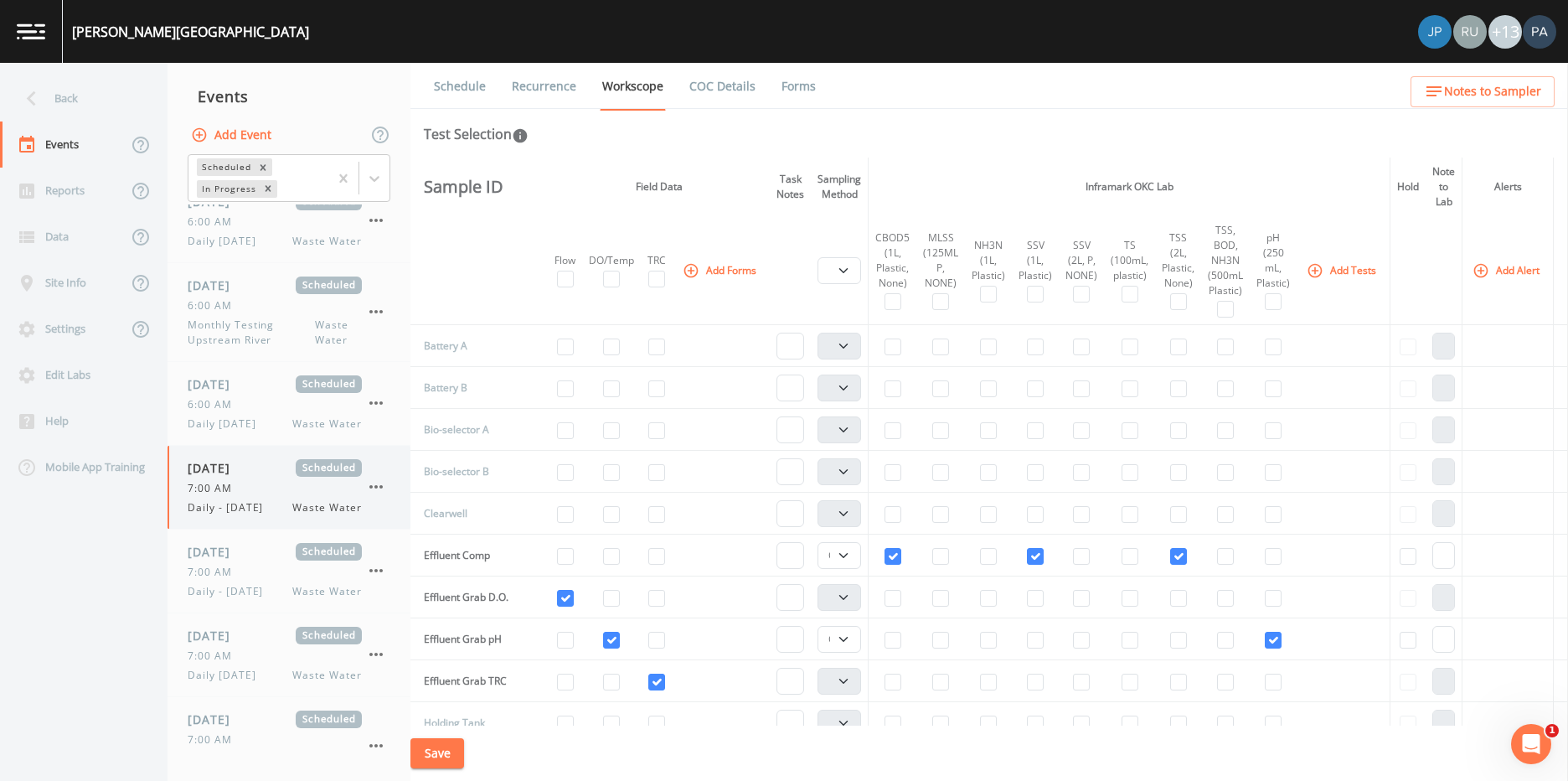
scroll to position [251, 0]
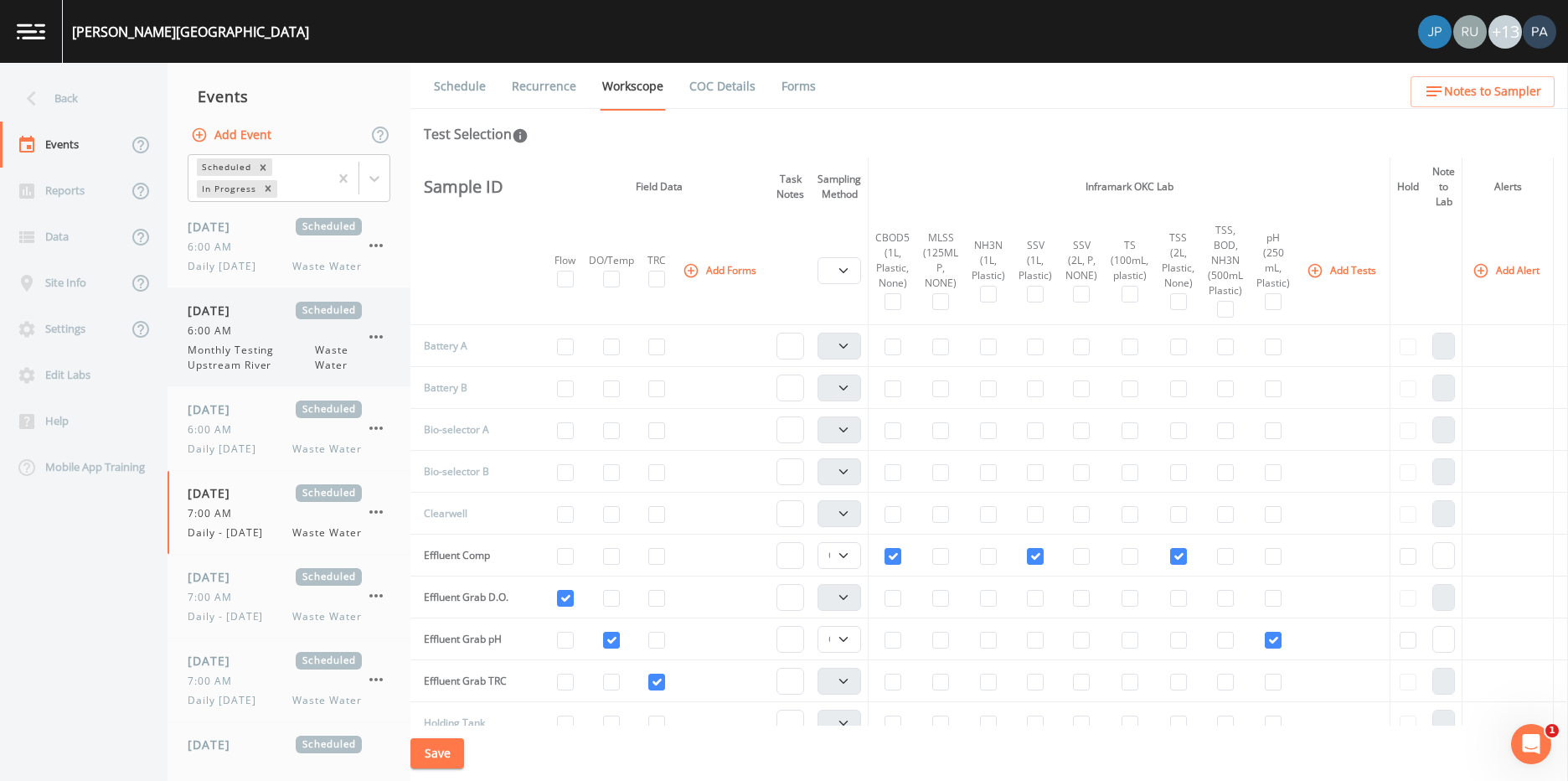
click at [247, 368] on span "Monthly Testing Upstream River" at bounding box center [251, 357] width 127 height 30
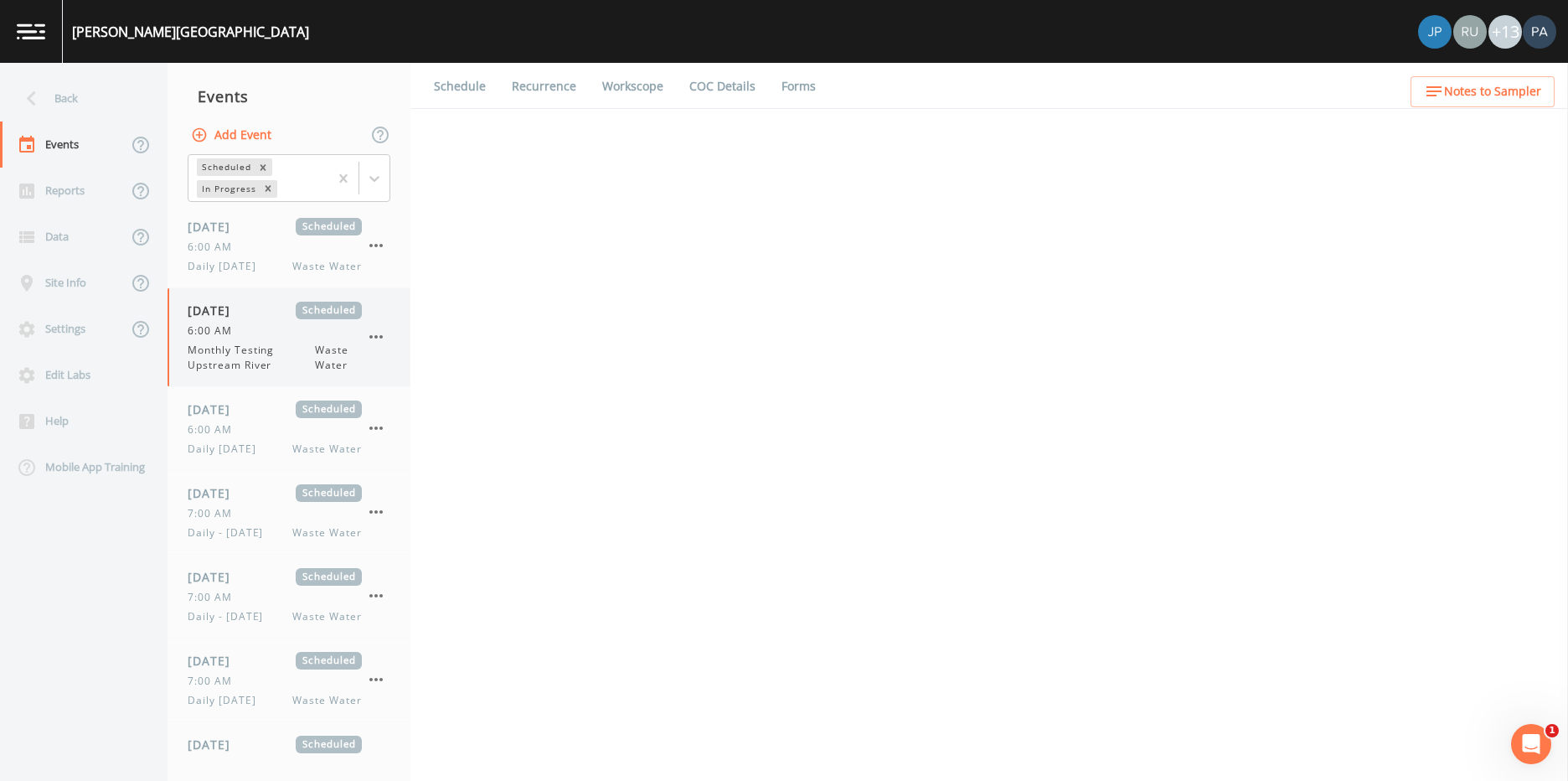
select select "092b3f94-5697-4c94-9891-da161916fdbb"
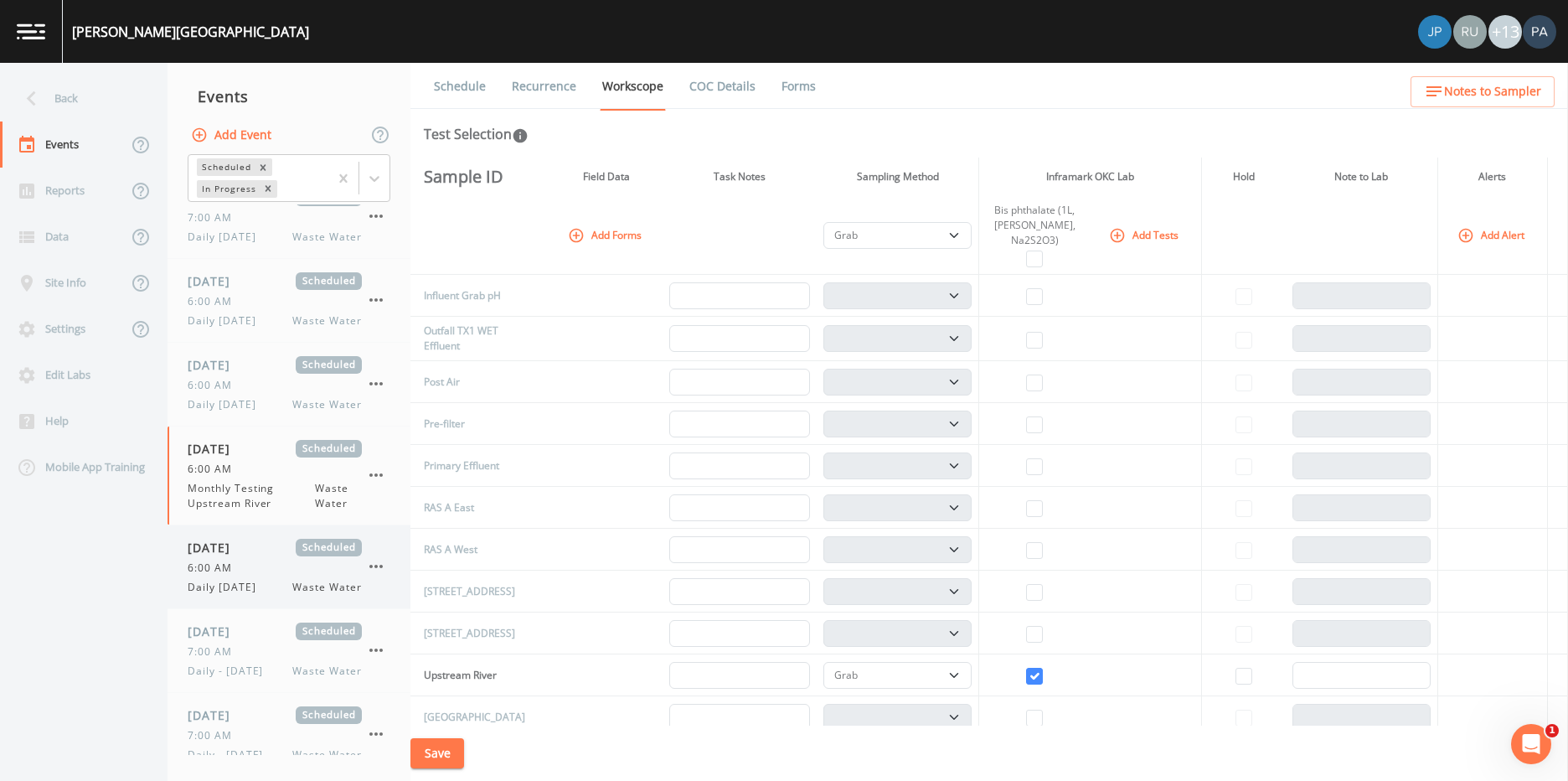
scroll to position [83, 0]
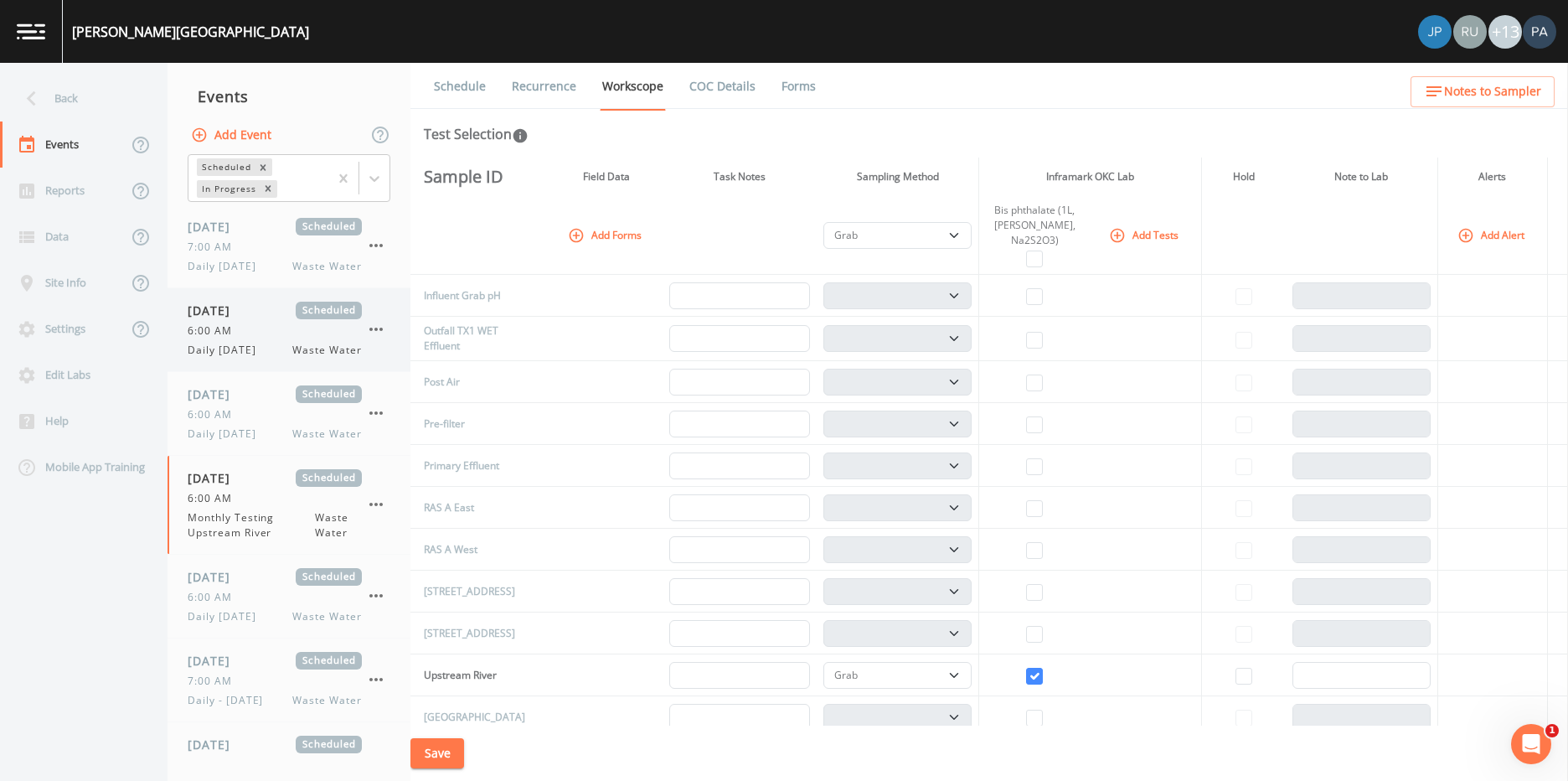
click at [265, 347] on span "Daily [DATE]" at bounding box center [226, 349] width 78 height 15
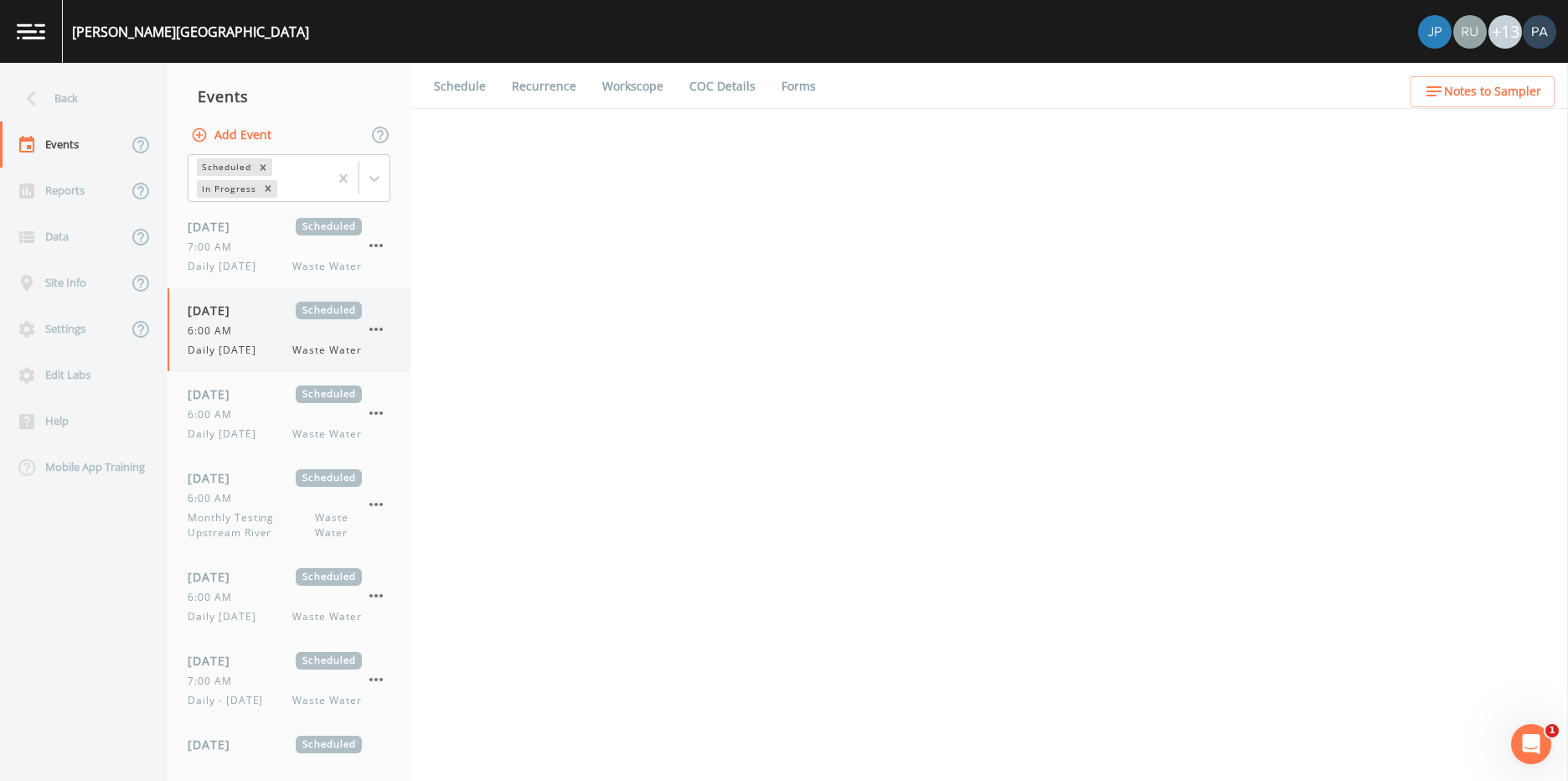
select select "092b3f94-5697-4c94-9891-da161916fdbb"
select select "b6a3c313-748b-4795-a028-792ad310bd60"
select select "092b3f94-5697-4c94-9891-da161916fdbb"
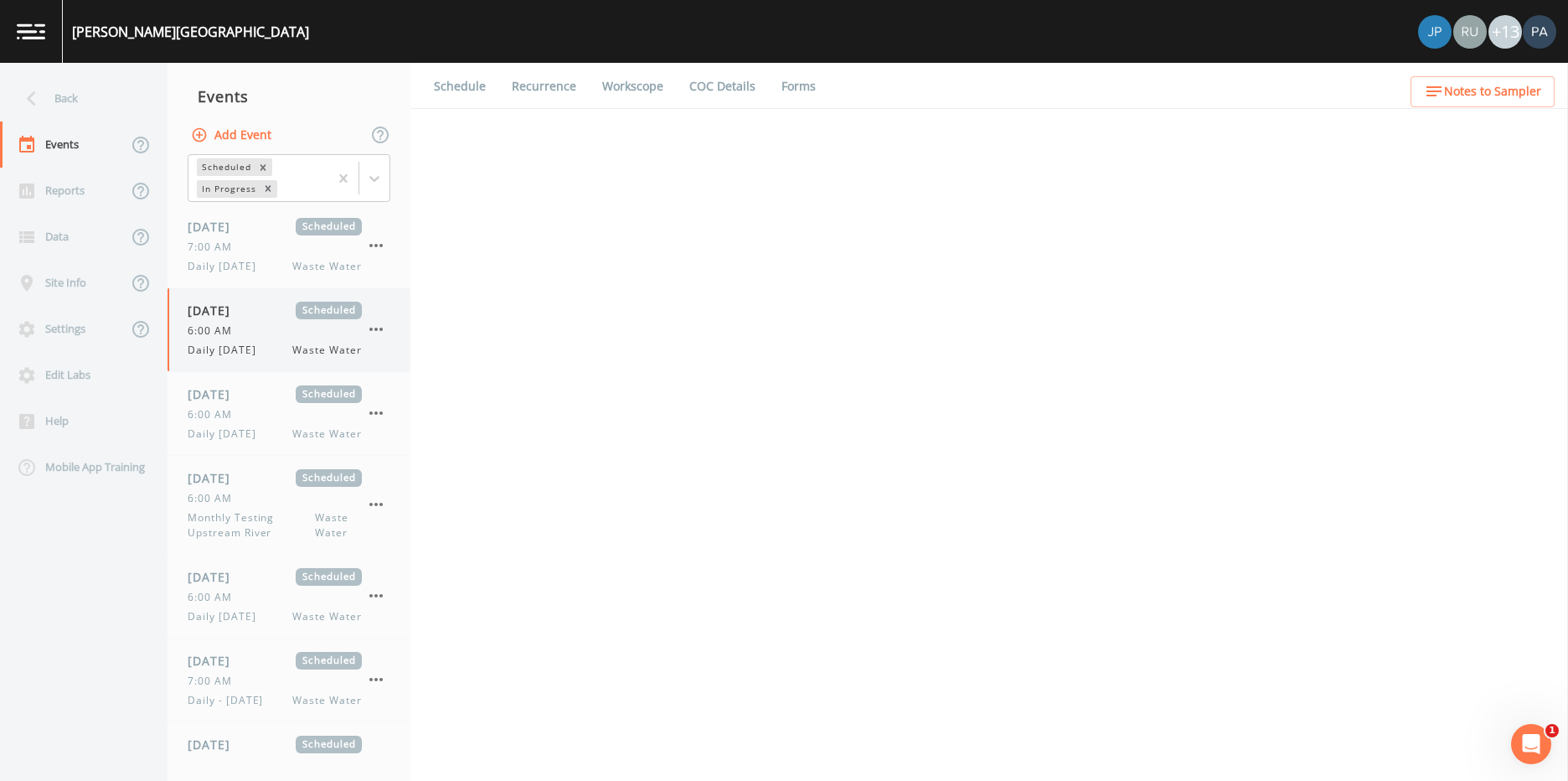
select select "b6a3c313-748b-4795-a028-792ad310bd60"
select select "092b3f94-5697-4c94-9891-da161916fdbb"
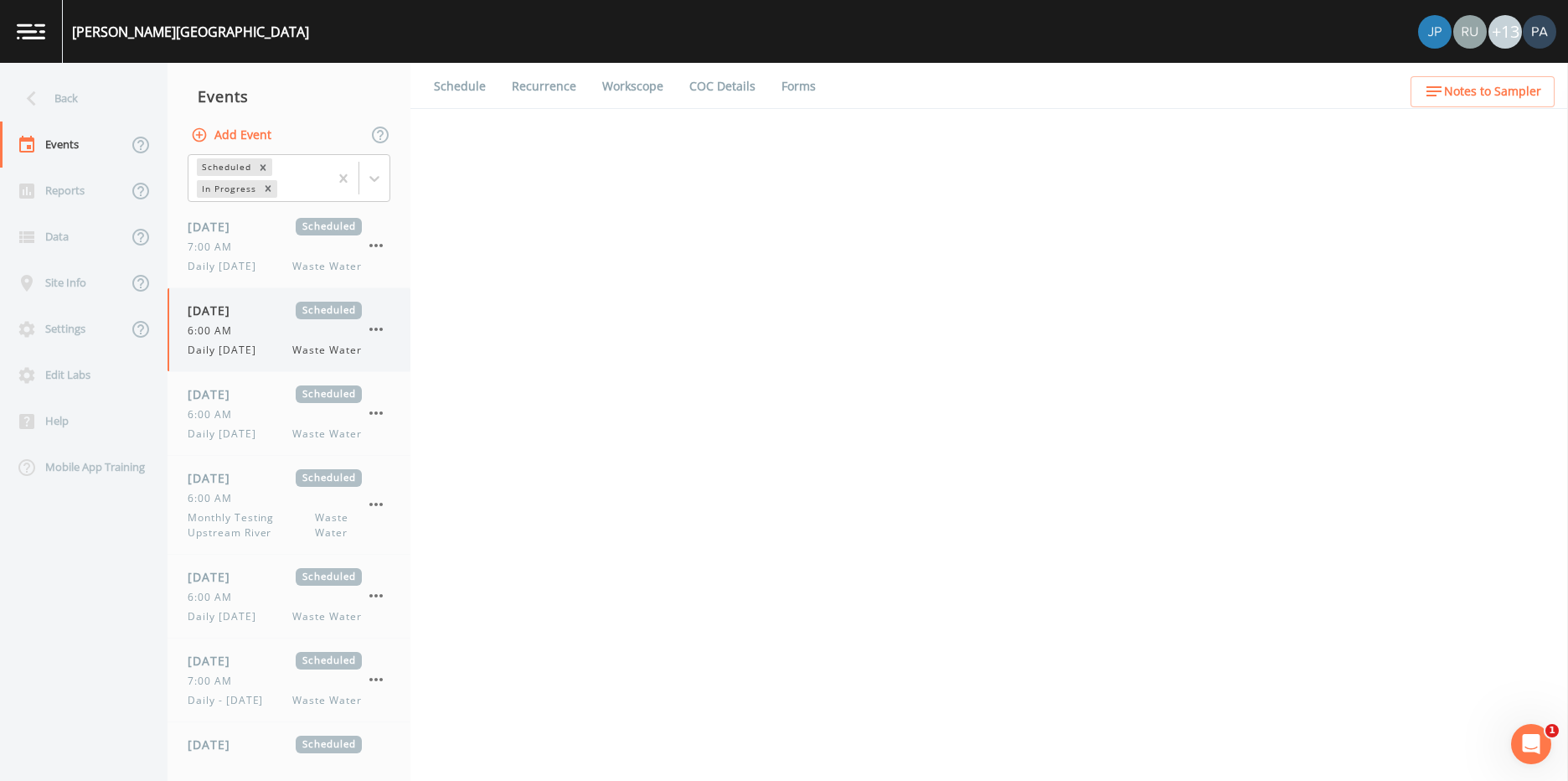
select select "092b3f94-5697-4c94-9891-da161916fdbb"
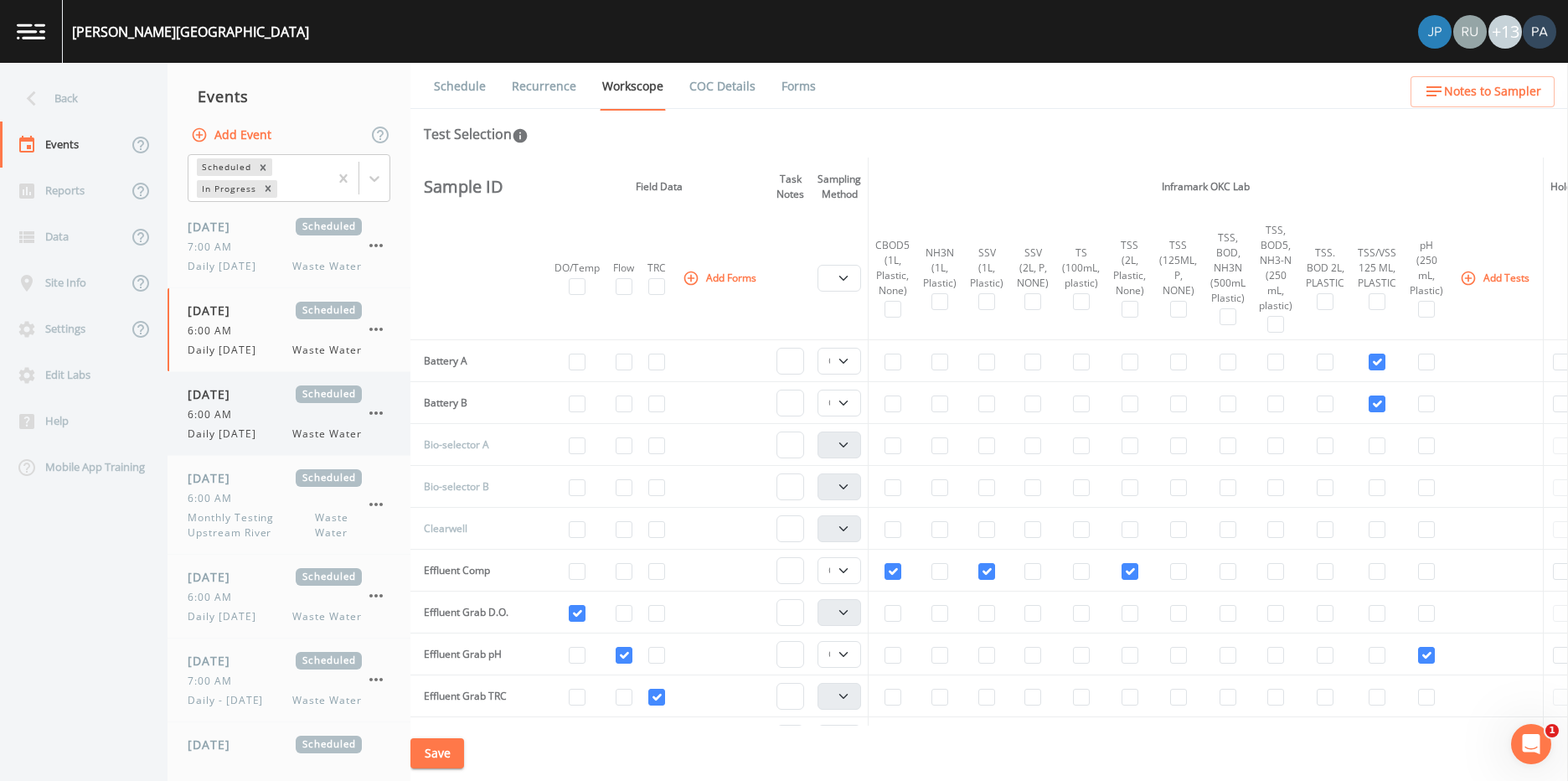
click at [242, 412] on div "6:00 AM" at bounding box center [275, 414] width 175 height 15
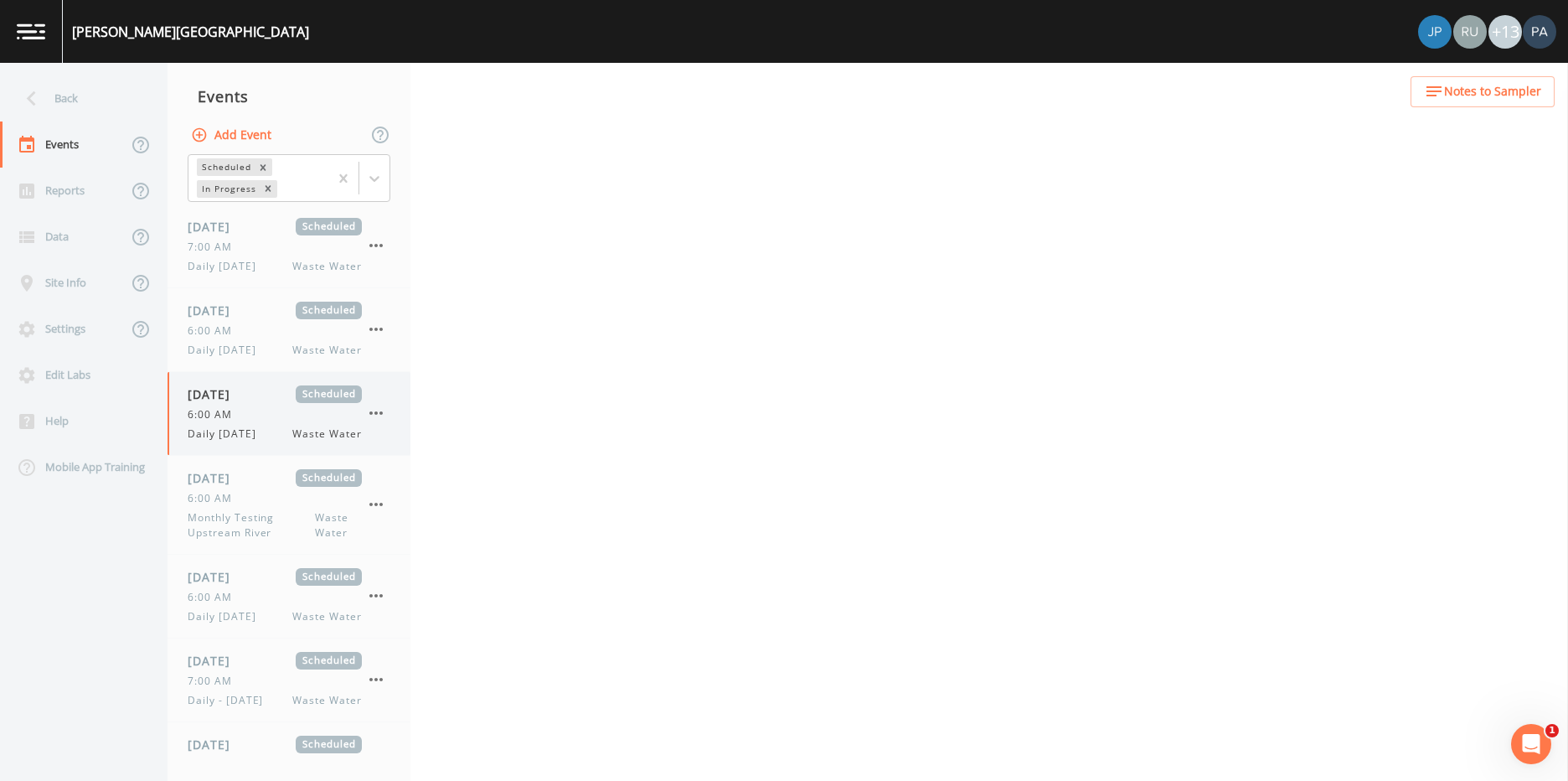
select select "092b3f94-5697-4c94-9891-da161916fdbb"
select select "b6a3c313-748b-4795-a028-792ad310bd60"
select select "092b3f94-5697-4c94-9891-da161916fdbb"
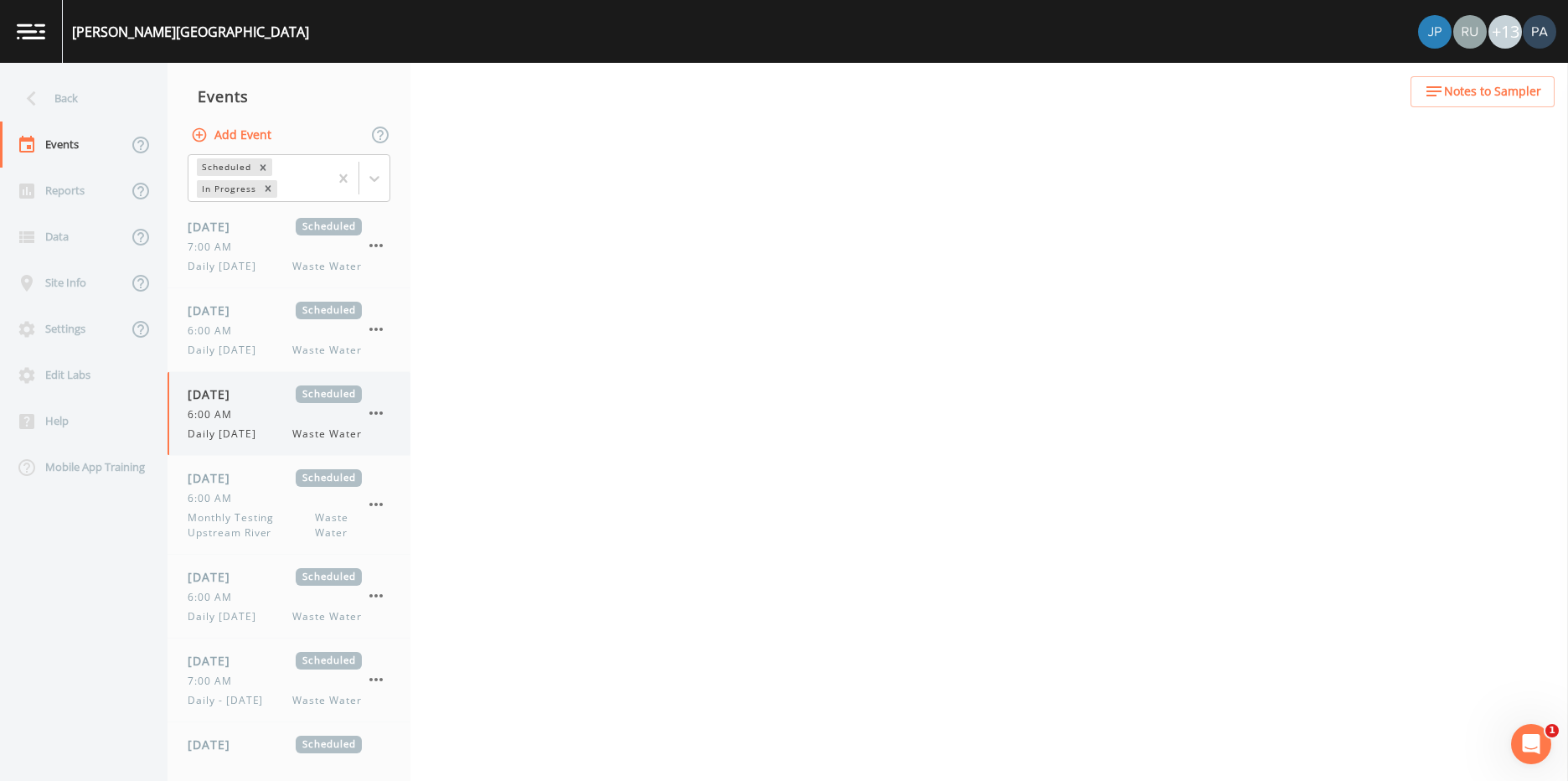
select select "b6a3c313-748b-4795-a028-792ad310bd60"
select select "092b3f94-5697-4c94-9891-da161916fdbb"
select select "b6a3c313-748b-4795-a028-792ad310bd60"
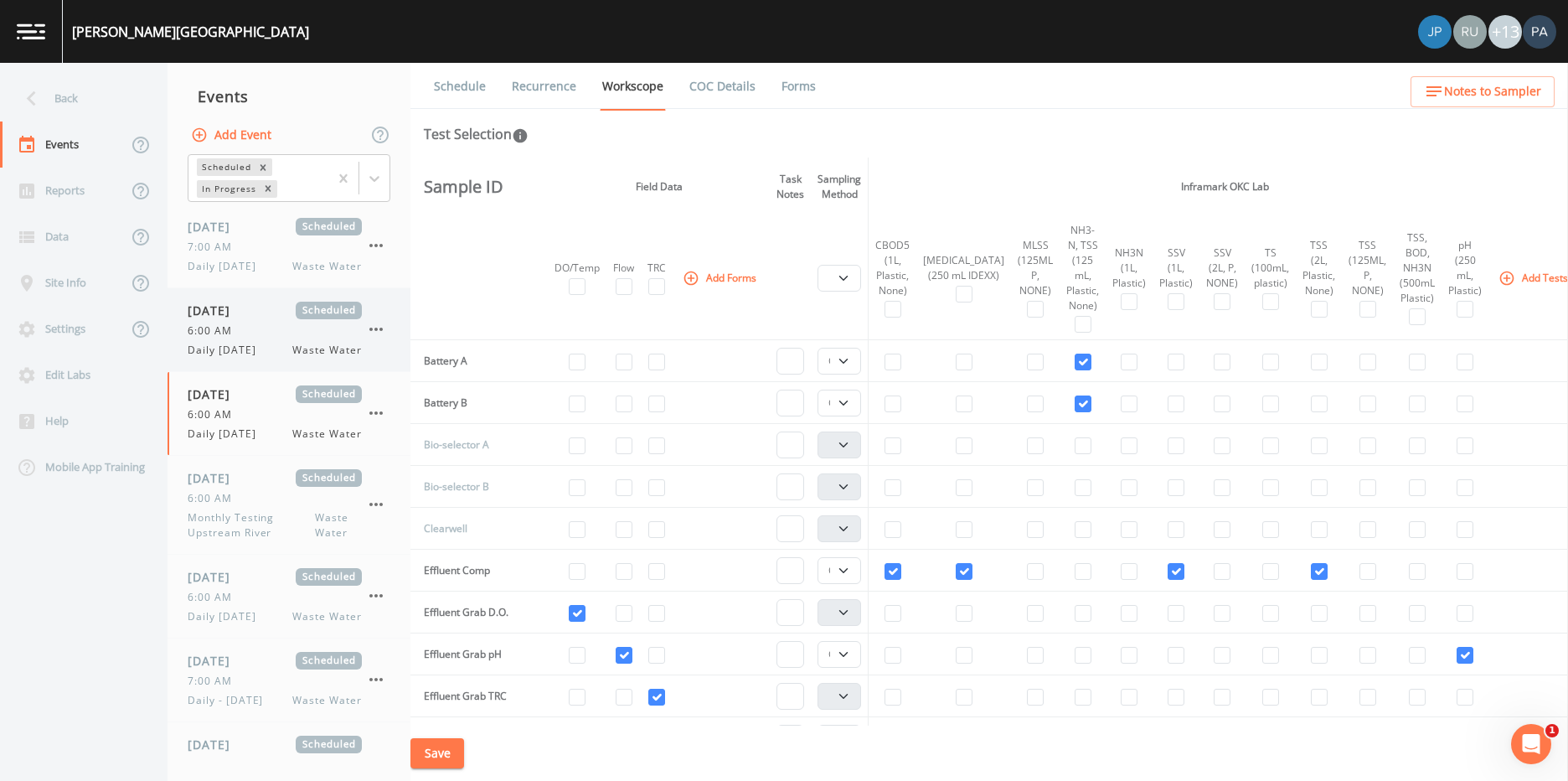
click at [267, 346] on span "Daily [DATE]" at bounding box center [226, 349] width 78 height 15
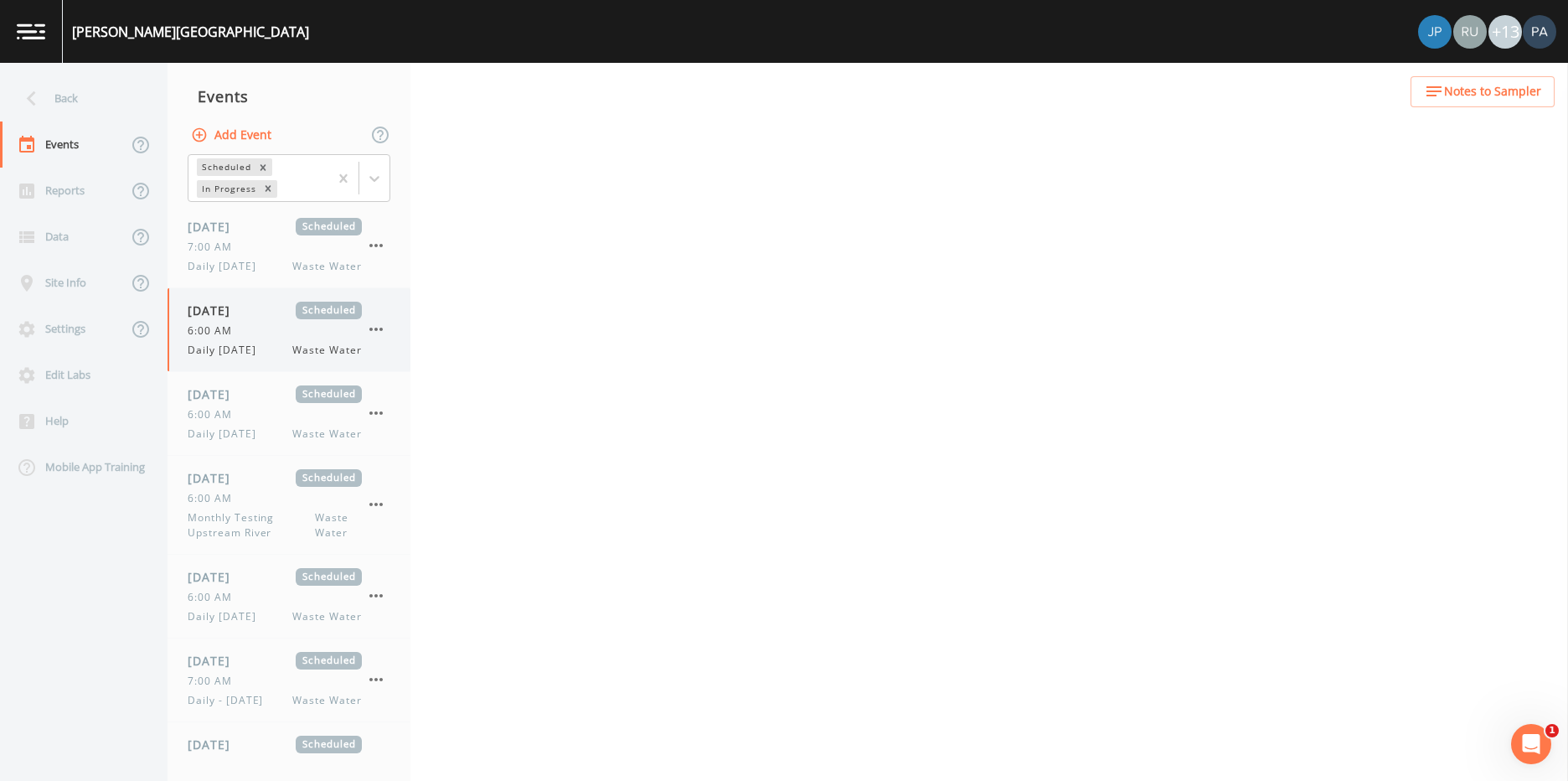
select select "092b3f94-5697-4c94-9891-da161916fdbb"
select select "b6a3c313-748b-4795-a028-792ad310bd60"
select select "092b3f94-5697-4c94-9891-da161916fdbb"
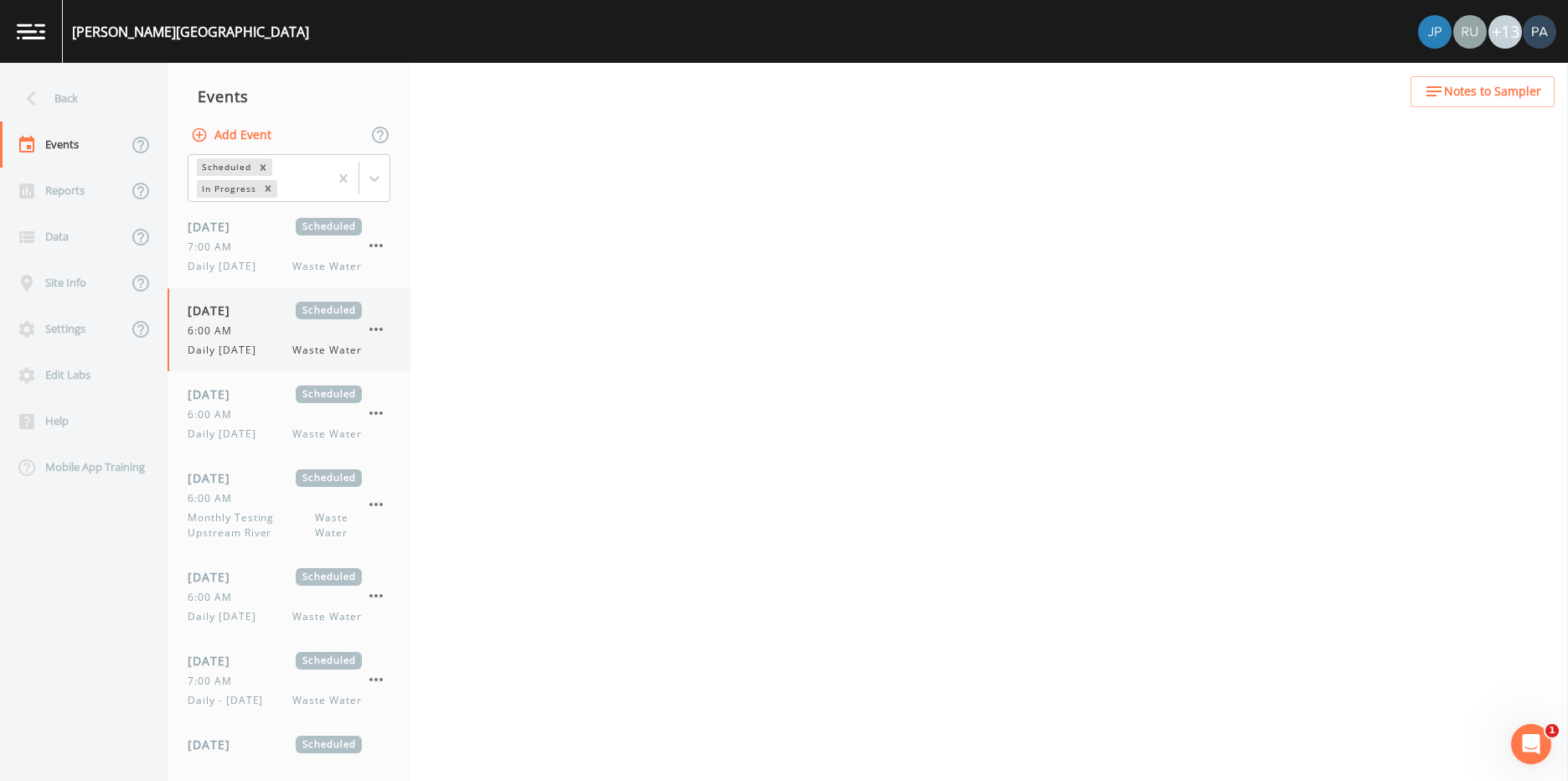
select select "b6a3c313-748b-4795-a028-792ad310bd60"
select select "092b3f94-5697-4c94-9891-da161916fdbb"
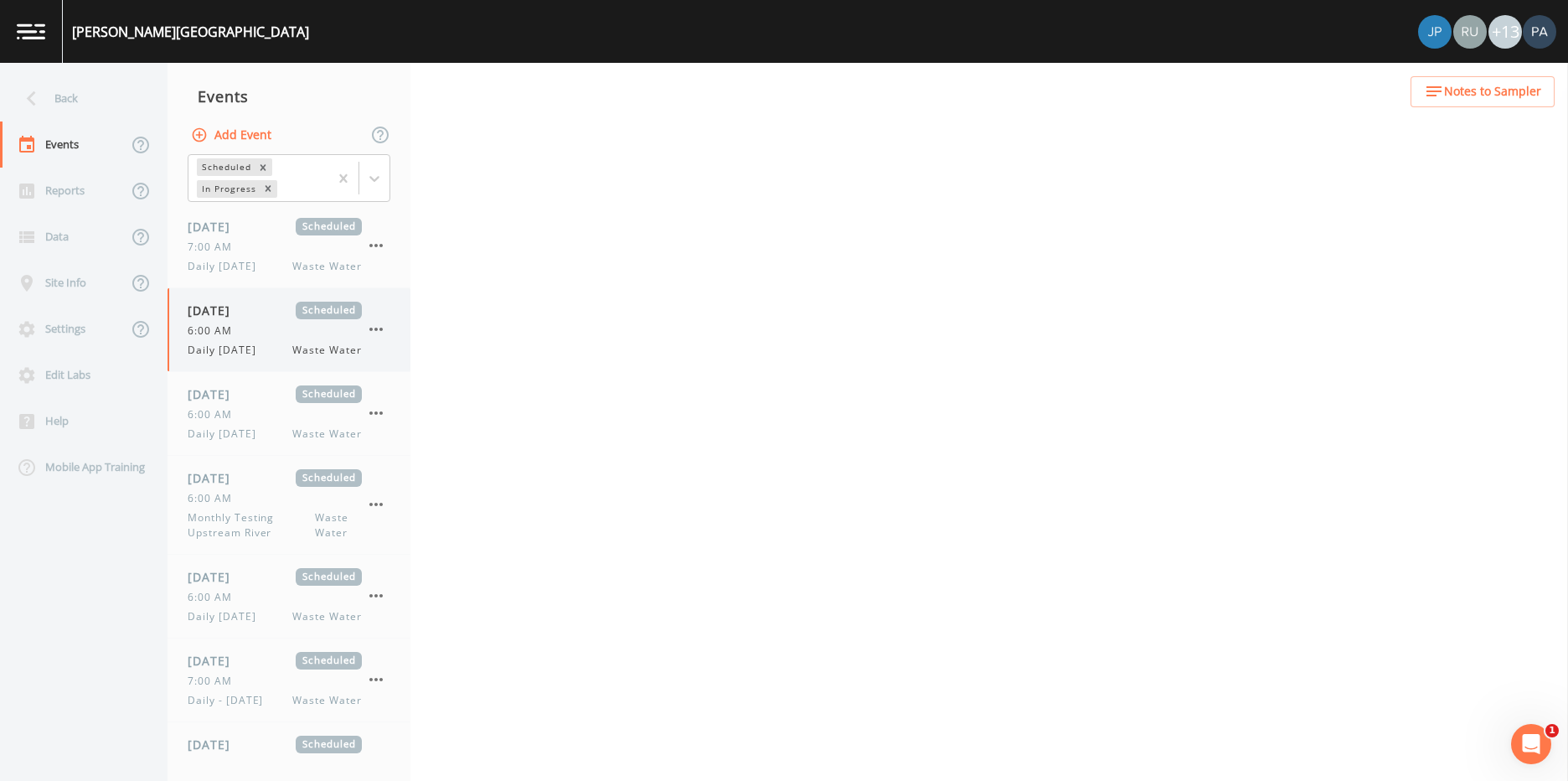
select select "092b3f94-5697-4c94-9891-da161916fdbb"
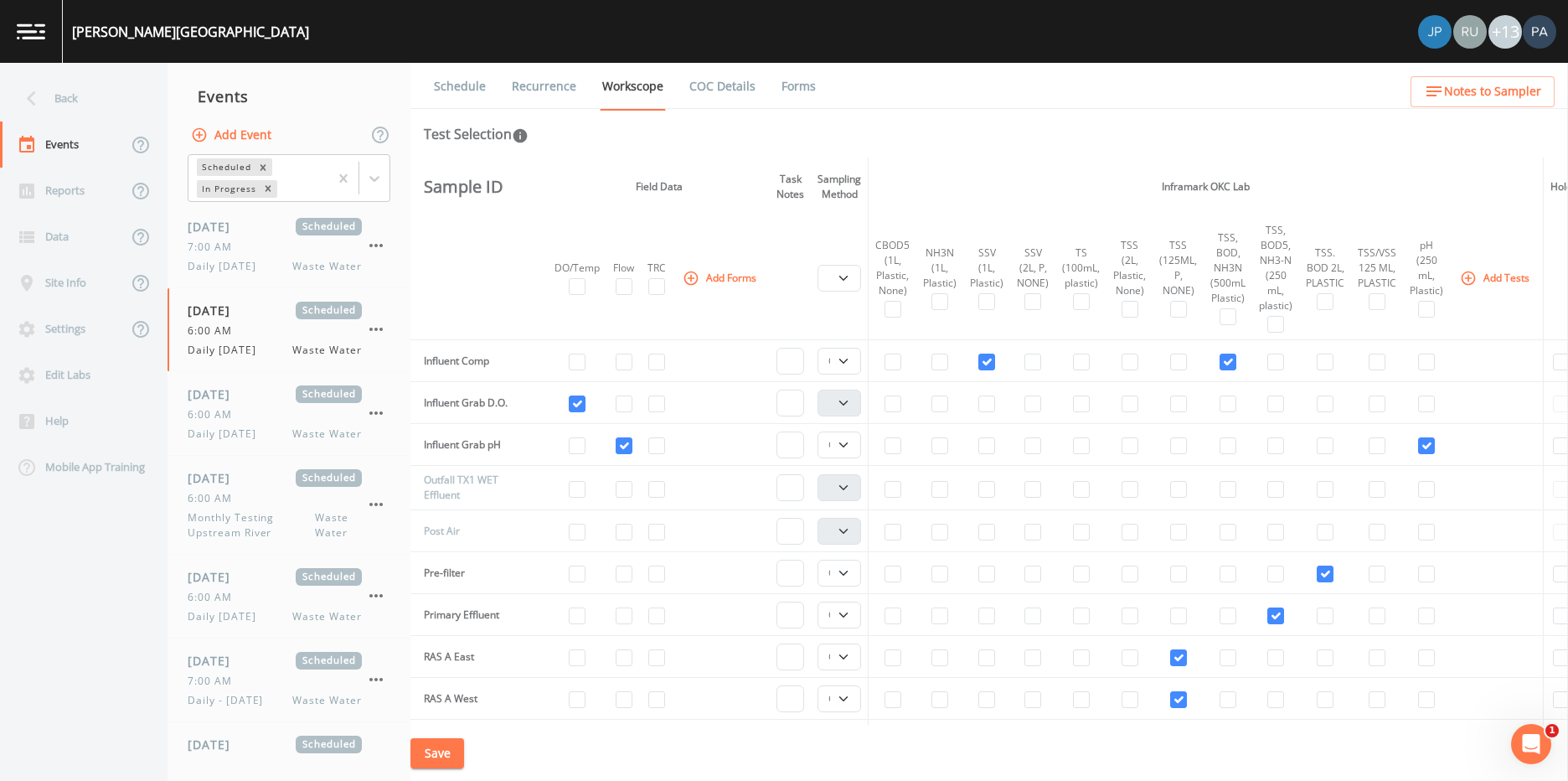
scroll to position [503, 0]
